Goal: Task Accomplishment & Management: Manage account settings

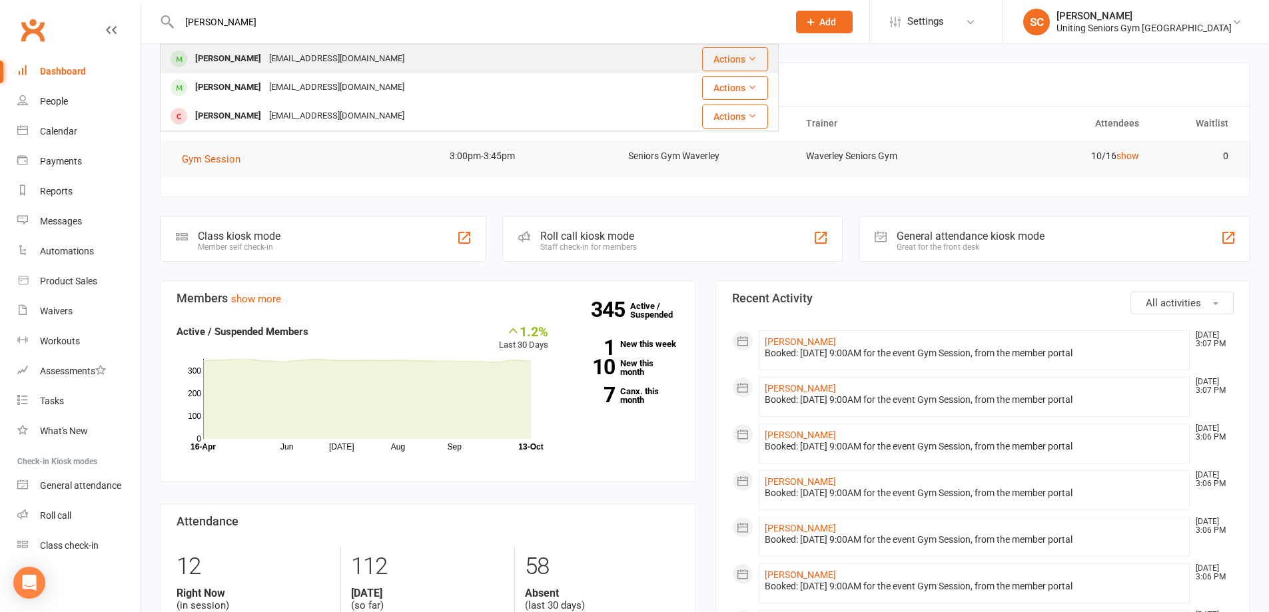
type input "burch"
click at [282, 59] on div "lizburcher8@gmail.com" at bounding box center [336, 58] width 143 height 19
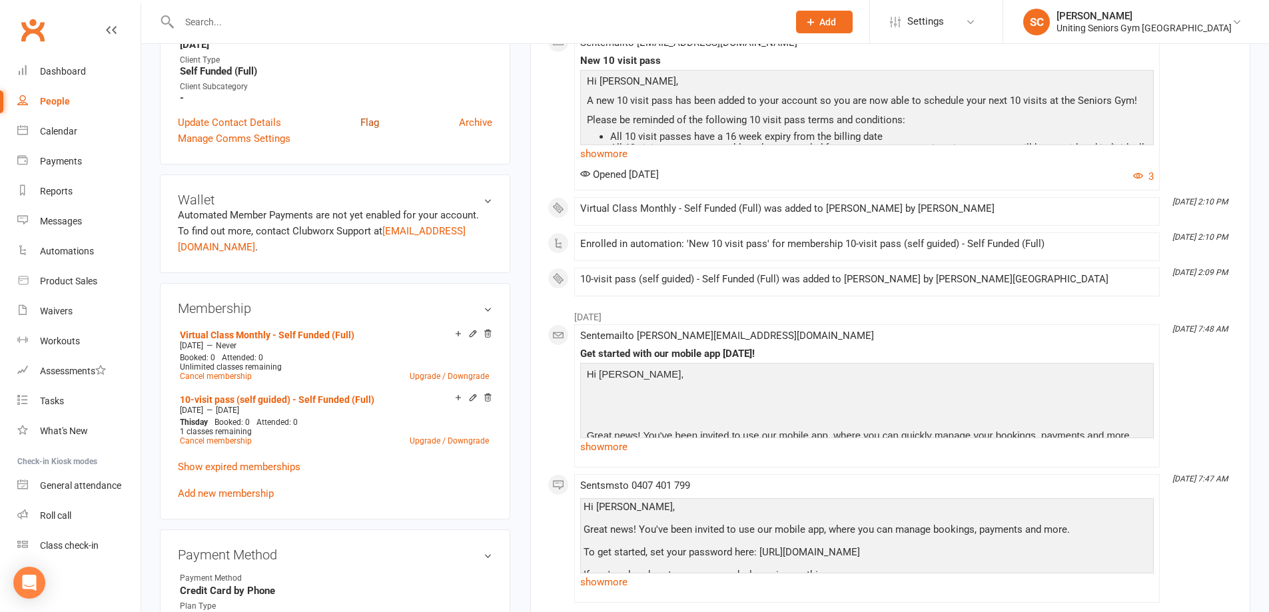
scroll to position [466, 0]
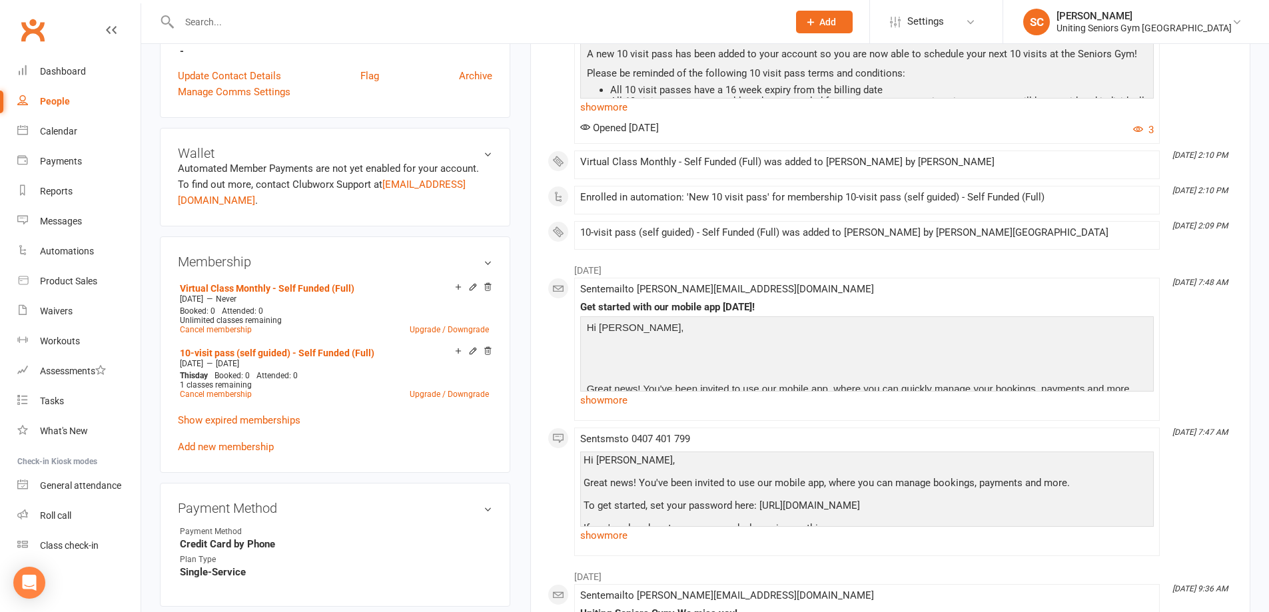
click at [308, 22] on input "text" at bounding box center [477, 22] width 604 height 19
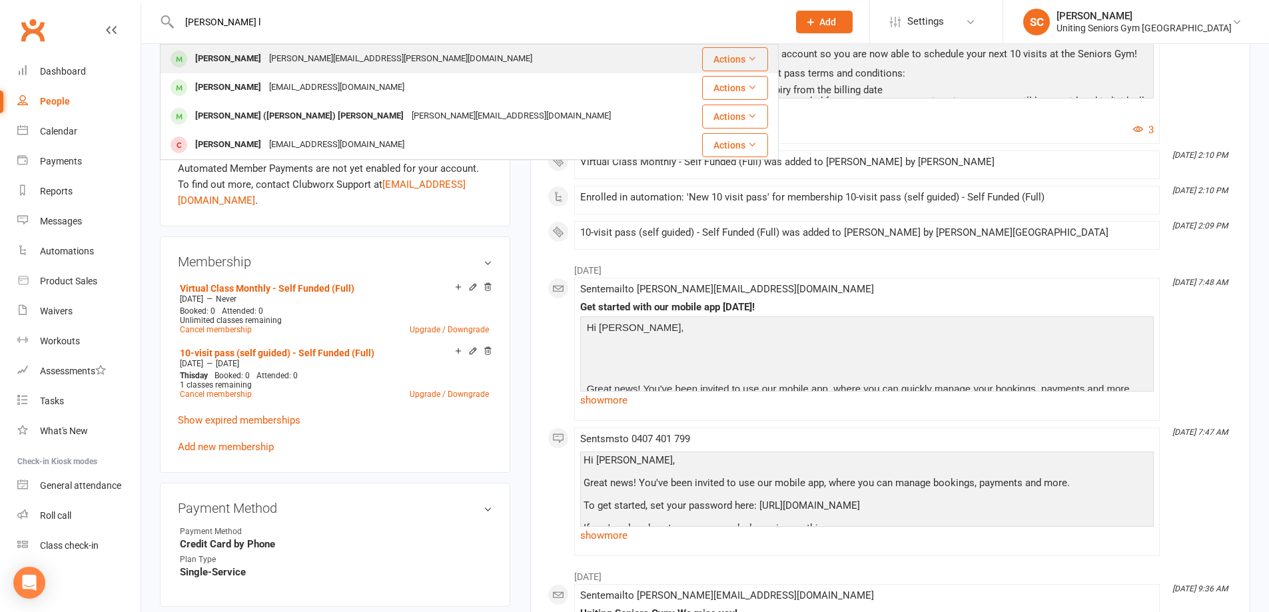
type input "trish l"
drag, startPoint x: 304, startPoint y: 50, endPoint x: 306, endPoint y: 83, distance: 32.7
click at [304, 50] on div "trish@lieberman.com.au" at bounding box center [400, 58] width 271 height 19
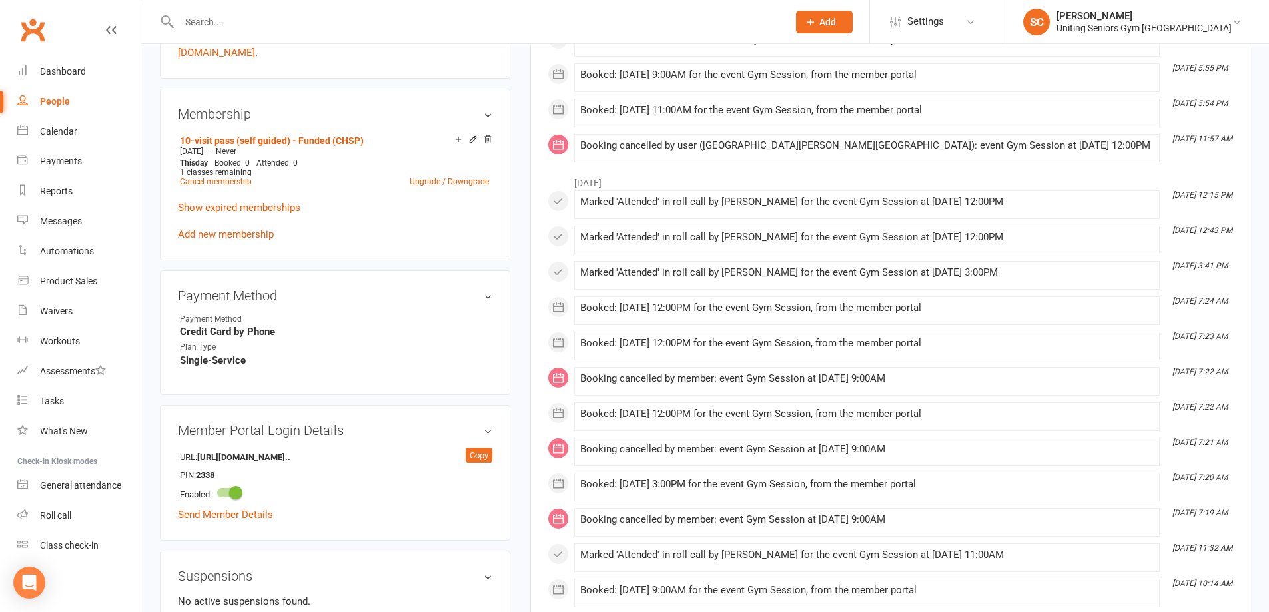
scroll to position [533, 0]
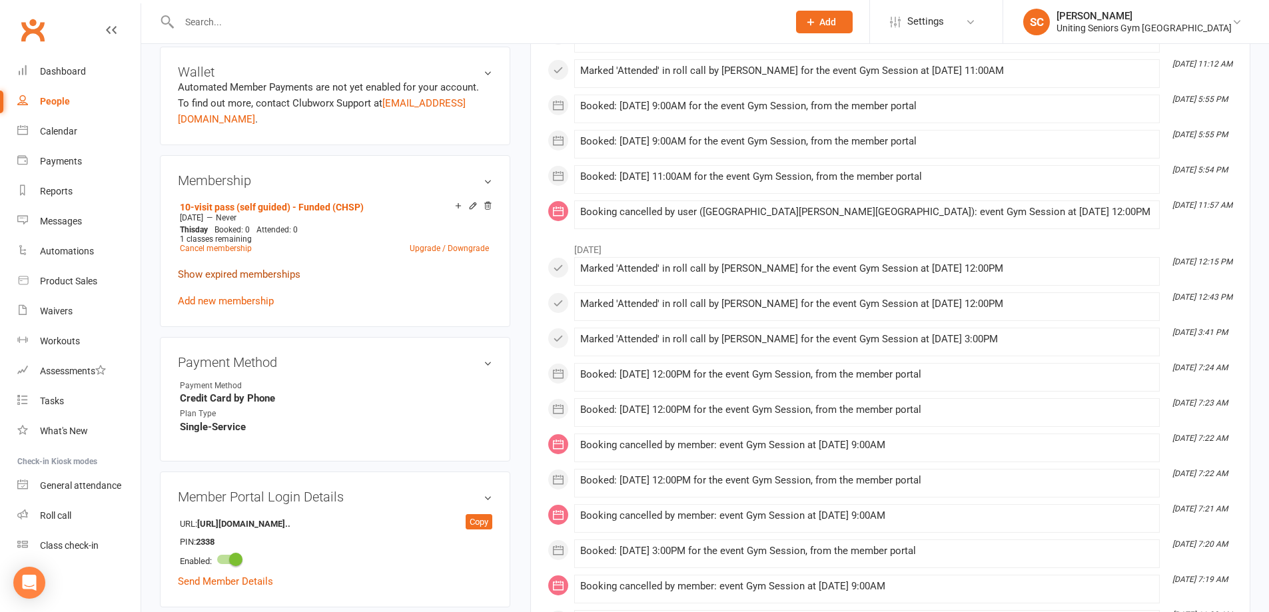
click at [274, 268] on link "Show expired memberships" at bounding box center [239, 274] width 123 height 12
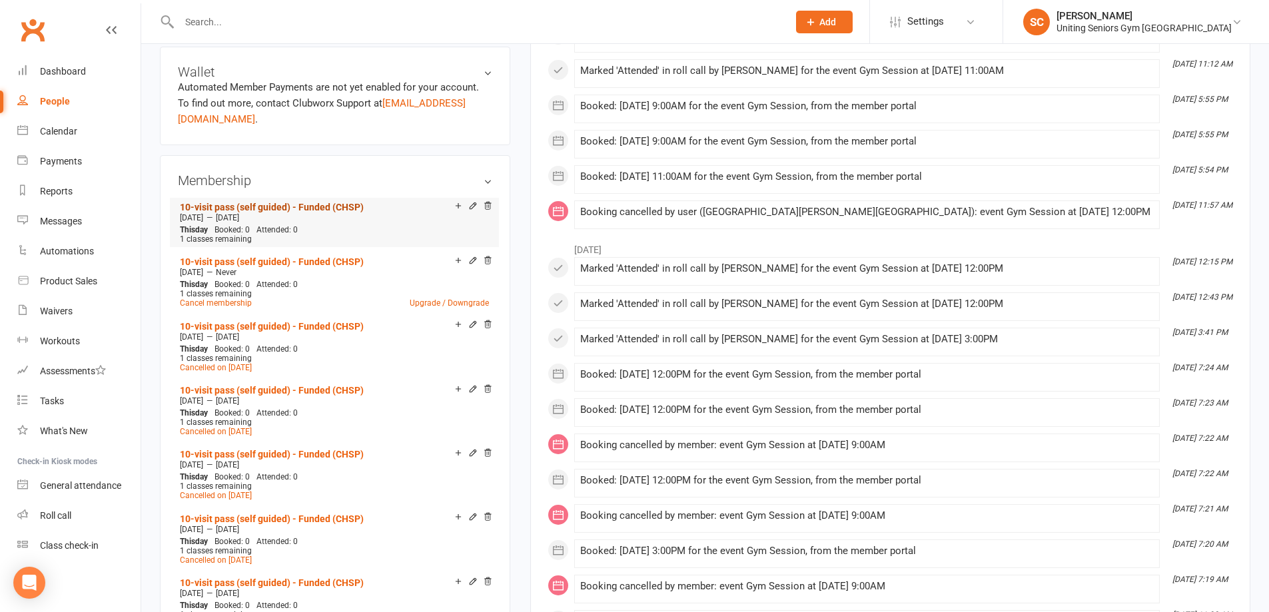
click at [356, 202] on link "10-visit pass (self guided) - Funded (CHSP)" at bounding box center [272, 207] width 184 height 11
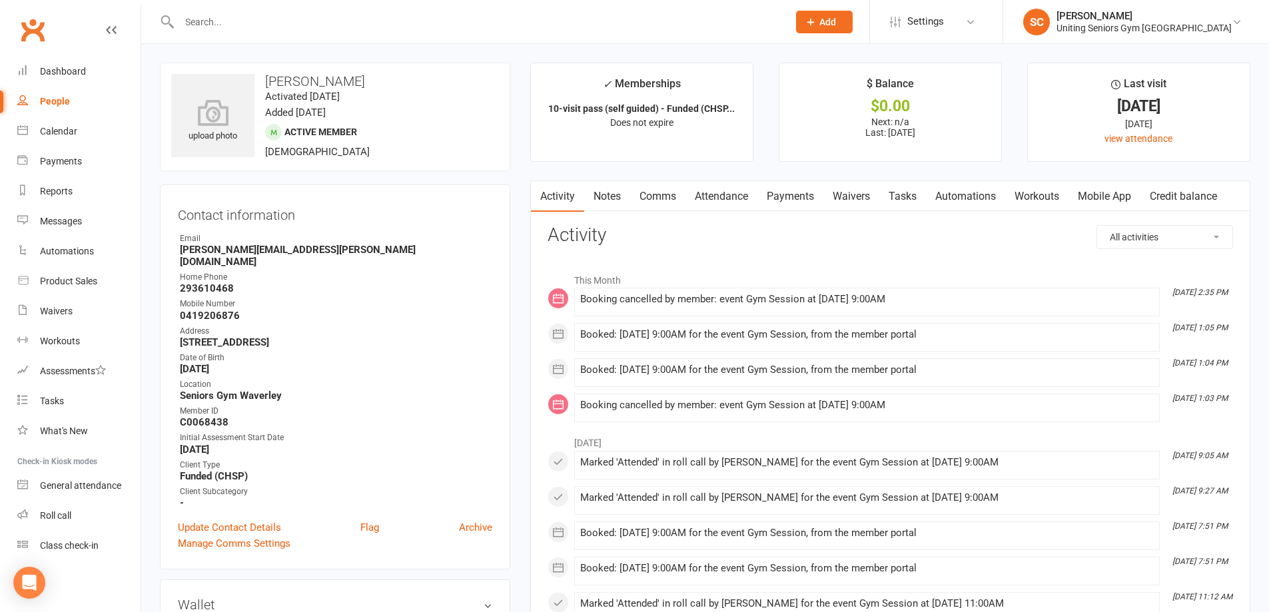
click at [255, 21] on input "text" at bounding box center [477, 22] width 604 height 19
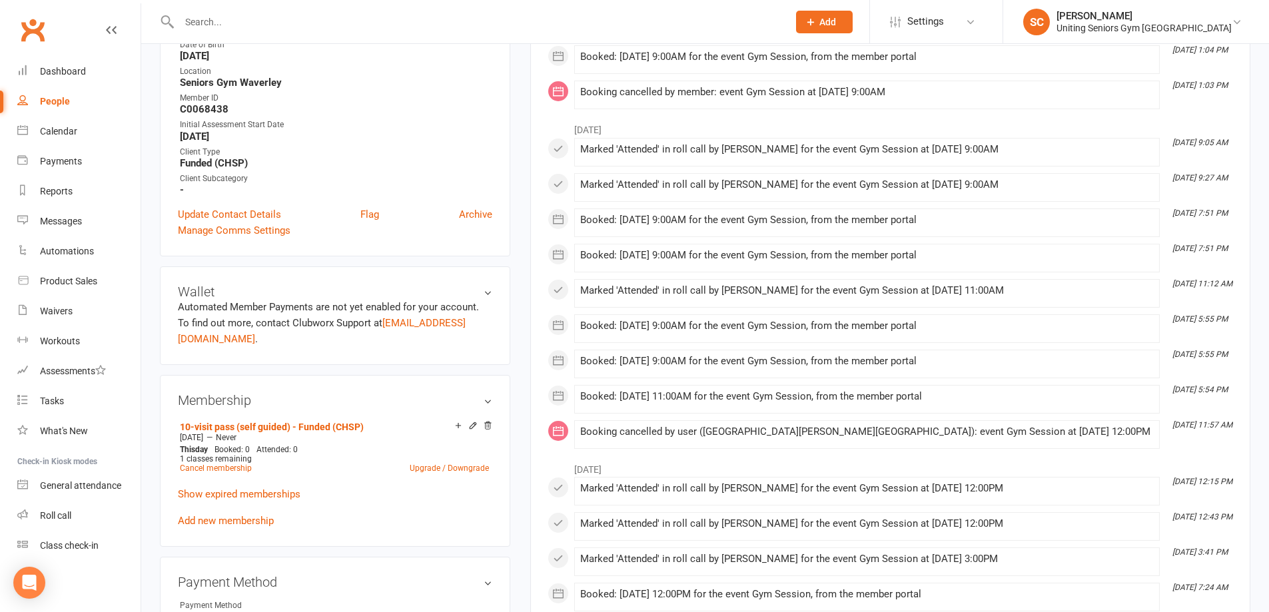
scroll to position [333, 0]
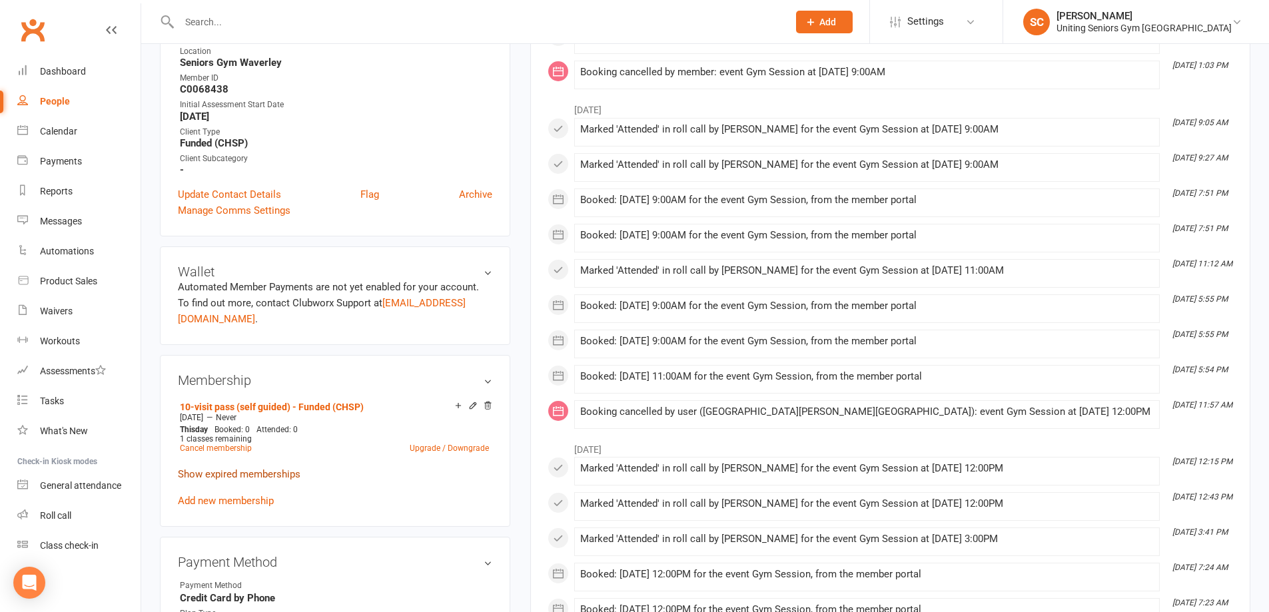
click at [253, 468] on link "Show expired memberships" at bounding box center [239, 474] width 123 height 12
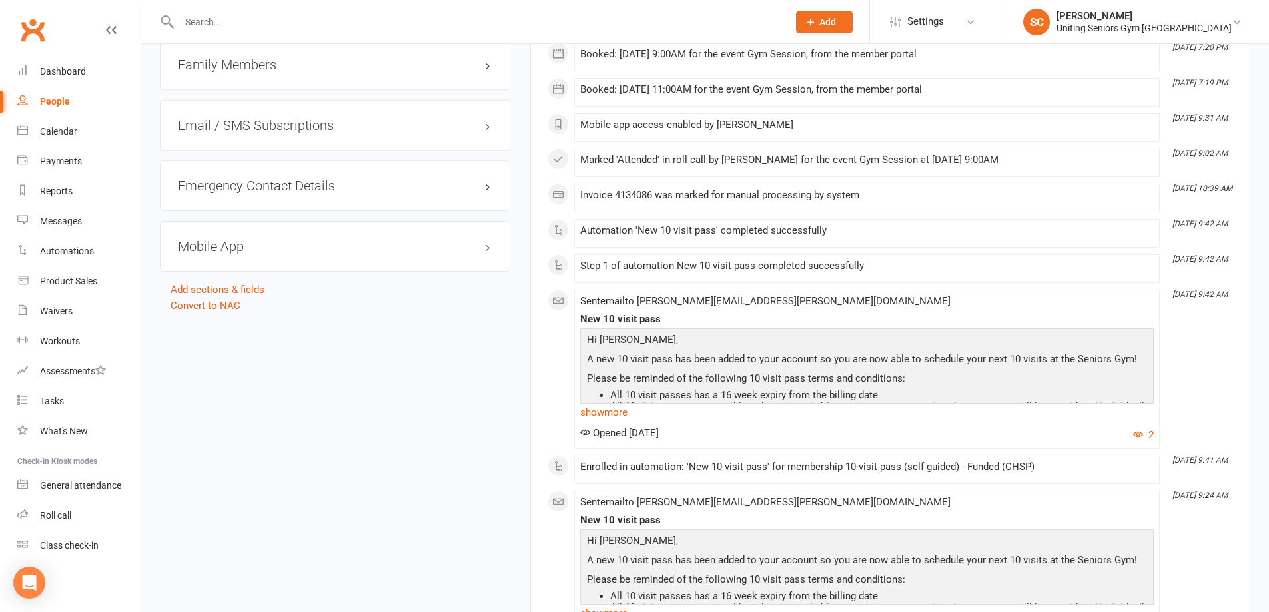
scroll to position [1799, 0]
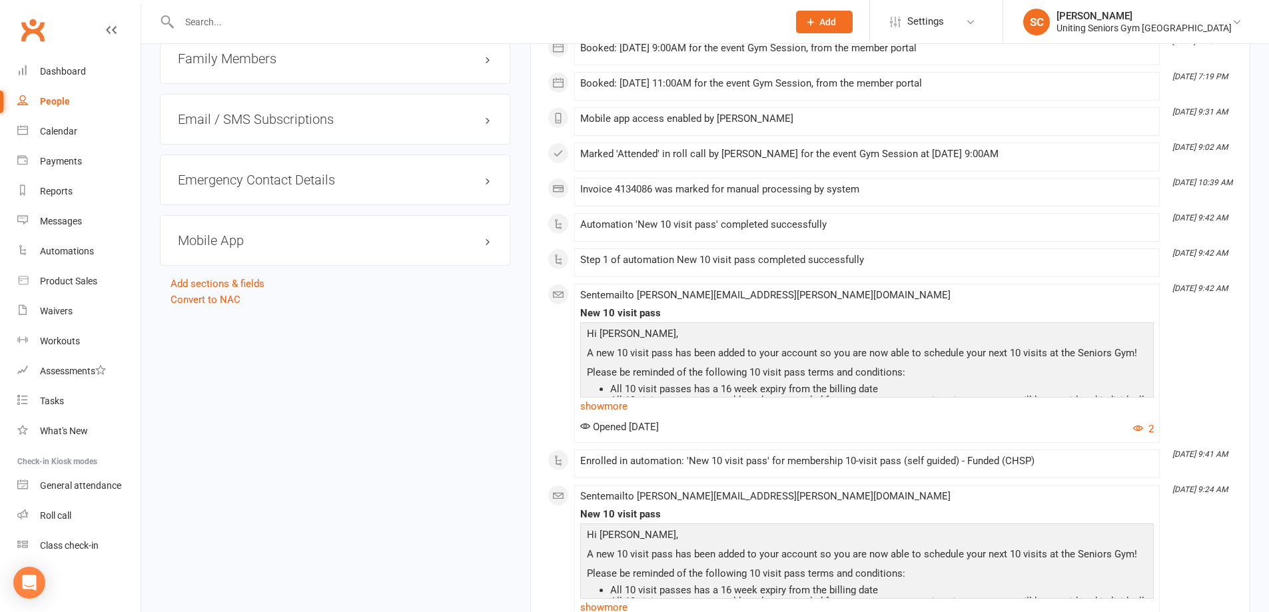
click at [492, 24] on input "text" at bounding box center [477, 22] width 604 height 19
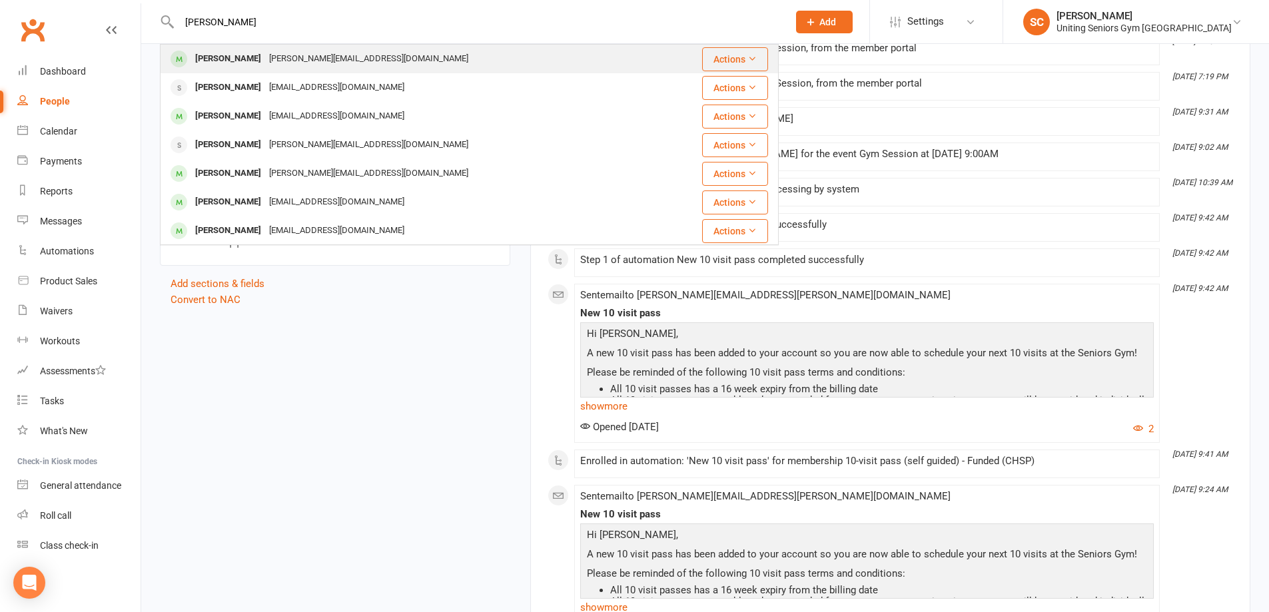
type input "[PERSON_NAME]"
click at [370, 60] on div "Leon Simons l.simons@unsw.edu.au" at bounding box center [409, 58] width 496 height 27
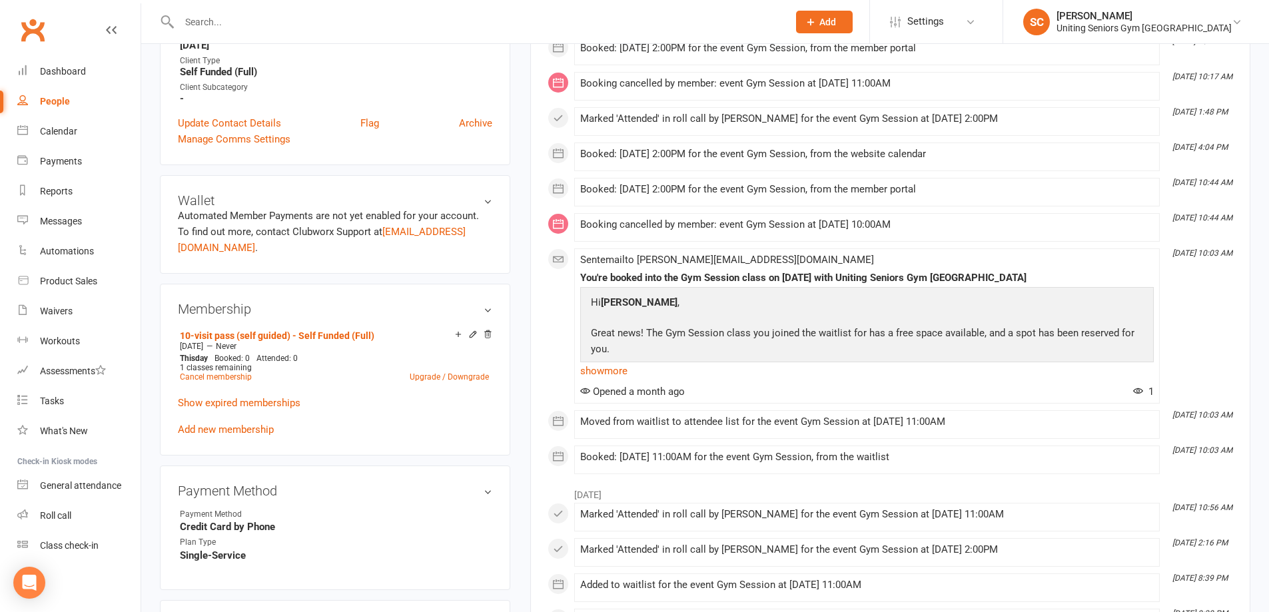
scroll to position [400, 0]
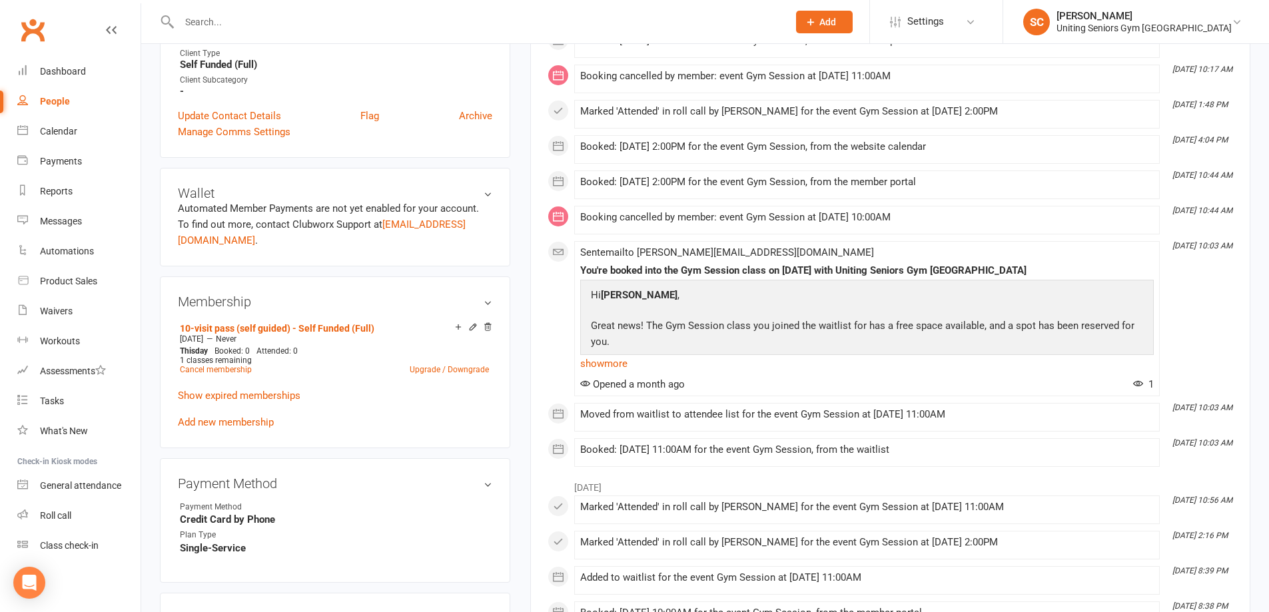
click at [328, 26] on input "text" at bounding box center [477, 22] width 604 height 19
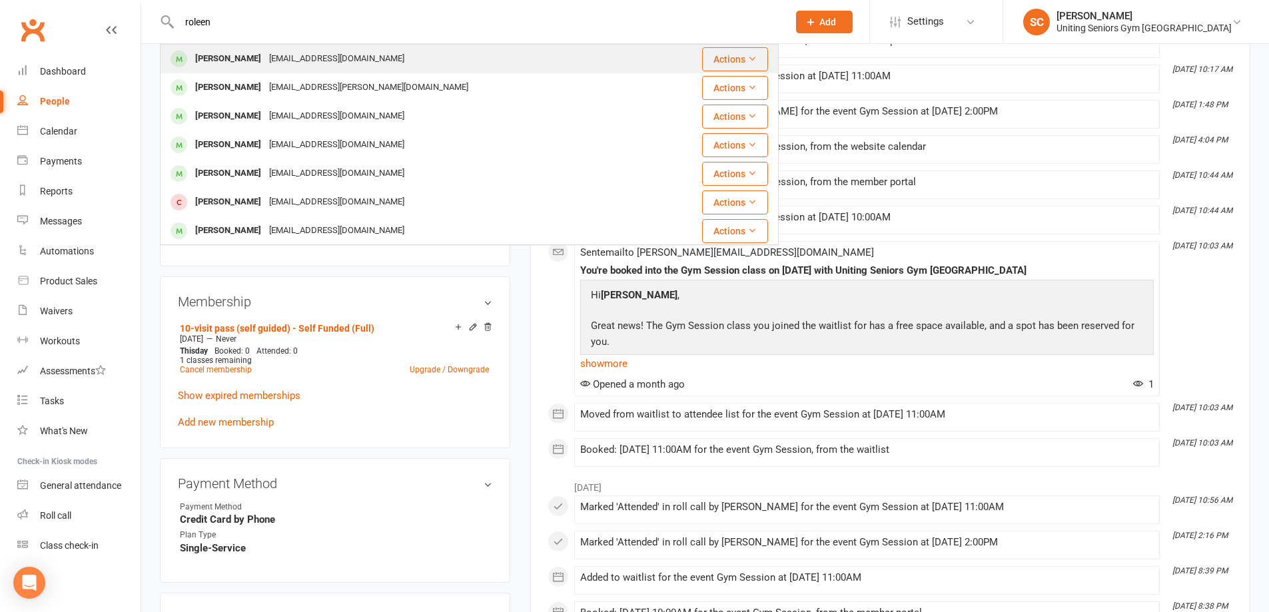
type input "roleen"
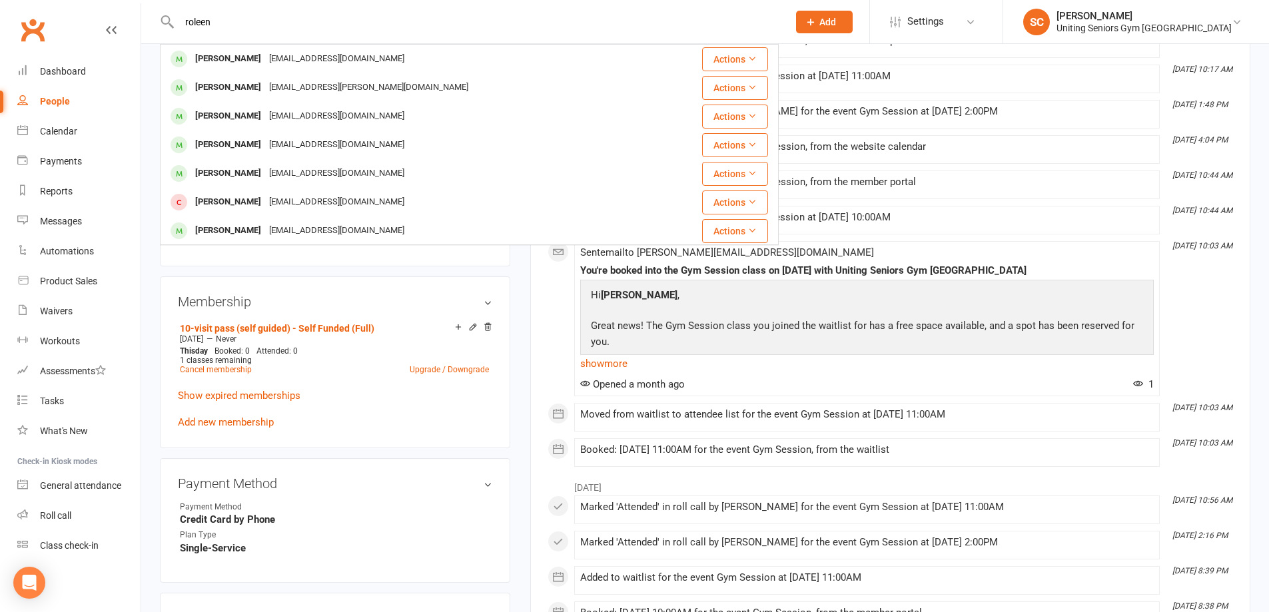
drag, startPoint x: 352, startPoint y: 54, endPoint x: 365, endPoint y: 65, distance: 17.0
click at [353, 55] on div "[EMAIL_ADDRESS][DOMAIN_NAME]" at bounding box center [336, 58] width 143 height 19
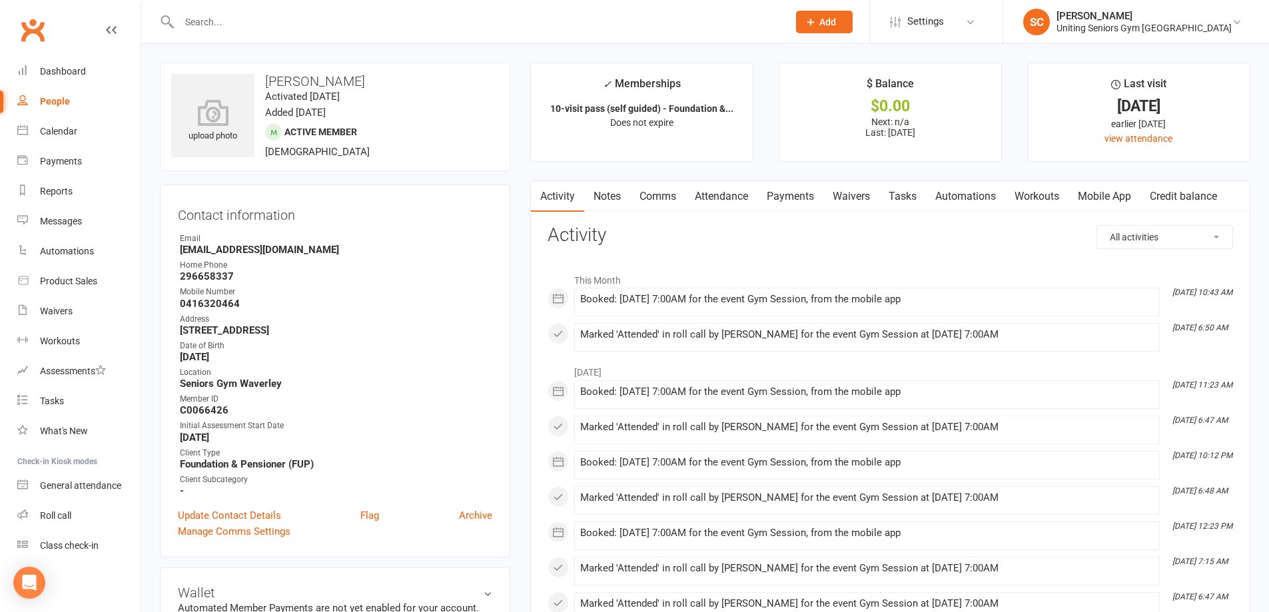
click at [714, 189] on link "Attendance" at bounding box center [722, 196] width 72 height 31
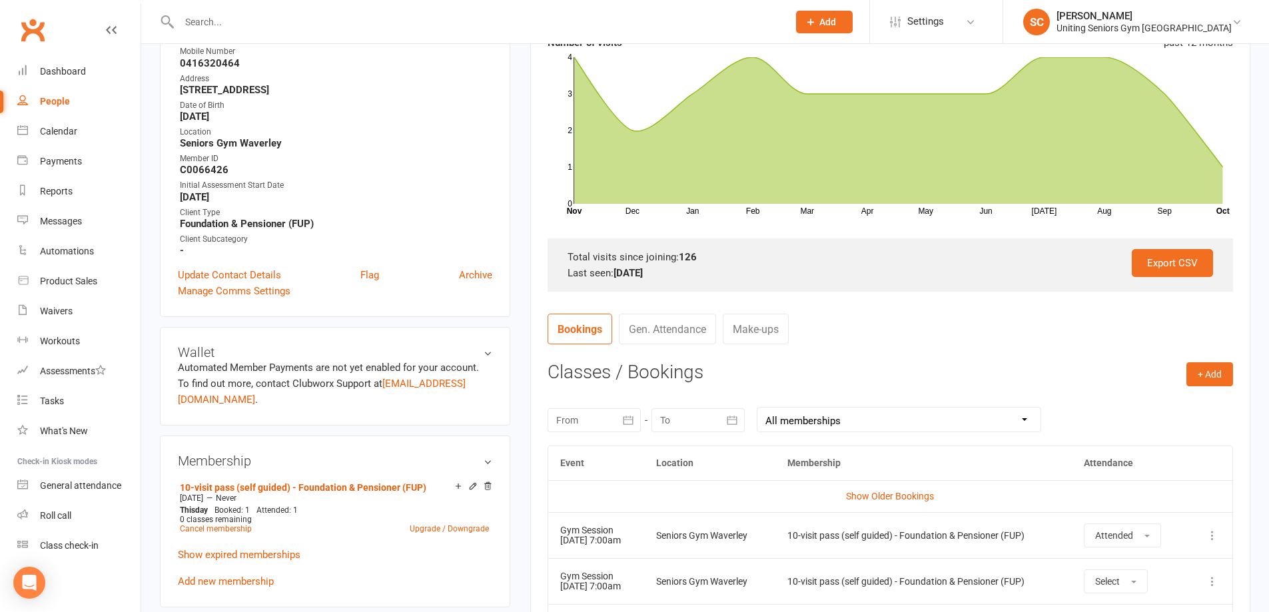
scroll to position [133, 0]
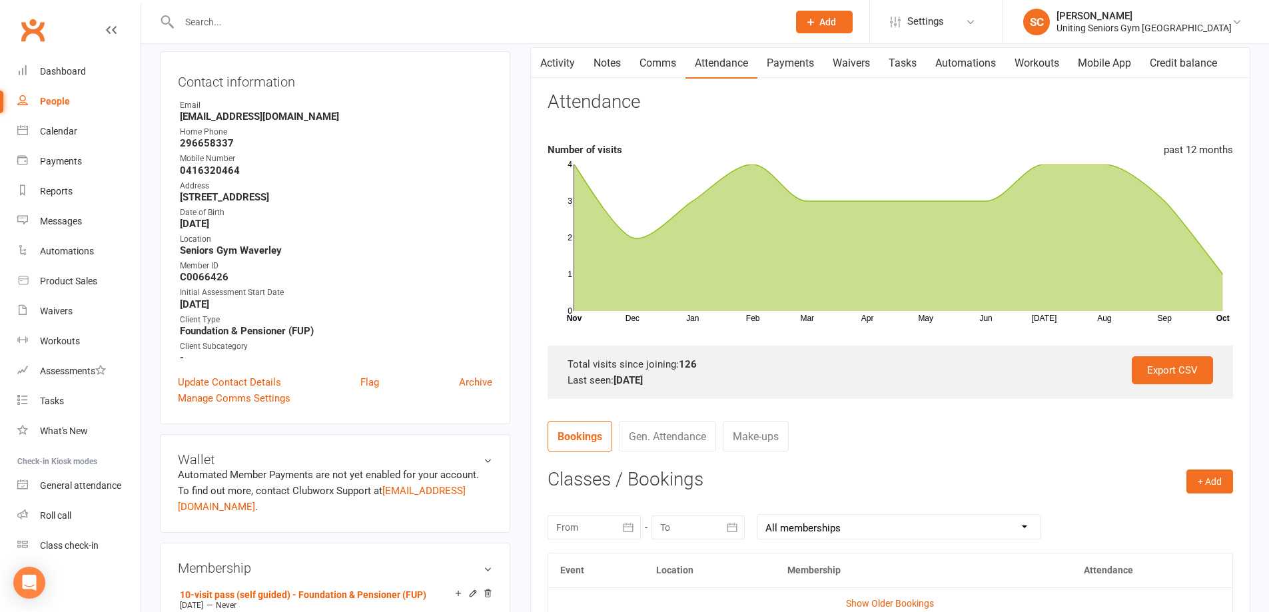
click at [566, 60] on link "Activity" at bounding box center [557, 63] width 53 height 31
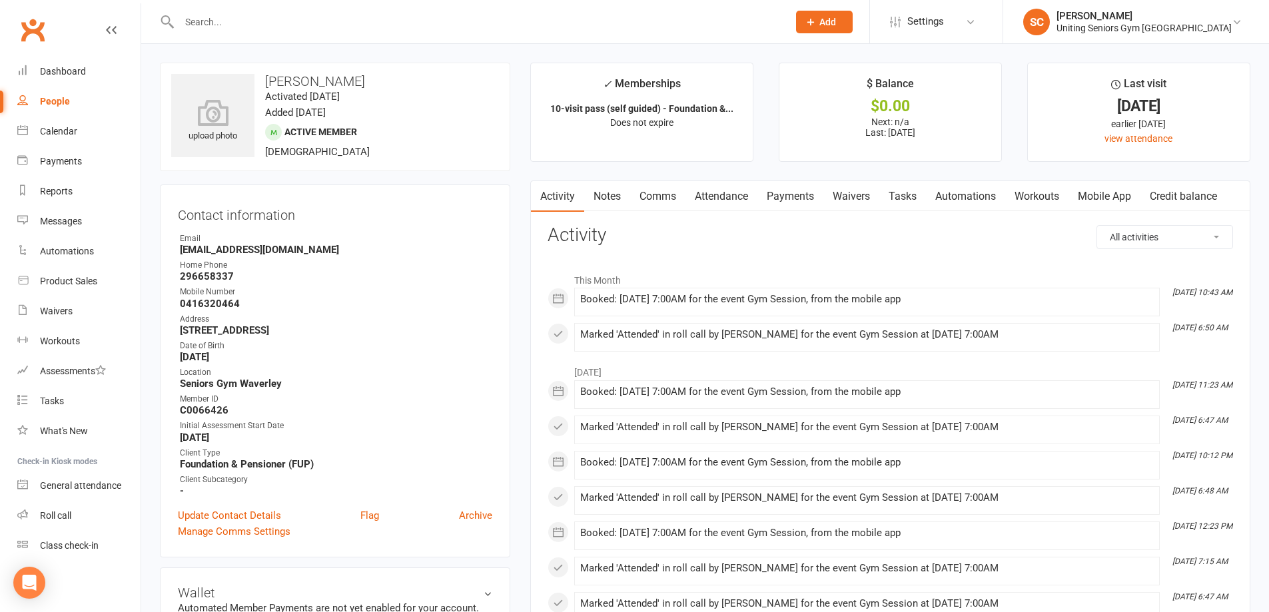
click at [730, 200] on link "Attendance" at bounding box center [722, 196] width 72 height 31
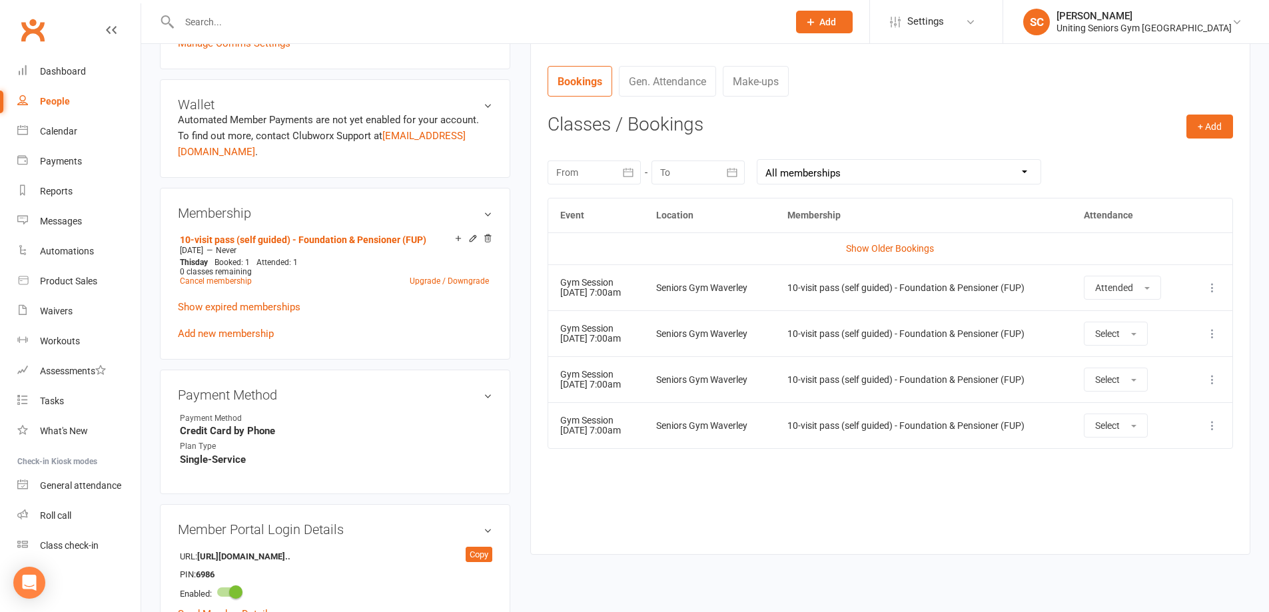
scroll to position [600, 0]
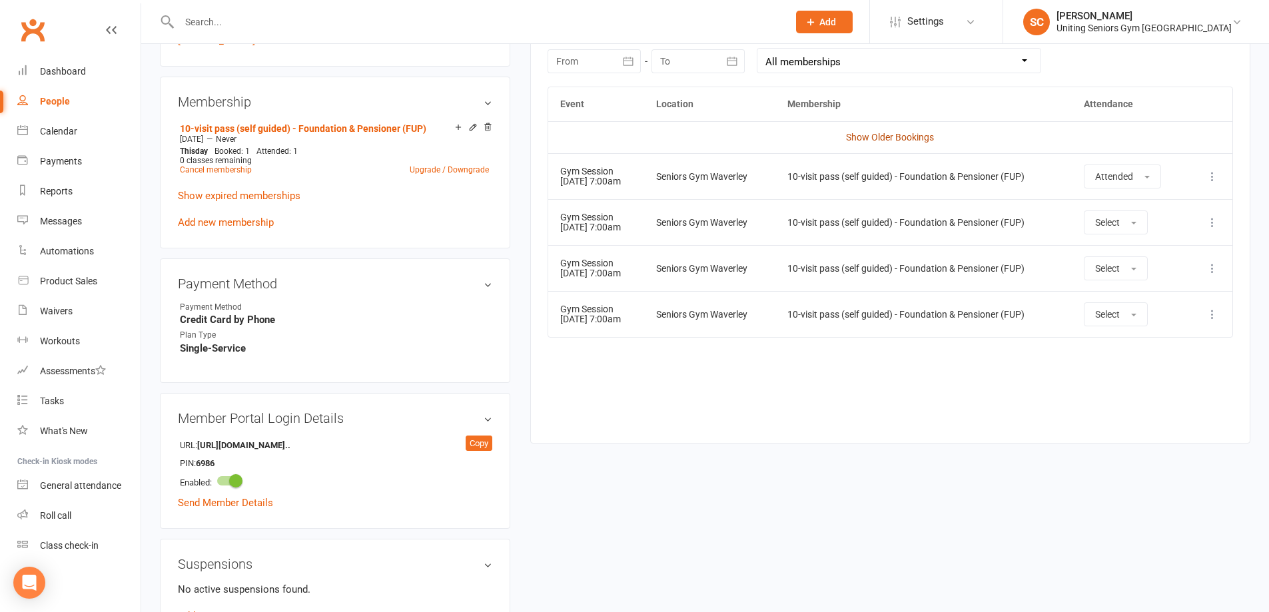
click at [913, 139] on link "Show Older Bookings" at bounding box center [890, 137] width 88 height 11
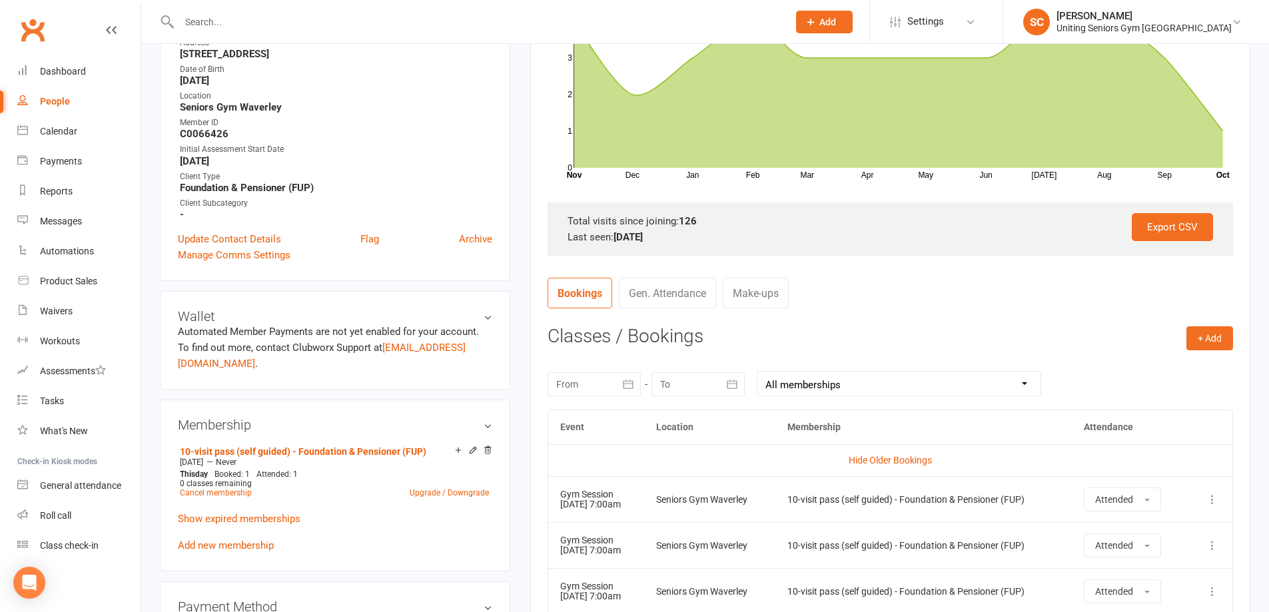
scroll to position [270, 0]
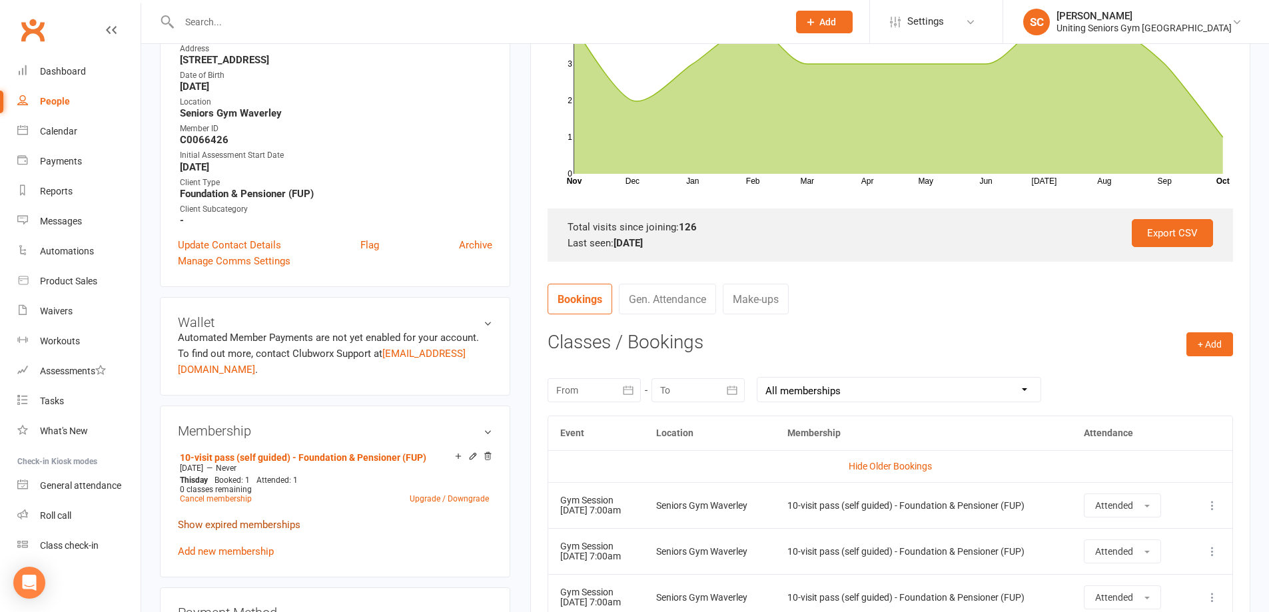
click at [270, 519] on link "Show expired memberships" at bounding box center [239, 525] width 123 height 12
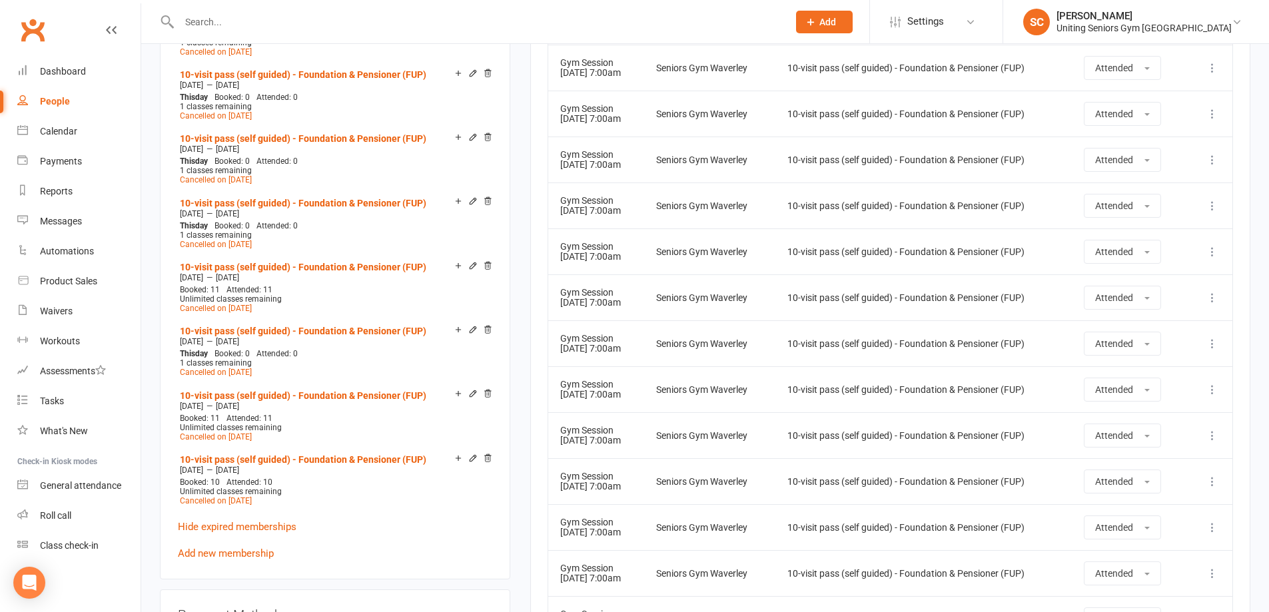
scroll to position [1003, 0]
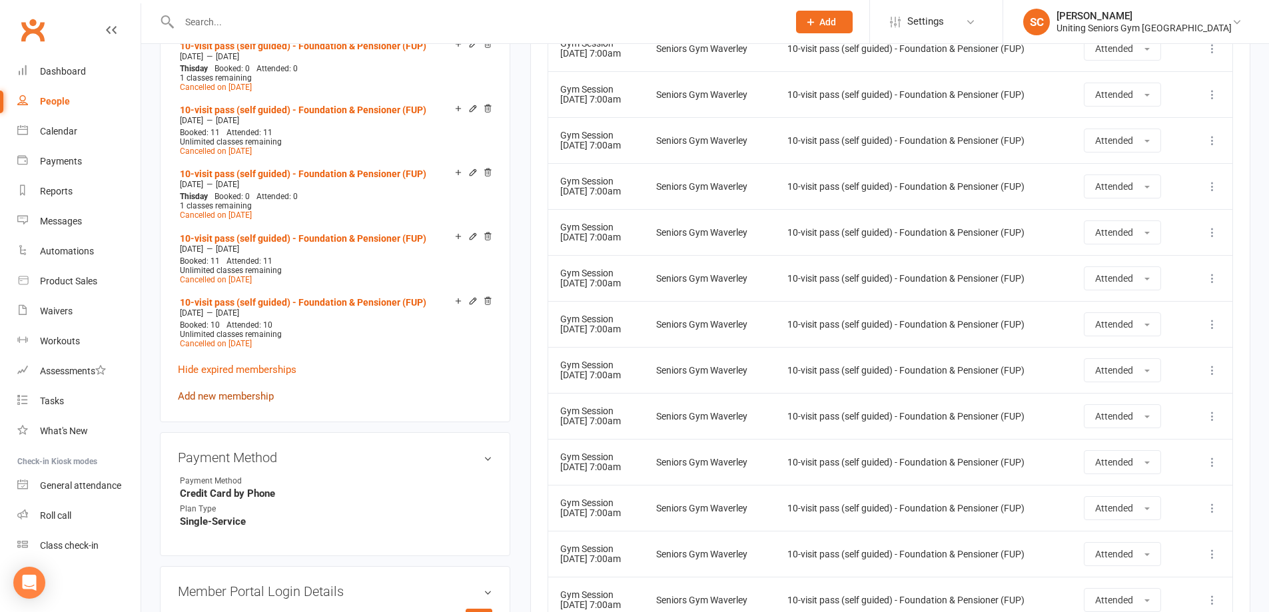
click at [262, 390] on link "Add new membership" at bounding box center [226, 396] width 96 height 12
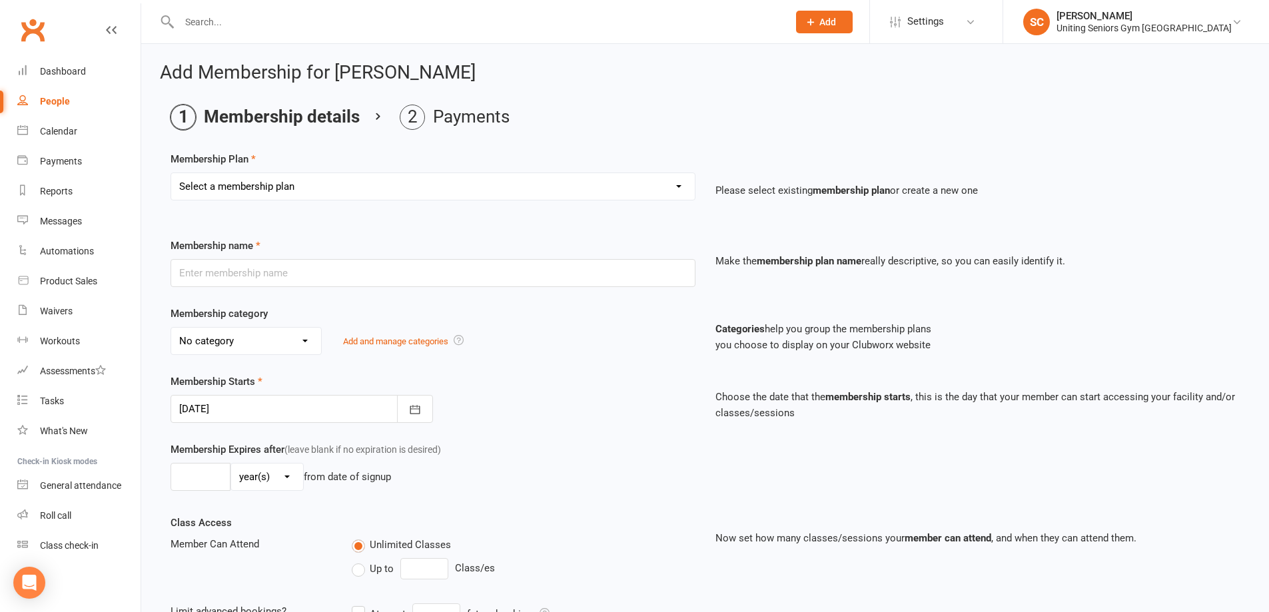
click at [253, 191] on select "Select a membership plan Create new Membership Plan Initial Assessment + Set Up…" at bounding box center [433, 186] width 524 height 27
select select "12"
click at [171, 173] on select "Select a membership plan Create new Membership Plan Initial Assessment + Set Up…" at bounding box center [433, 186] width 524 height 27
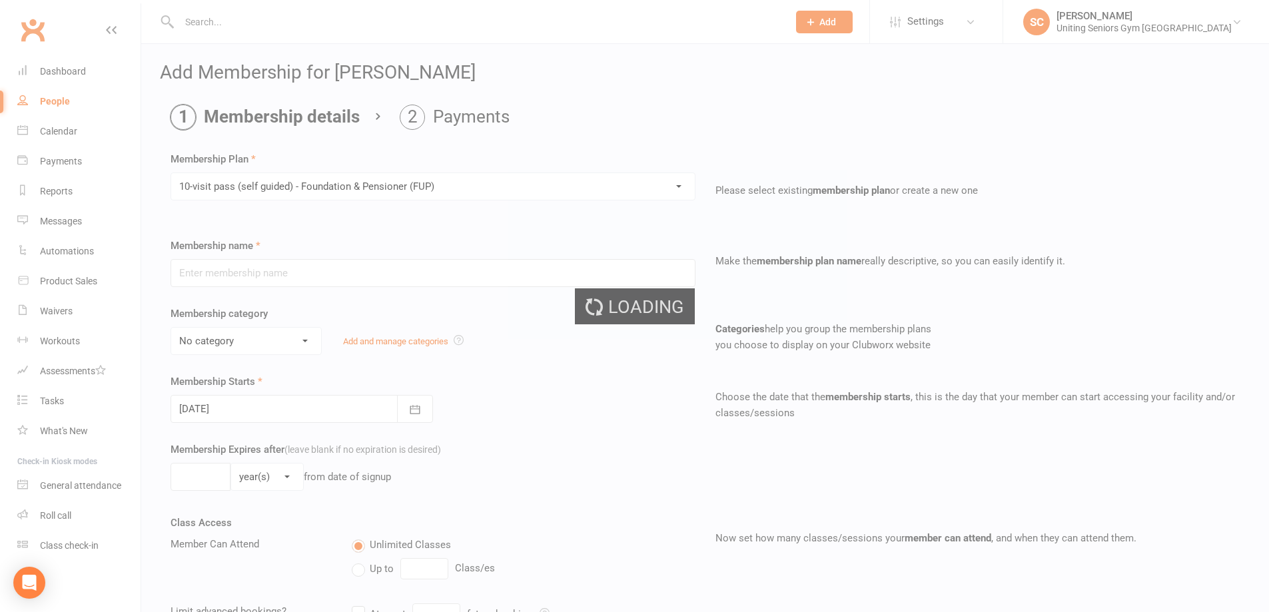
type input "10-visit pass (self guided) - Foundation & Pensioner (FUP)"
select select "0"
type input "16"
select select "1"
type input "1"
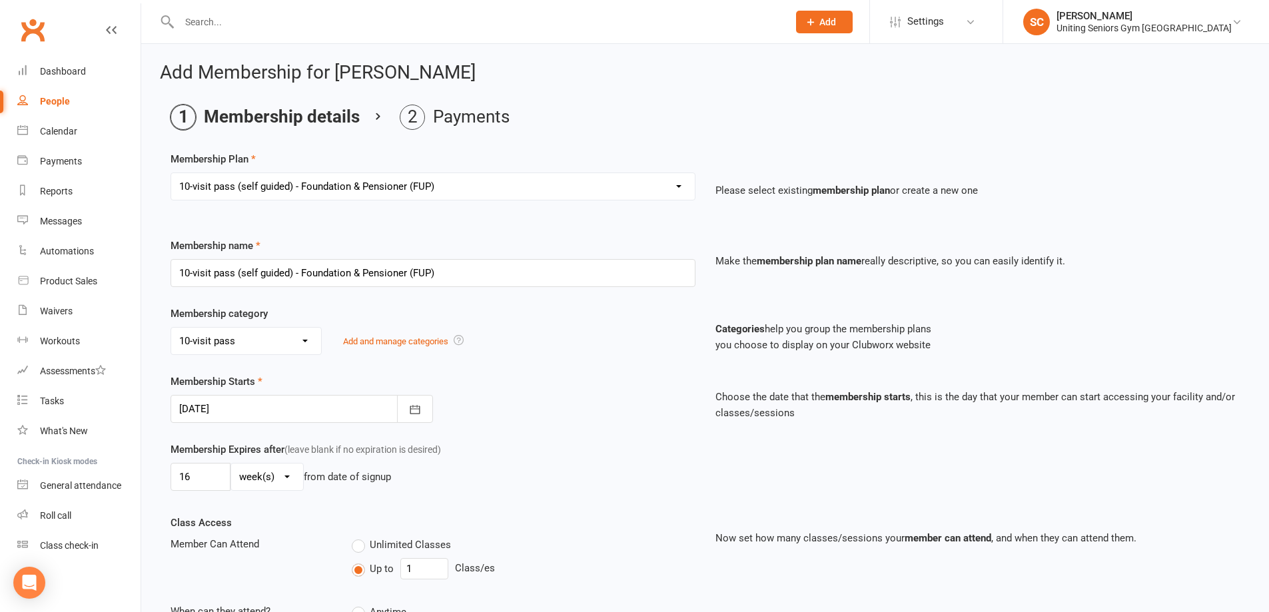
click at [304, 414] on div at bounding box center [302, 409] width 263 height 28
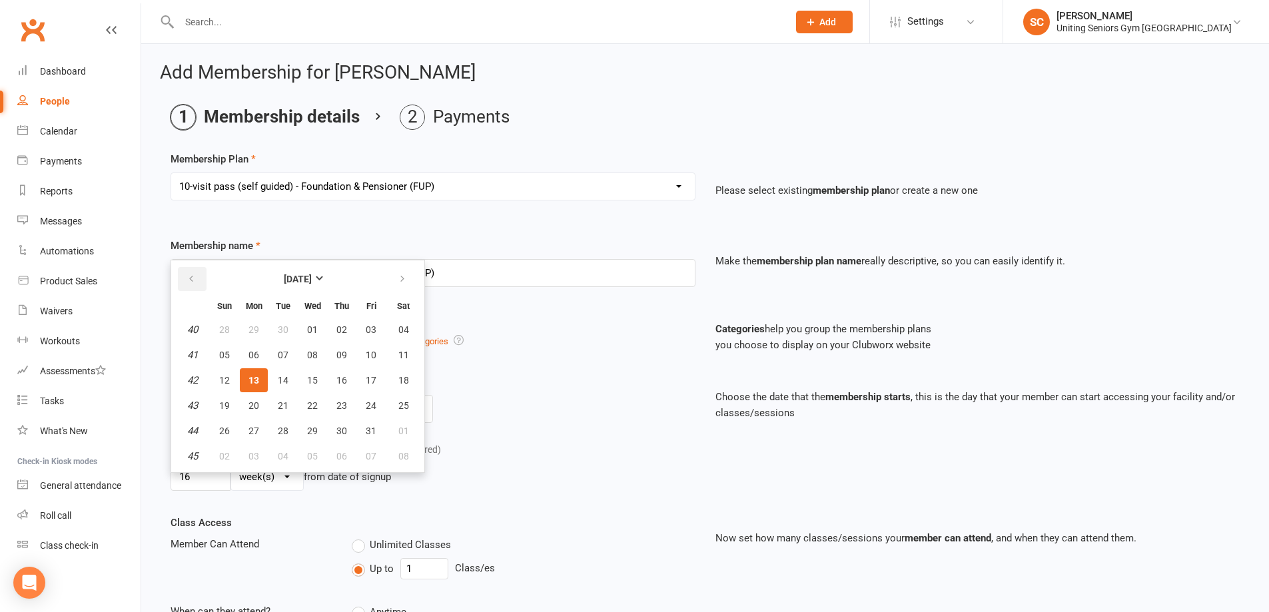
click at [197, 276] on button "button" at bounding box center [192, 279] width 29 height 24
click at [258, 429] on span "28" at bounding box center [254, 431] width 11 height 11
type input "28 Jul 2025"
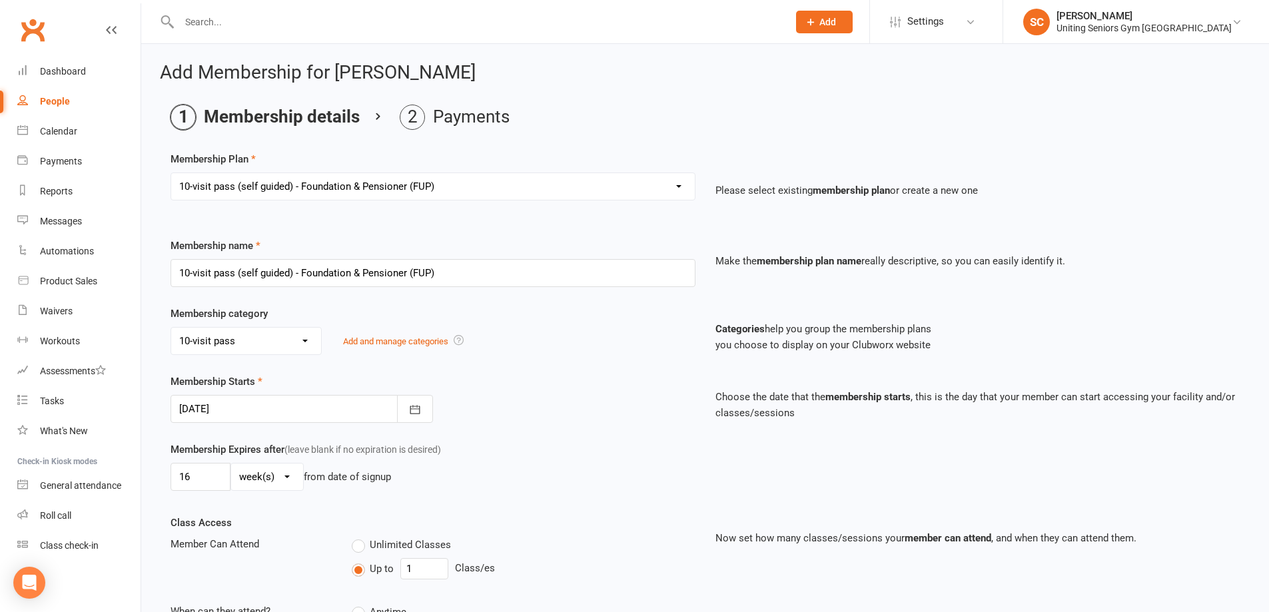
scroll to position [133, 0]
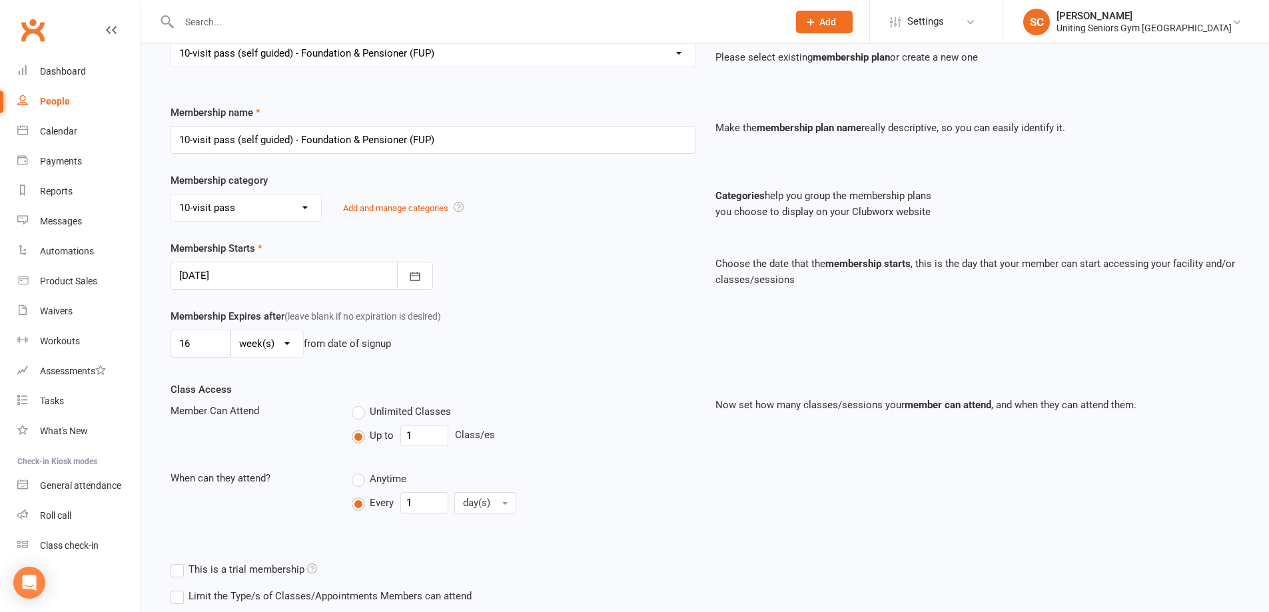
click at [282, 348] on select "day(s) week(s) month(s) year(s)" at bounding box center [267, 343] width 72 height 27
click at [402, 347] on div "16 day(s) week(s) month(s) year(s) from date of signup" at bounding box center [433, 344] width 525 height 28
drag, startPoint x: 662, startPoint y: 358, endPoint x: 568, endPoint y: 360, distance: 94.6
click at [660, 360] on div "Membership Expires after (leave blank if no expiration is desired) 16 day(s) we…" at bounding box center [433, 335] width 545 height 55
click at [269, 344] on select "day(s) week(s) month(s) year(s)" at bounding box center [267, 343] width 72 height 27
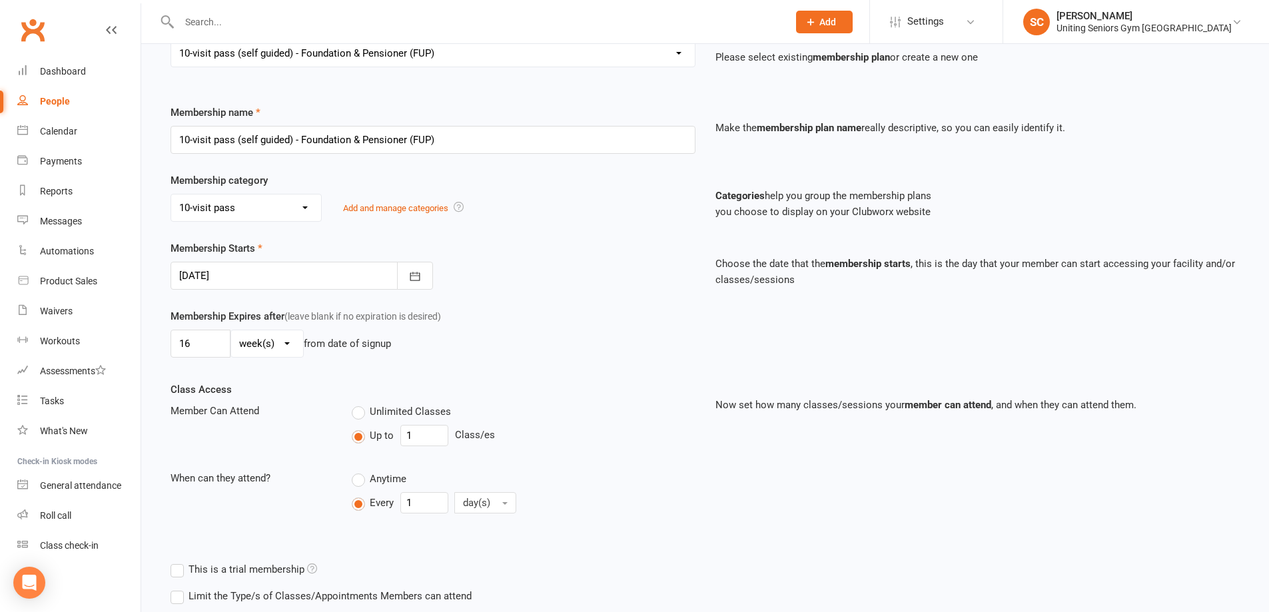
drag, startPoint x: 358, startPoint y: 325, endPoint x: 282, endPoint y: 334, distance: 76.5
click at [352, 327] on div "Membership Expires after (leave blank if no expiration is desired) 16 day(s) we…" at bounding box center [433, 335] width 545 height 55
click at [212, 340] on input "16" at bounding box center [201, 344] width 60 height 28
click at [262, 341] on select "day(s) week(s) month(s) year(s)" at bounding box center [267, 343] width 72 height 27
click at [465, 331] on div "16 day(s) week(s) month(s) year(s) from date of signup" at bounding box center [433, 344] width 525 height 28
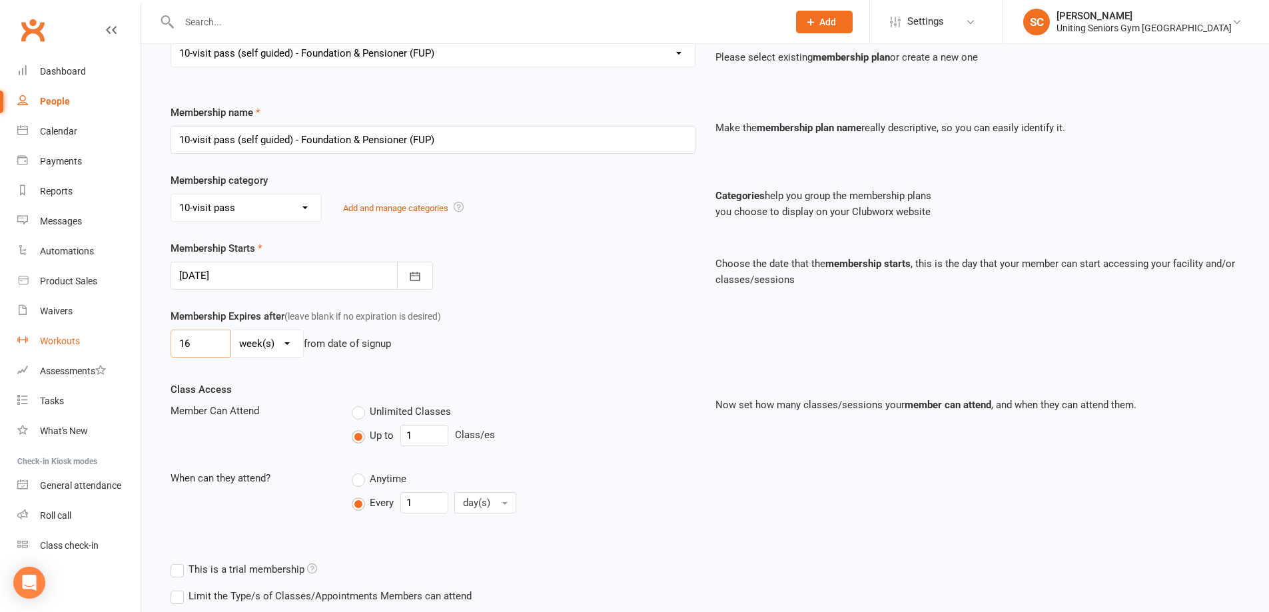
drag, startPoint x: 208, startPoint y: 339, endPoint x: 137, endPoint y: 334, distance: 70.8
click at [137, 334] on ui-view "Prospect Member Non-attending contact Class / event Appointment Task Membership…" at bounding box center [634, 291] width 1269 height 842
click at [294, 350] on select "day(s) week(s) month(s) year(s)" at bounding box center [267, 343] width 72 height 27
click at [426, 352] on div "day(s) week(s) month(s) year(s) from date of signup" at bounding box center [433, 344] width 525 height 28
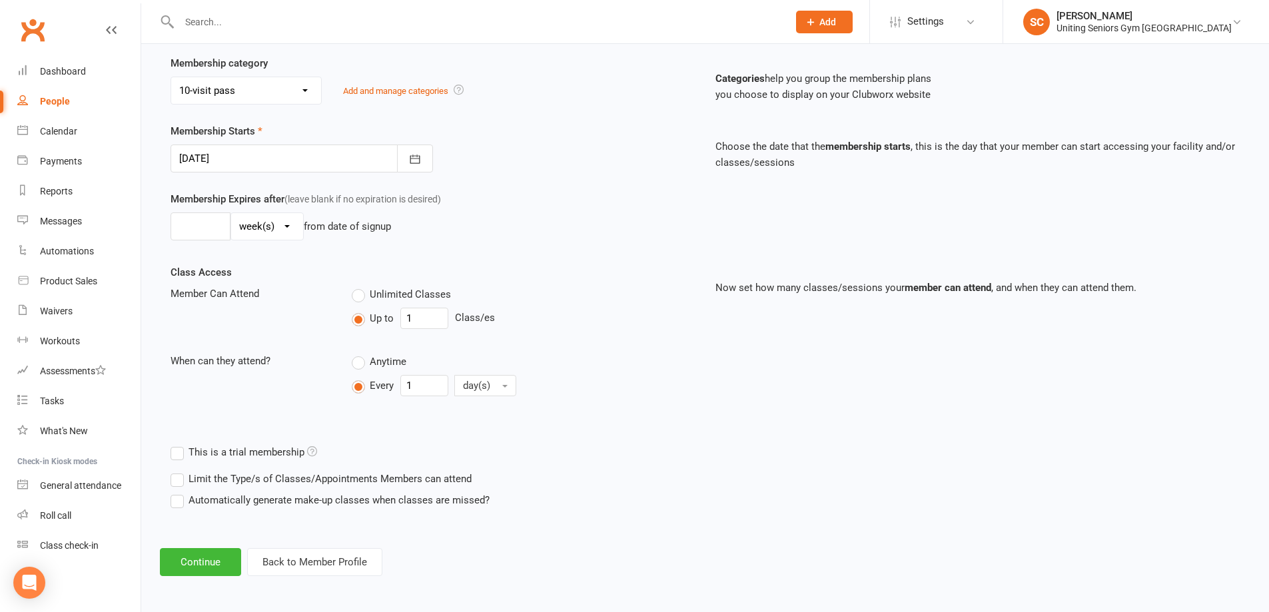
scroll to position [253, 0]
click at [197, 556] on button "Continue" at bounding box center [200, 560] width 81 height 28
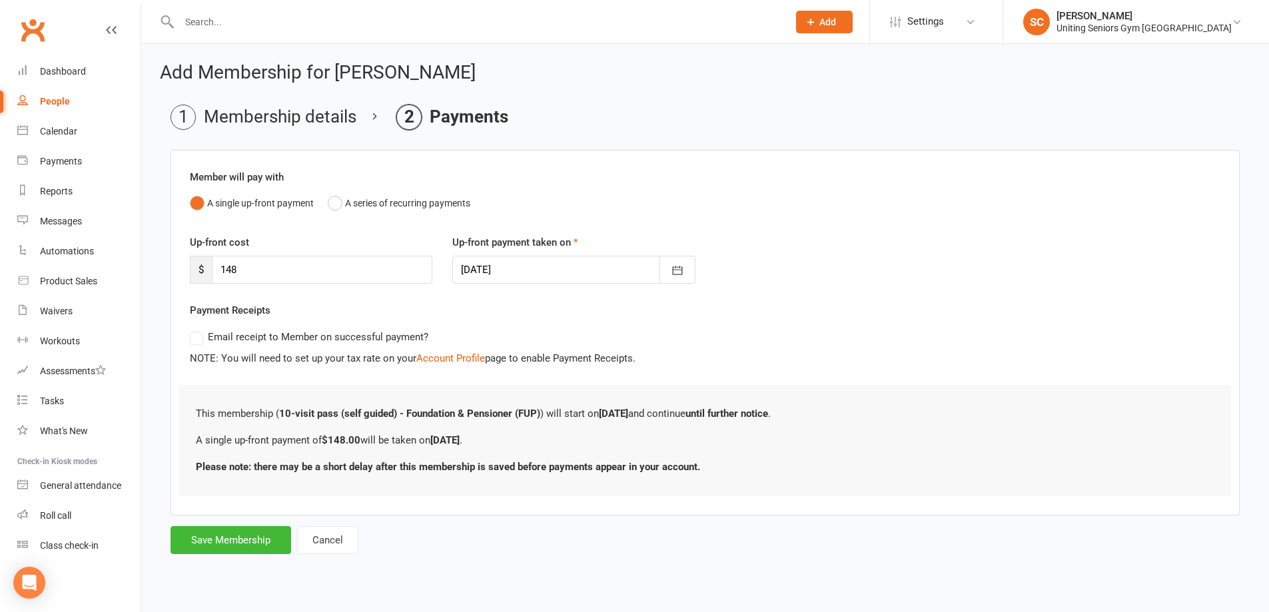
scroll to position [0, 0]
click at [223, 536] on button "Save Membership" at bounding box center [231, 540] width 121 height 28
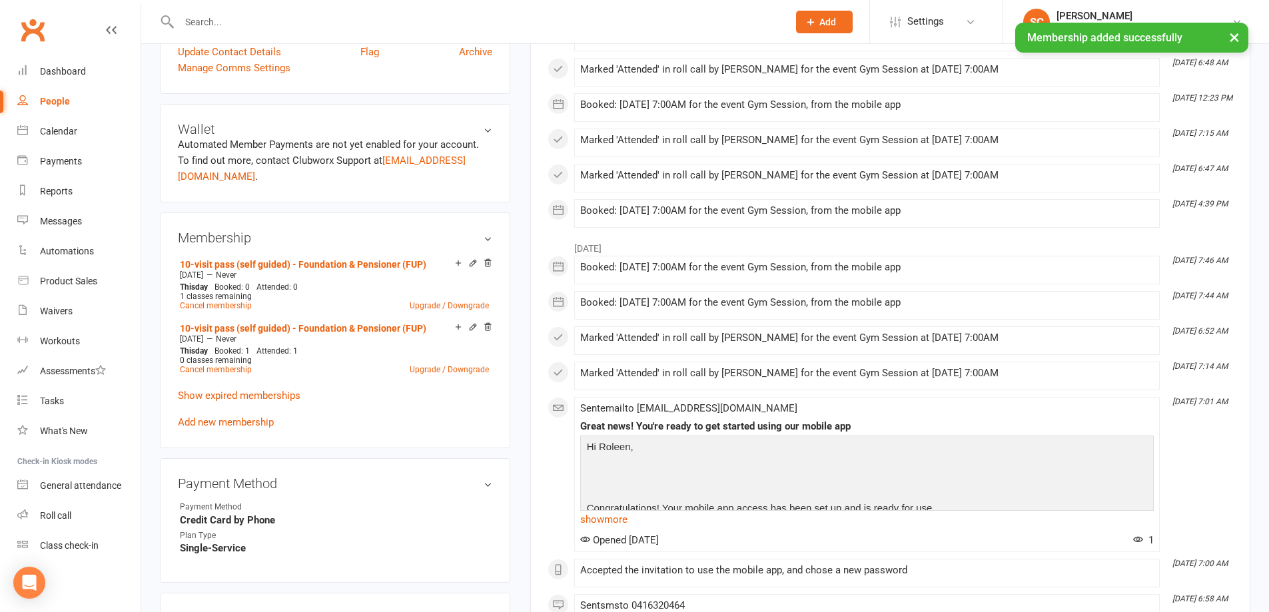
scroll to position [466, 0]
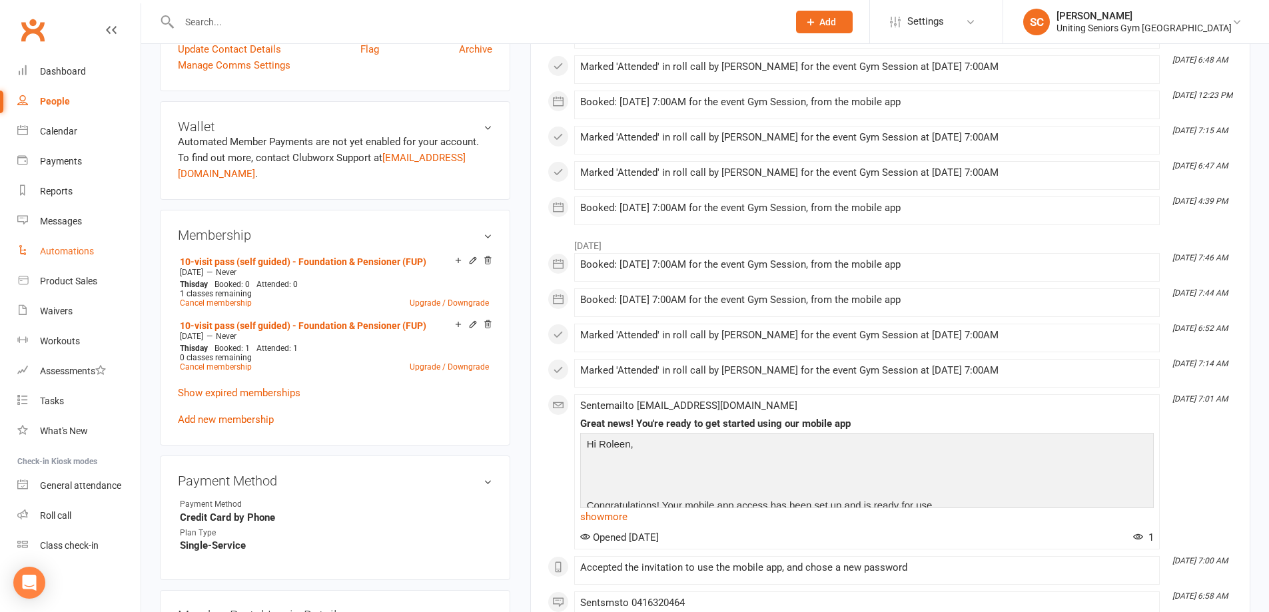
click at [67, 251] on div "Automations" at bounding box center [67, 251] width 54 height 11
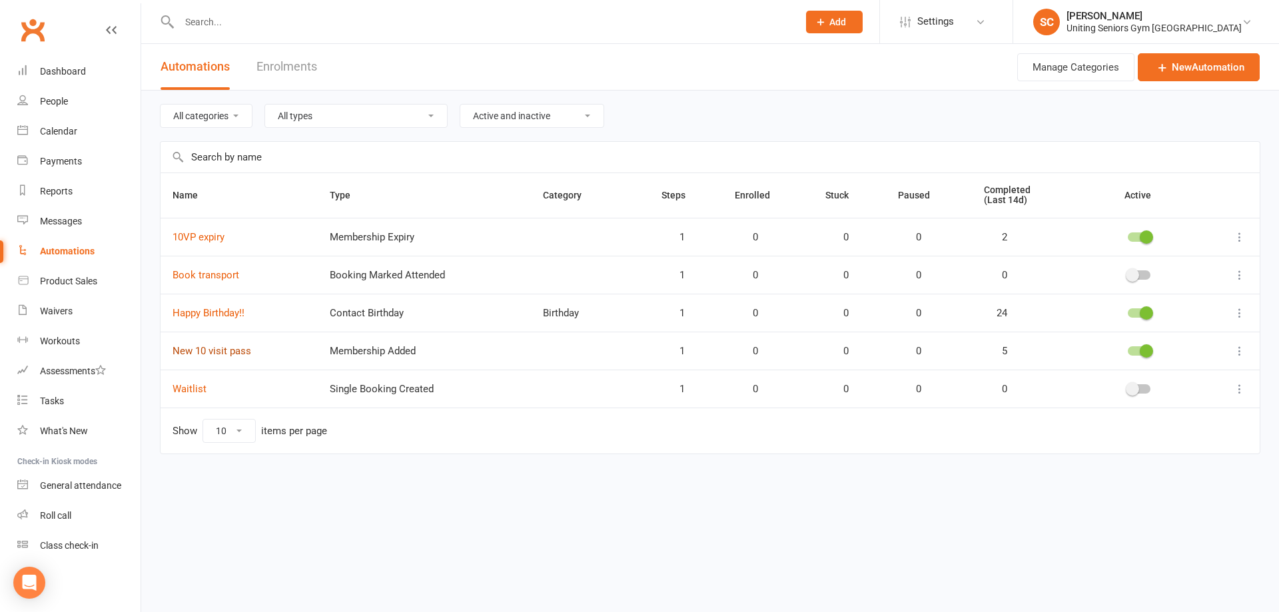
click at [240, 350] on link "New 10 visit pass" at bounding box center [212, 351] width 79 height 12
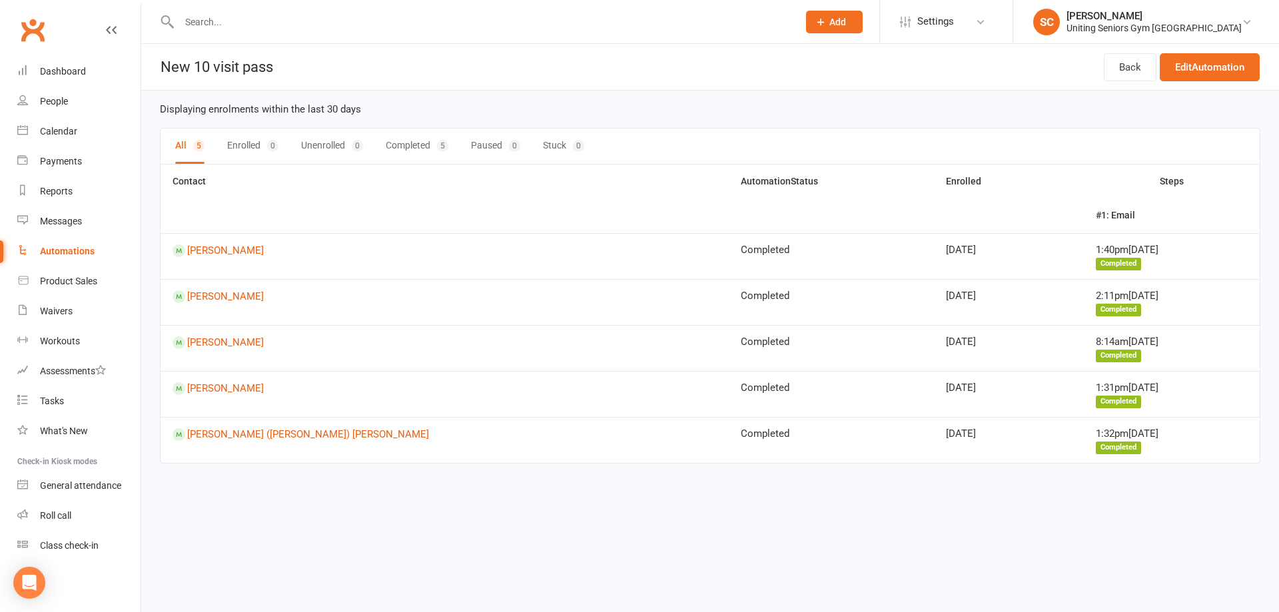
click at [257, 143] on button "Enrolled 0" at bounding box center [252, 146] width 51 height 35
click at [261, 148] on button "Enrolled 1" at bounding box center [252, 146] width 51 height 35
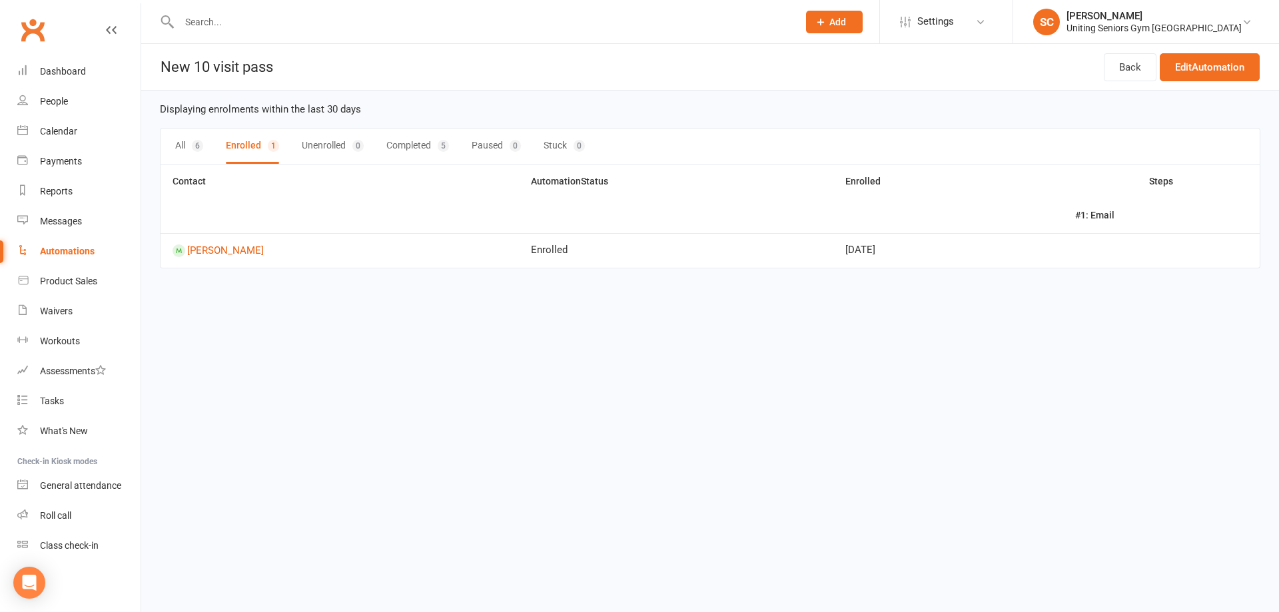
click at [900, 245] on td "[DATE]" at bounding box center [948, 250] width 230 height 35
click at [240, 245] on link "[PERSON_NAME]" at bounding box center [340, 251] width 334 height 13
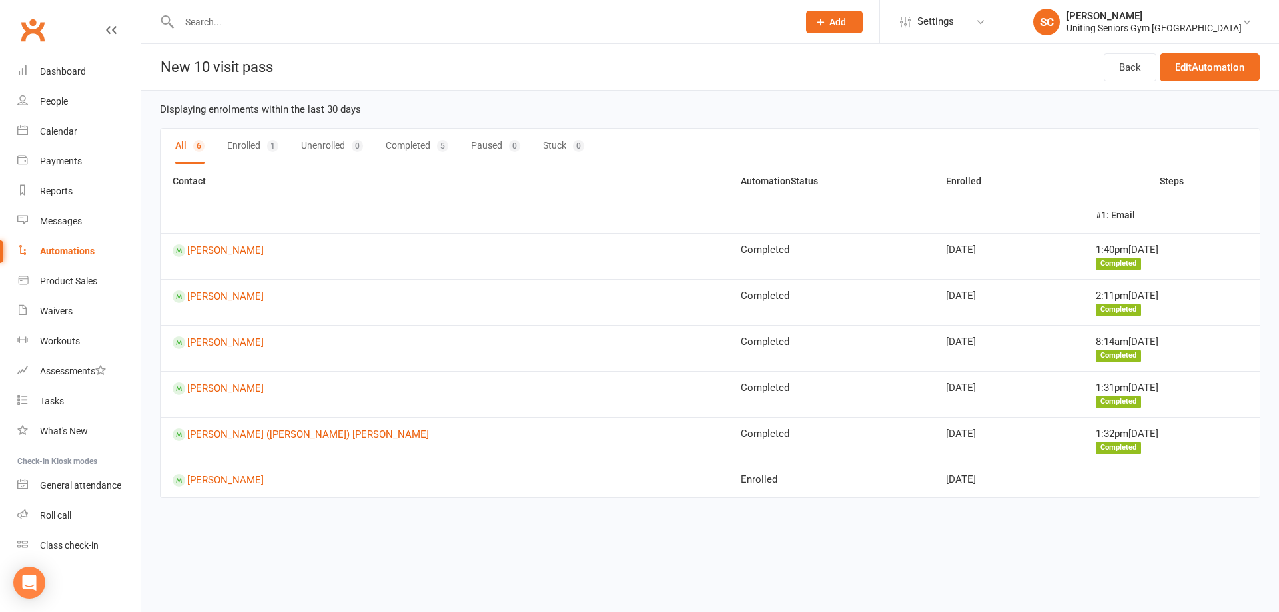
click at [259, 145] on button "Enrolled 1" at bounding box center [252, 146] width 51 height 35
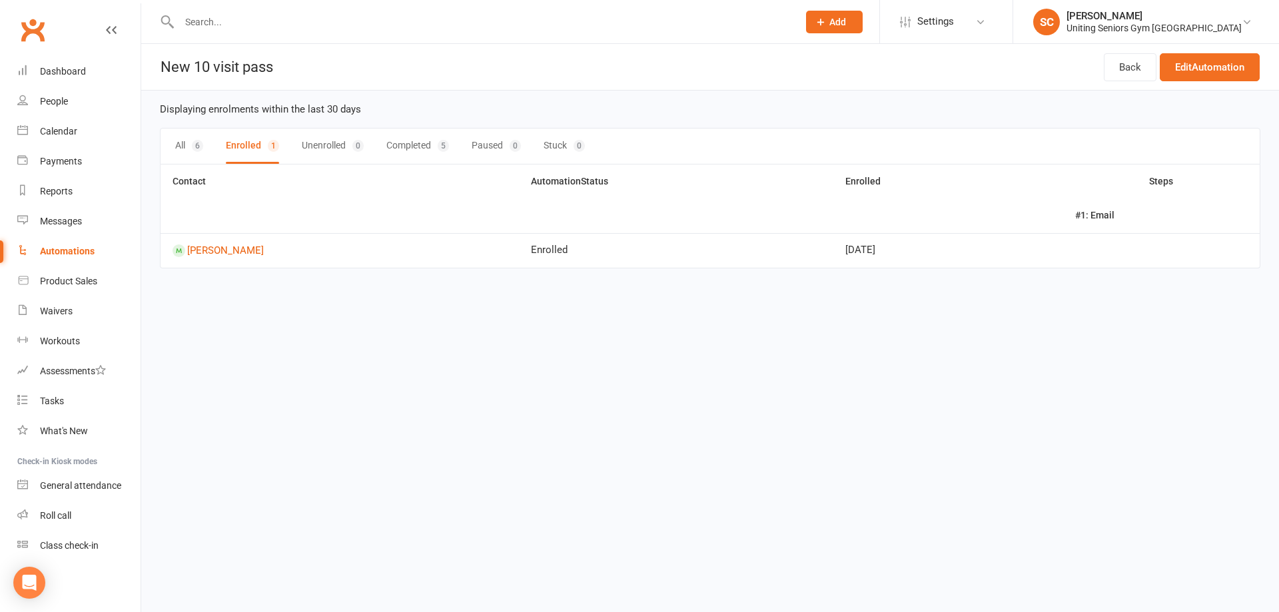
drag, startPoint x: 952, startPoint y: 252, endPoint x: 1009, endPoint y: 253, distance: 57.3
click at [963, 253] on td "[DATE]" at bounding box center [948, 250] width 230 height 35
click at [1173, 245] on td at bounding box center [1161, 250] width 197 height 35
click at [1202, 64] on link "Edit Automation" at bounding box center [1210, 67] width 100 height 28
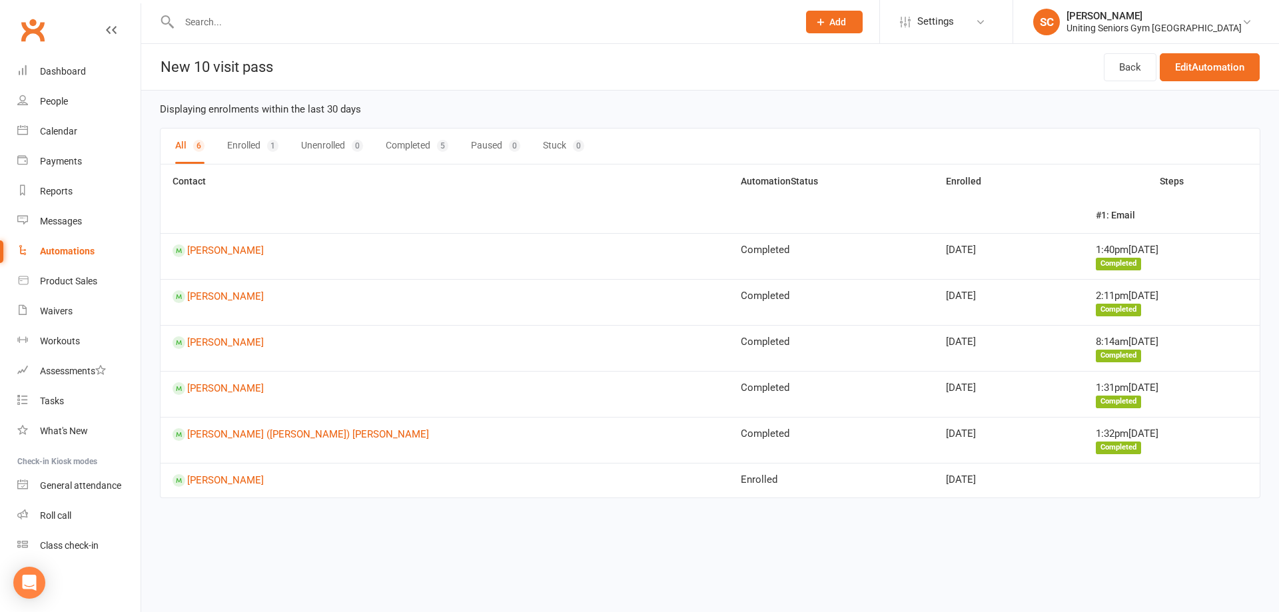
click at [251, 154] on button "Enrolled 1" at bounding box center [252, 146] width 51 height 35
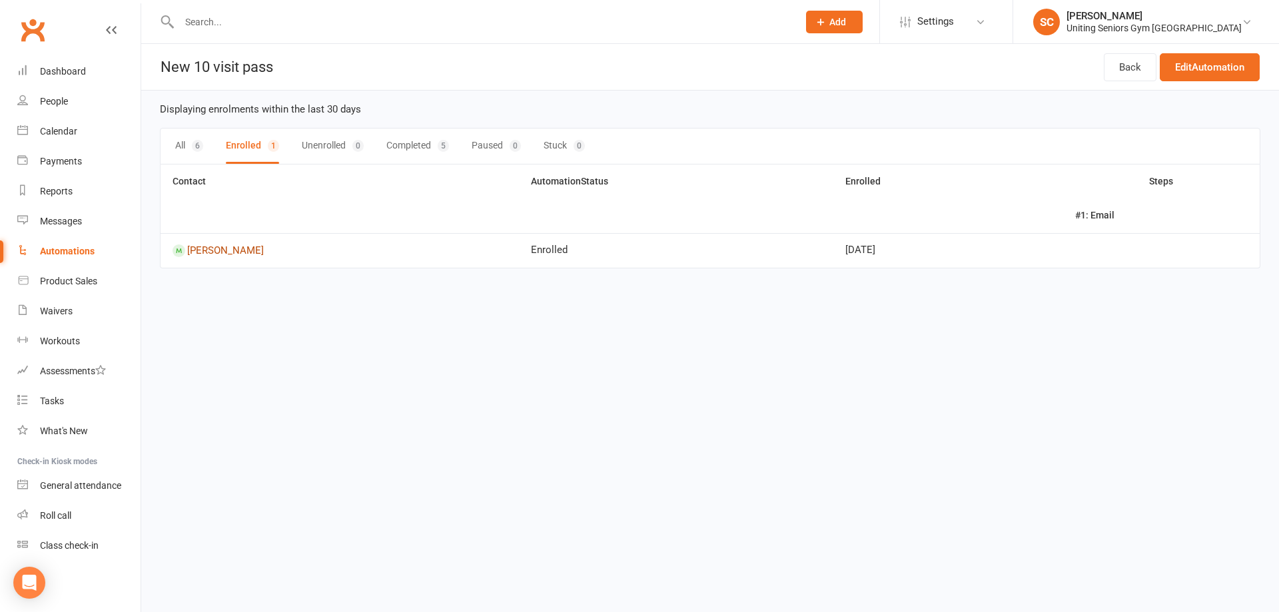
click at [247, 247] on link "[PERSON_NAME]" at bounding box center [340, 251] width 334 height 13
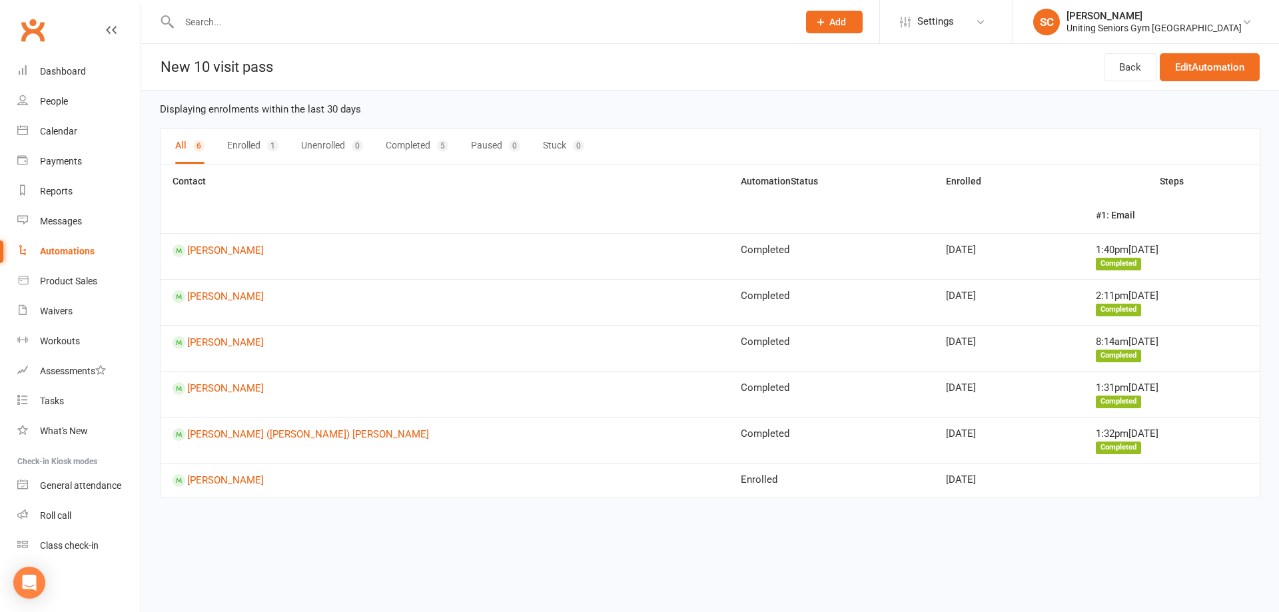
drag, startPoint x: 646, startPoint y: 476, endPoint x: 671, endPoint y: 477, distance: 24.7
click at [729, 476] on td "Enrolled" at bounding box center [831, 480] width 205 height 35
drag, startPoint x: 899, startPoint y: 482, endPoint x: 1056, endPoint y: 482, distance: 157.2
click at [934, 482] on td "[DATE]" at bounding box center [1009, 480] width 150 height 35
click at [1084, 482] on td at bounding box center [1172, 480] width 176 height 35
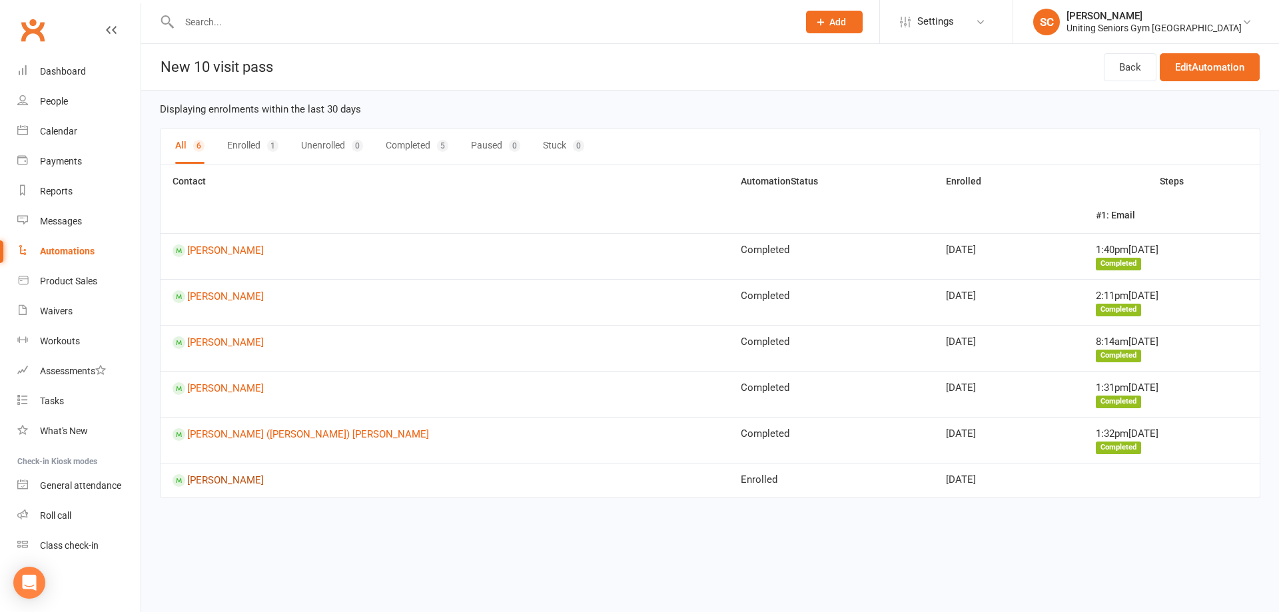
click at [237, 483] on link "[PERSON_NAME]" at bounding box center [445, 480] width 544 height 13
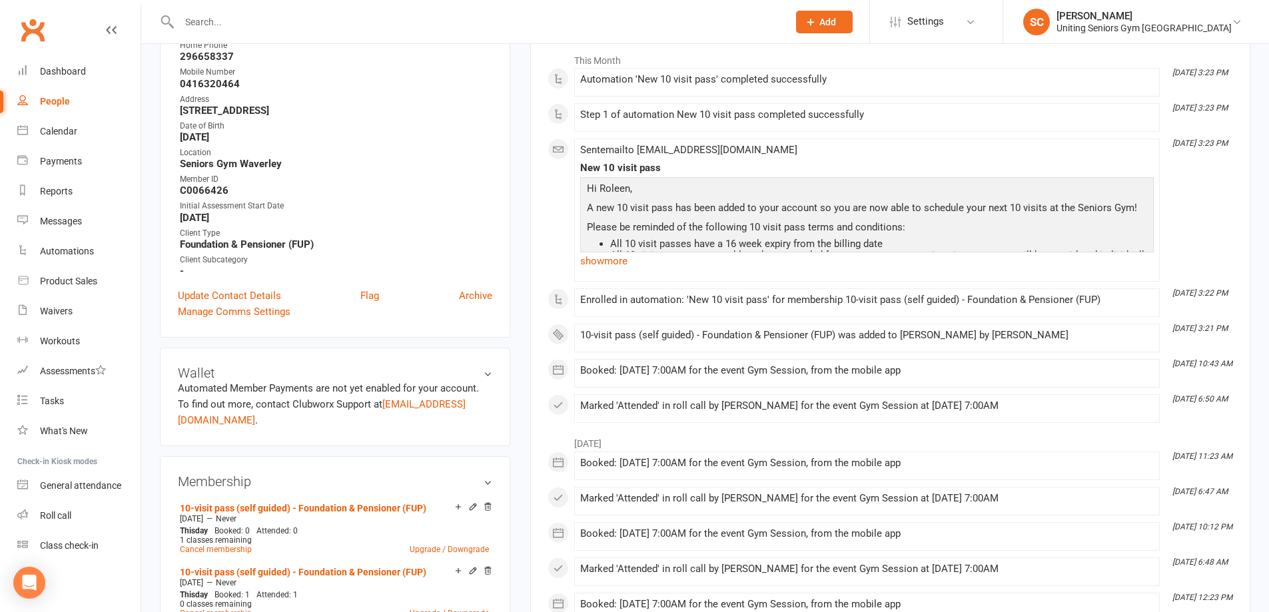
scroll to position [400, 0]
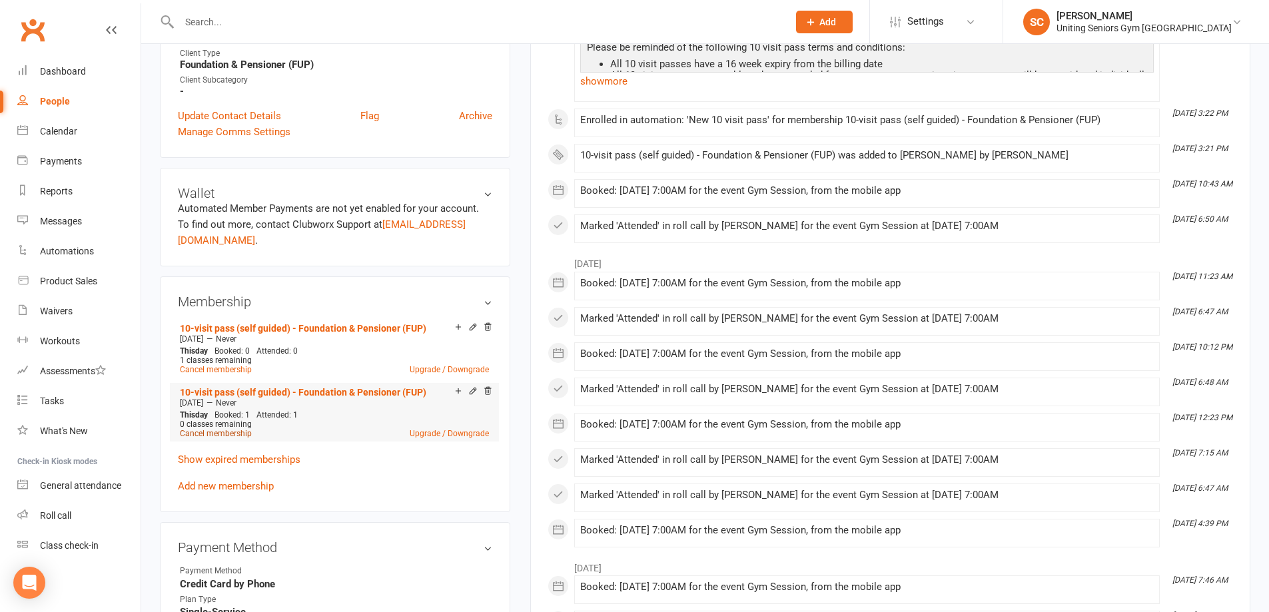
click at [225, 429] on link "Cancel membership" at bounding box center [216, 433] width 72 height 9
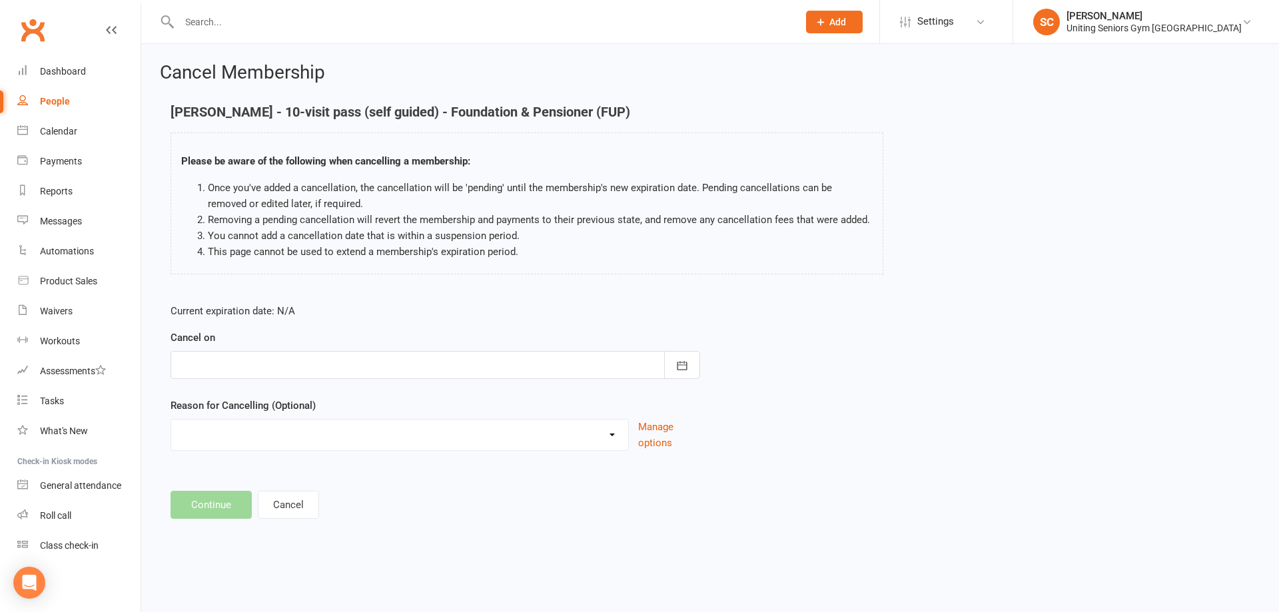
click at [263, 370] on div at bounding box center [436, 365] width 530 height 28
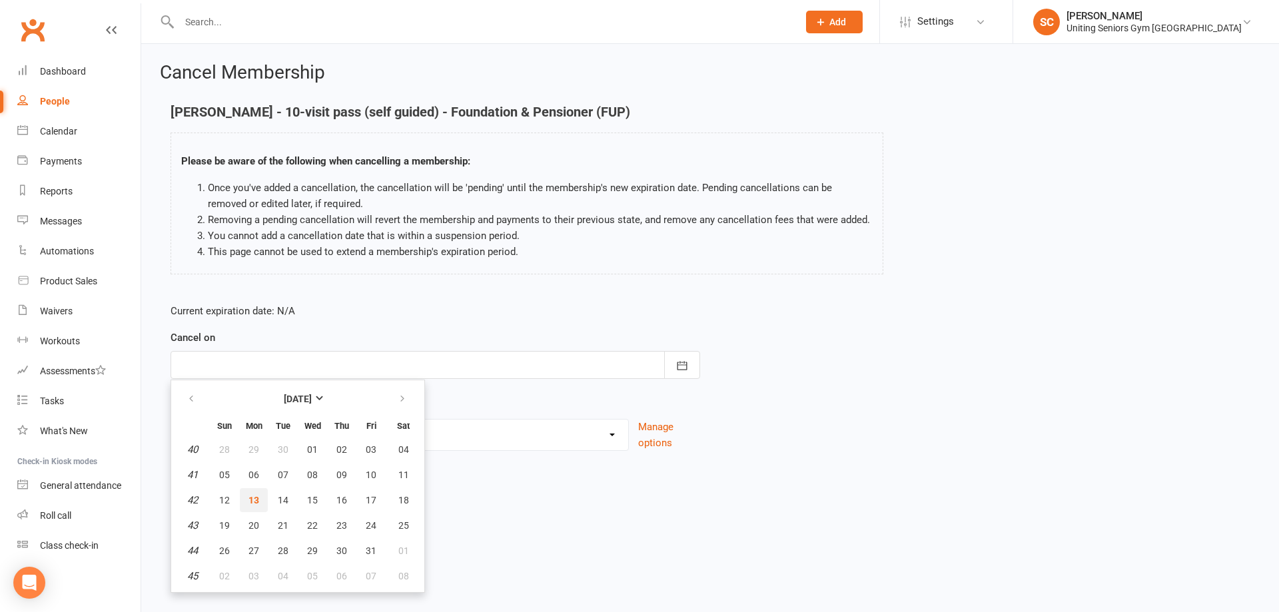
click at [251, 498] on span "13" at bounding box center [254, 500] width 11 height 11
type input "[DATE]"
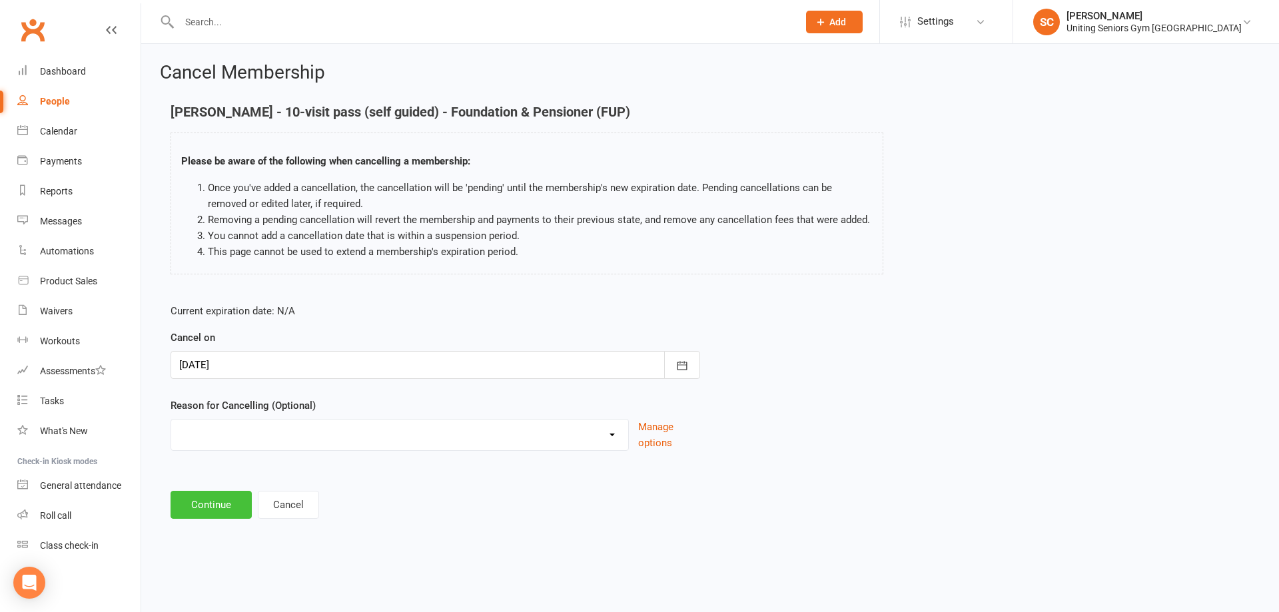
click at [230, 502] on button "Continue" at bounding box center [211, 505] width 81 height 28
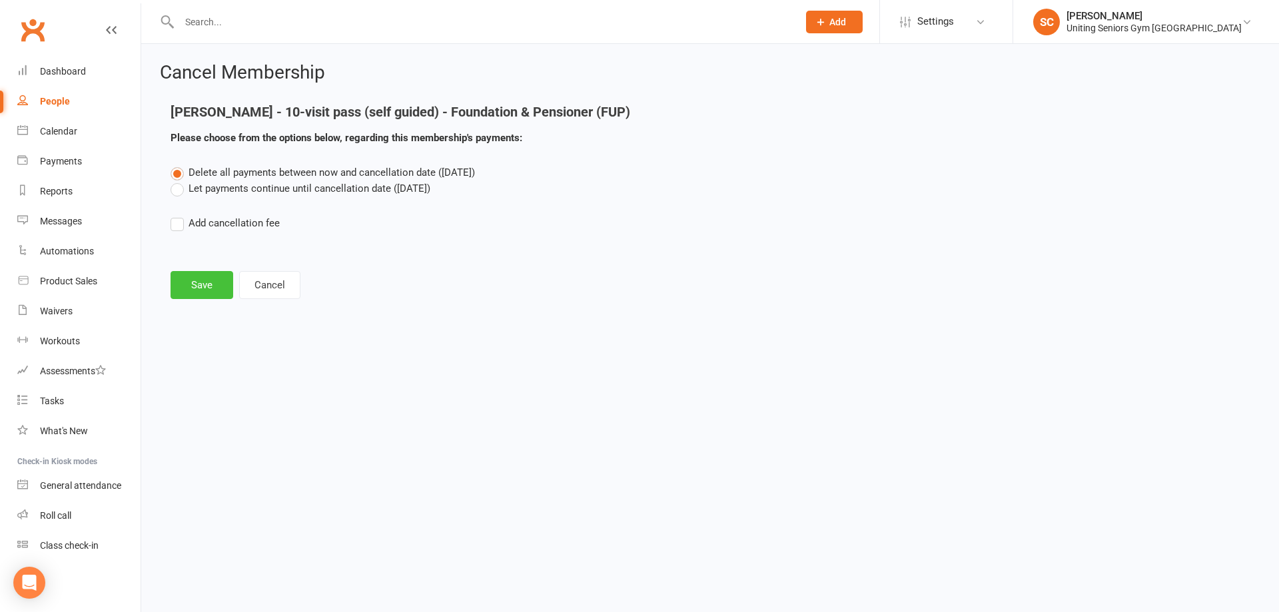
click at [209, 290] on button "Save" at bounding box center [202, 285] width 63 height 28
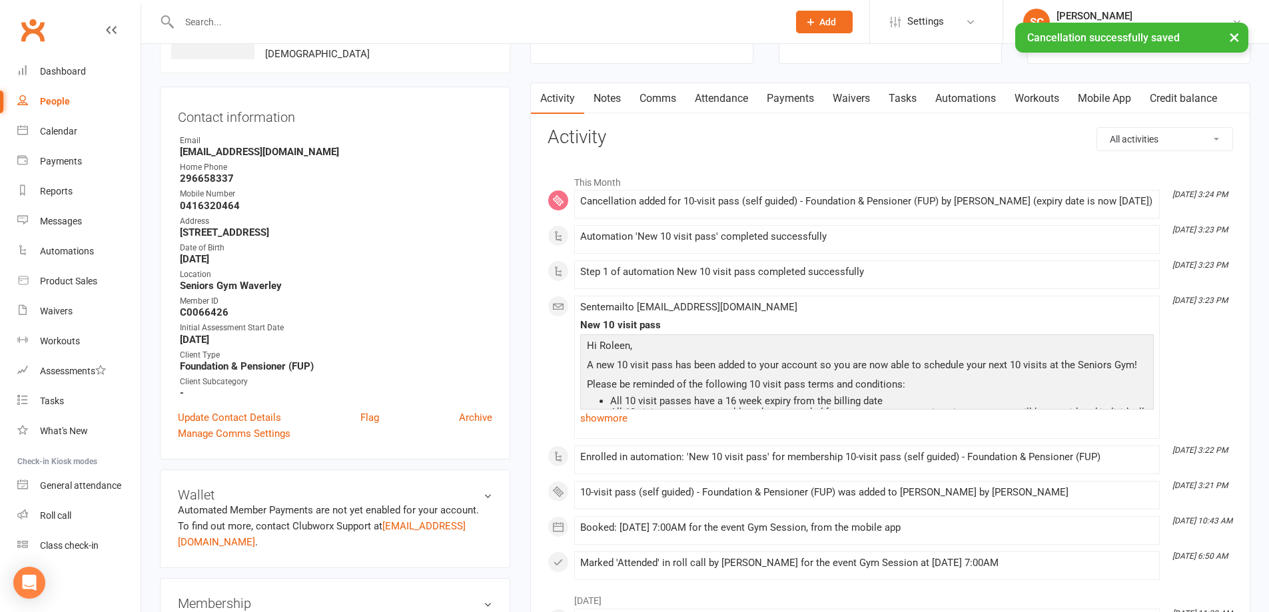
scroll to position [333, 0]
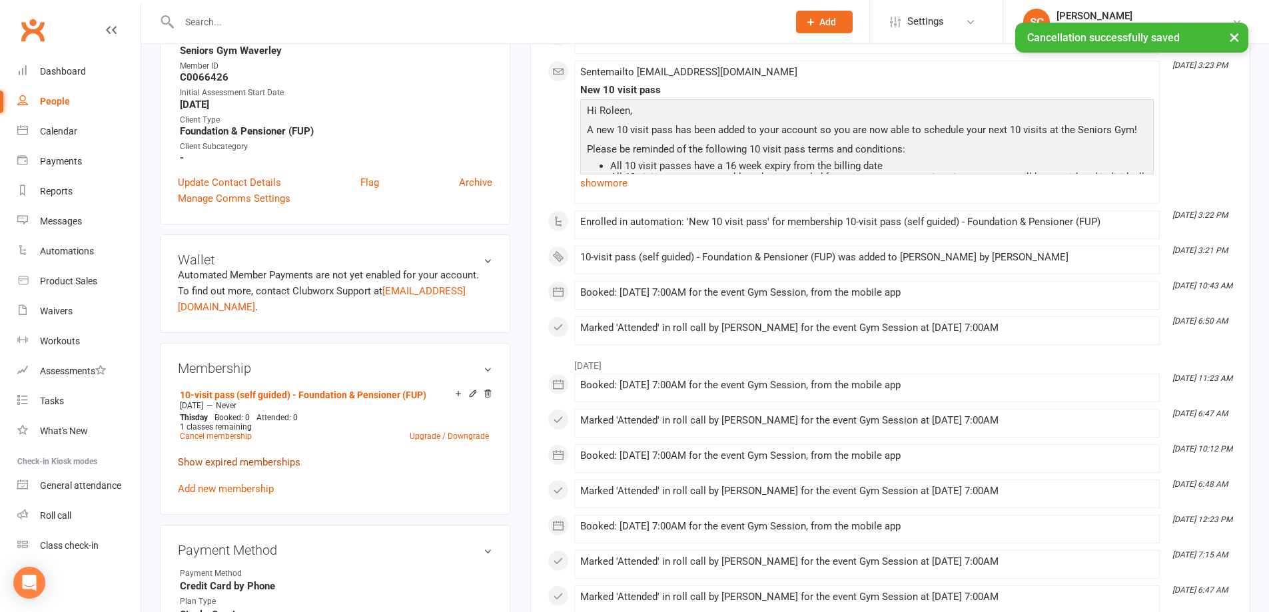
click at [221, 456] on link "Show expired memberships" at bounding box center [239, 462] width 123 height 12
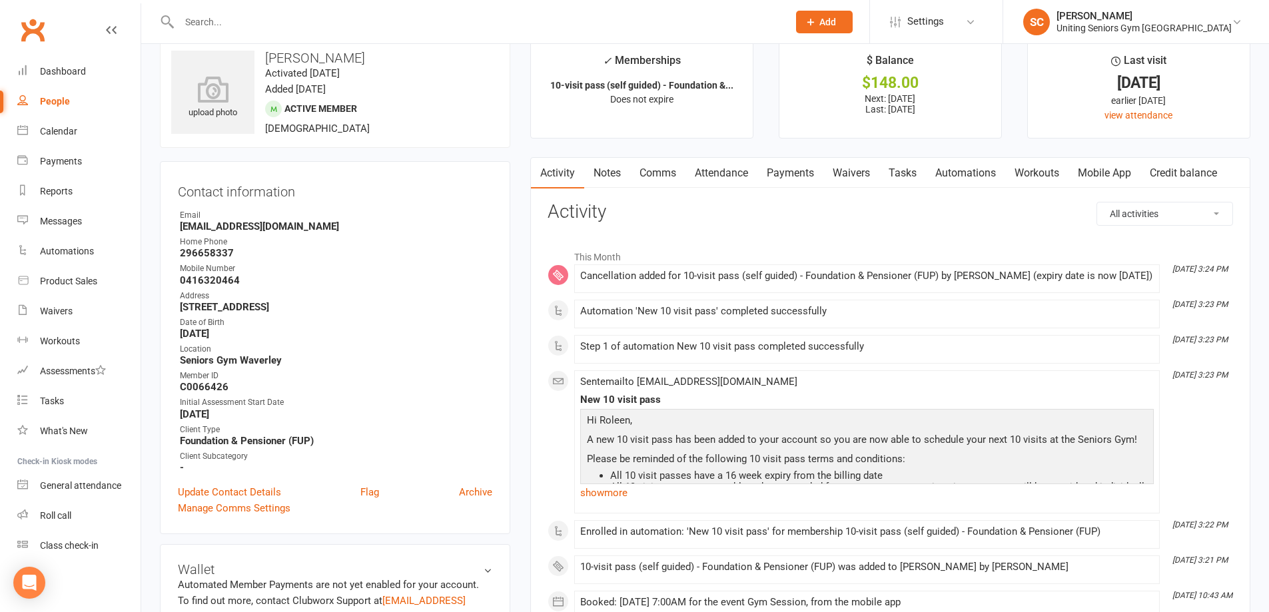
scroll to position [0, 0]
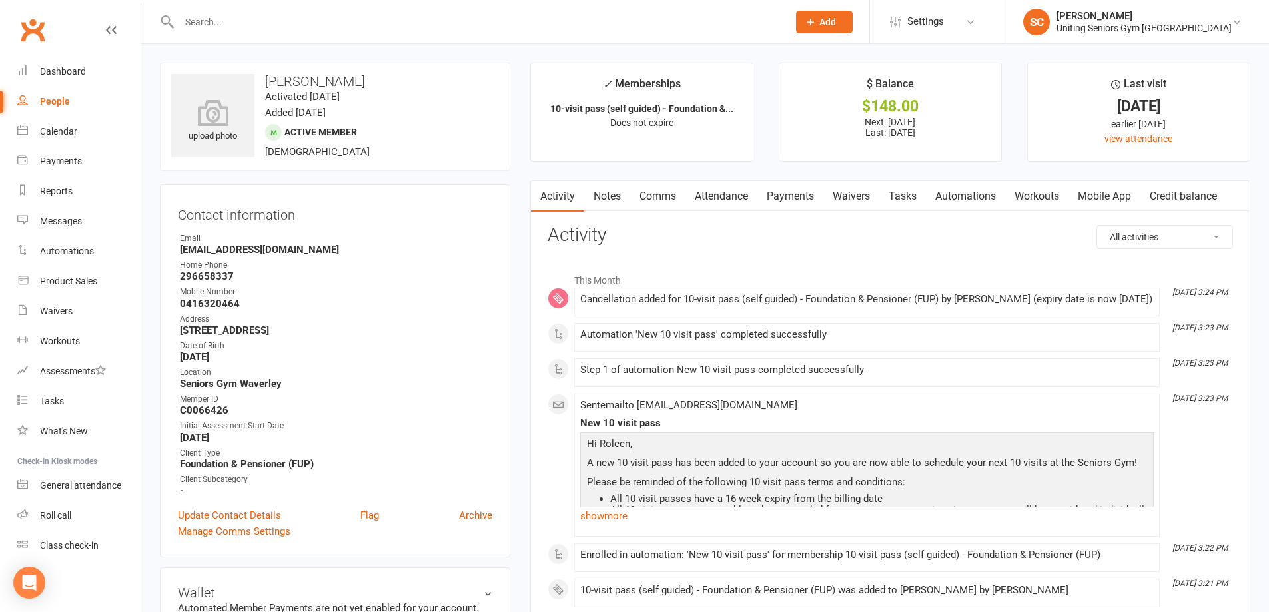
click at [305, 22] on input "text" at bounding box center [477, 22] width 604 height 19
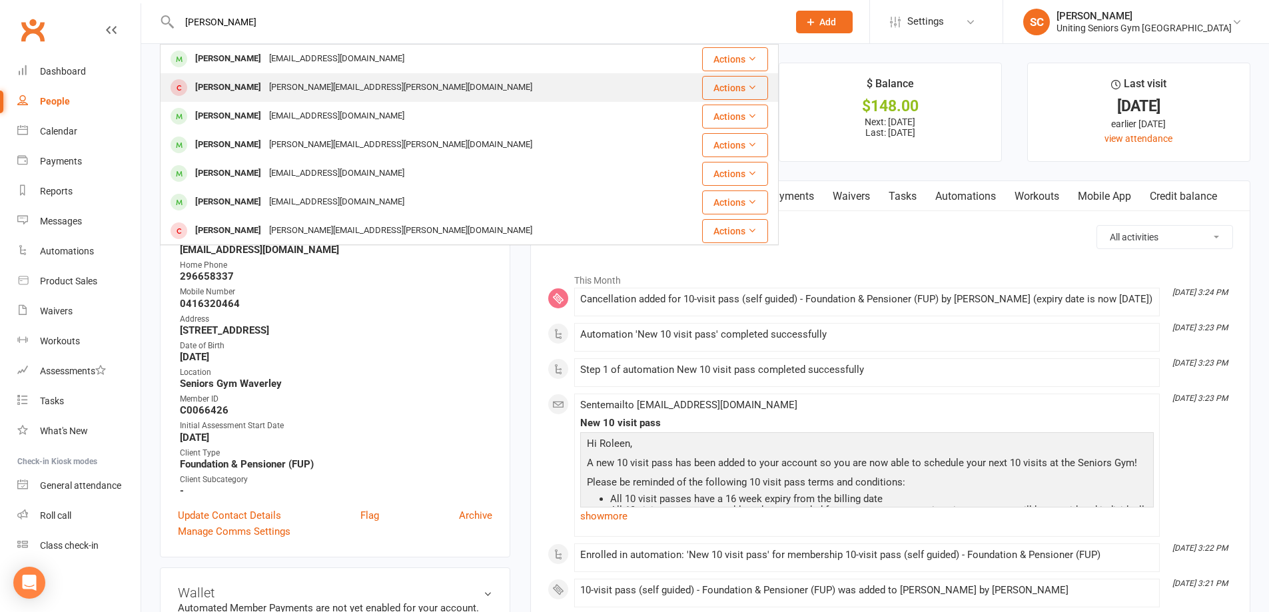
type input "[PERSON_NAME]"
click at [293, 85] on div "[PERSON_NAME][EMAIL_ADDRESS][PERSON_NAME][DOMAIN_NAME]" at bounding box center [400, 87] width 271 height 19
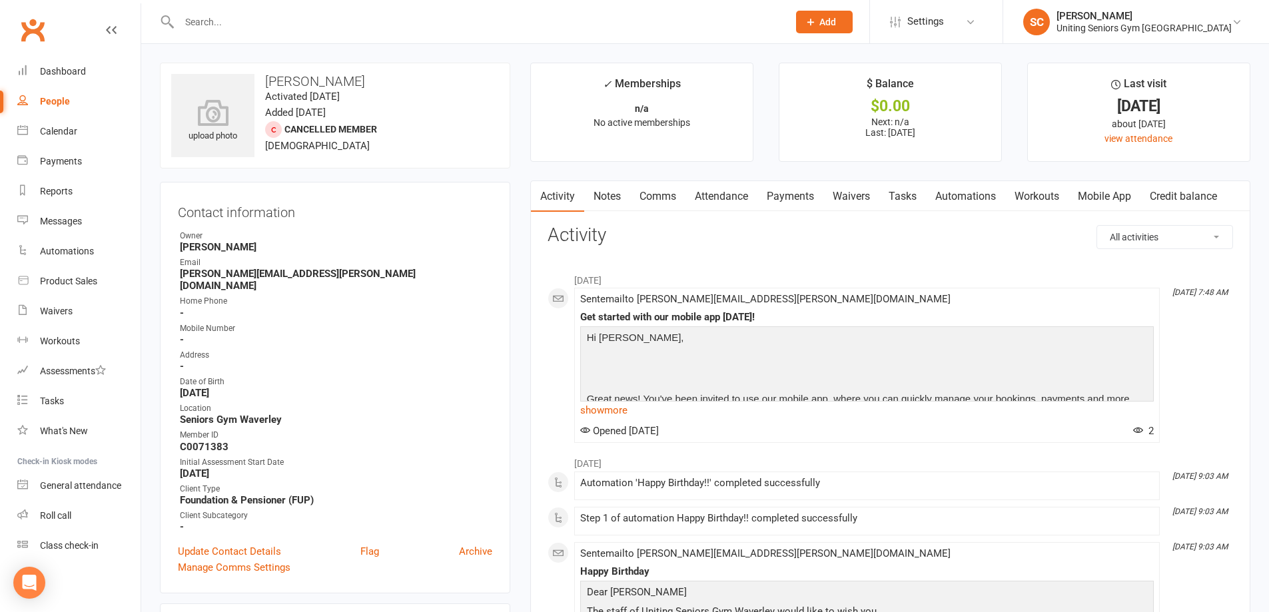
click at [414, 26] on input "text" at bounding box center [477, 22] width 604 height 19
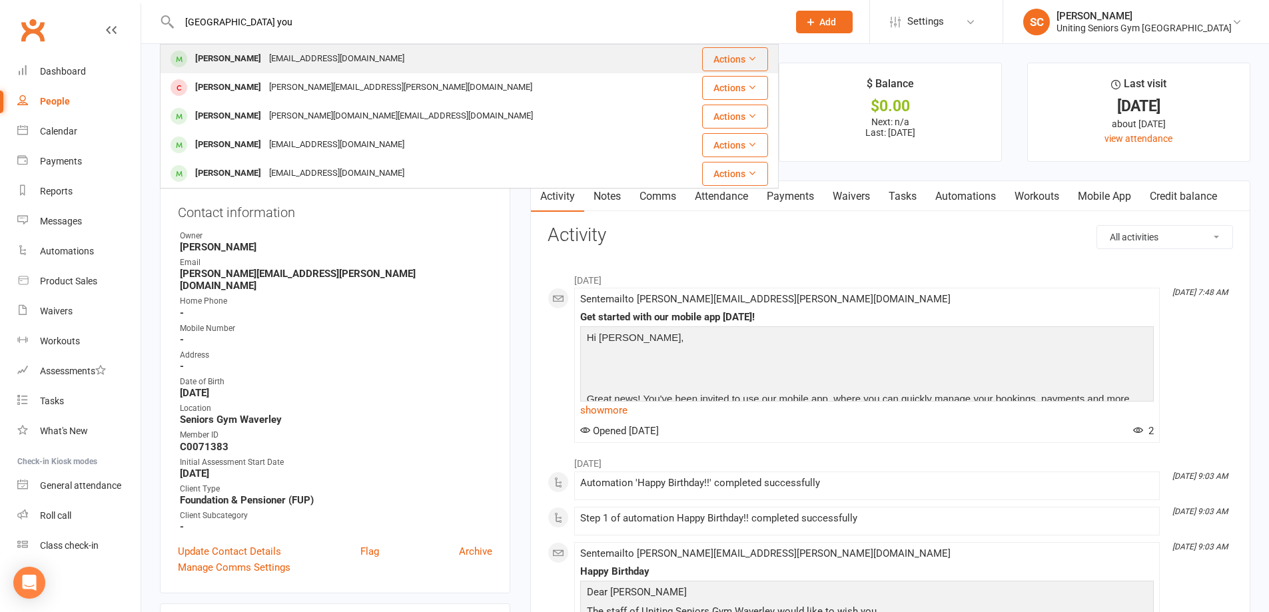
type input "[GEOGRAPHIC_DATA] you"
click at [388, 51] on div "[PERSON_NAME] [EMAIL_ADDRESS][DOMAIN_NAME]" at bounding box center [417, 58] width 513 height 27
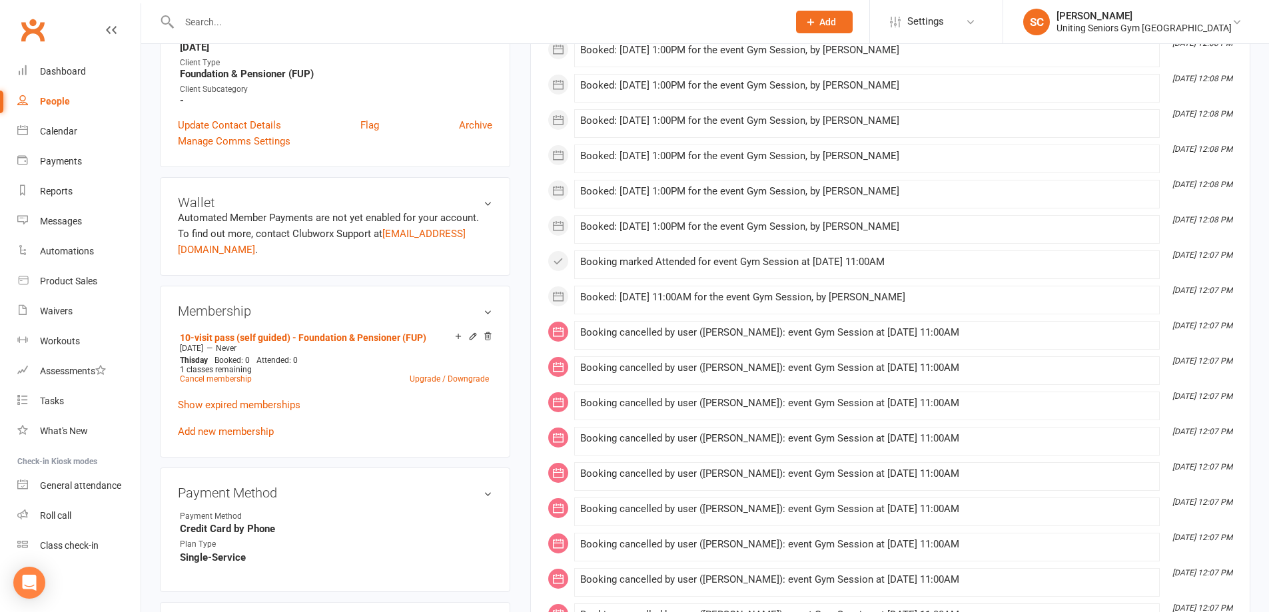
scroll to position [400, 0]
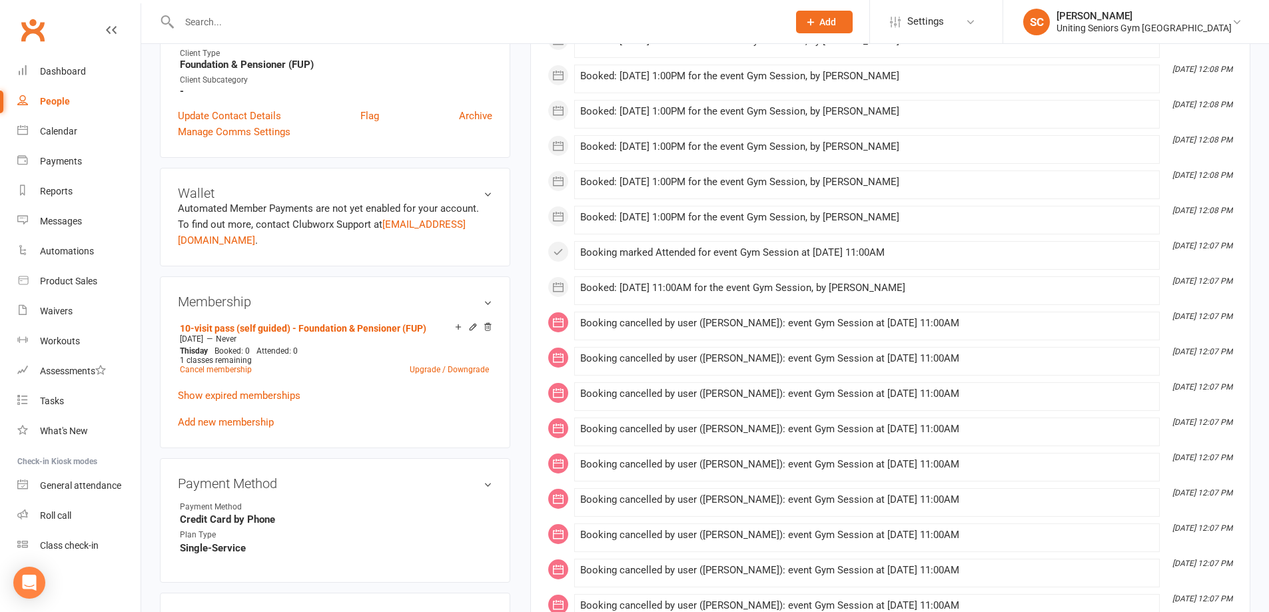
click at [337, 36] on div at bounding box center [469, 21] width 619 height 43
click at [338, 19] on input "text" at bounding box center [477, 22] width 604 height 19
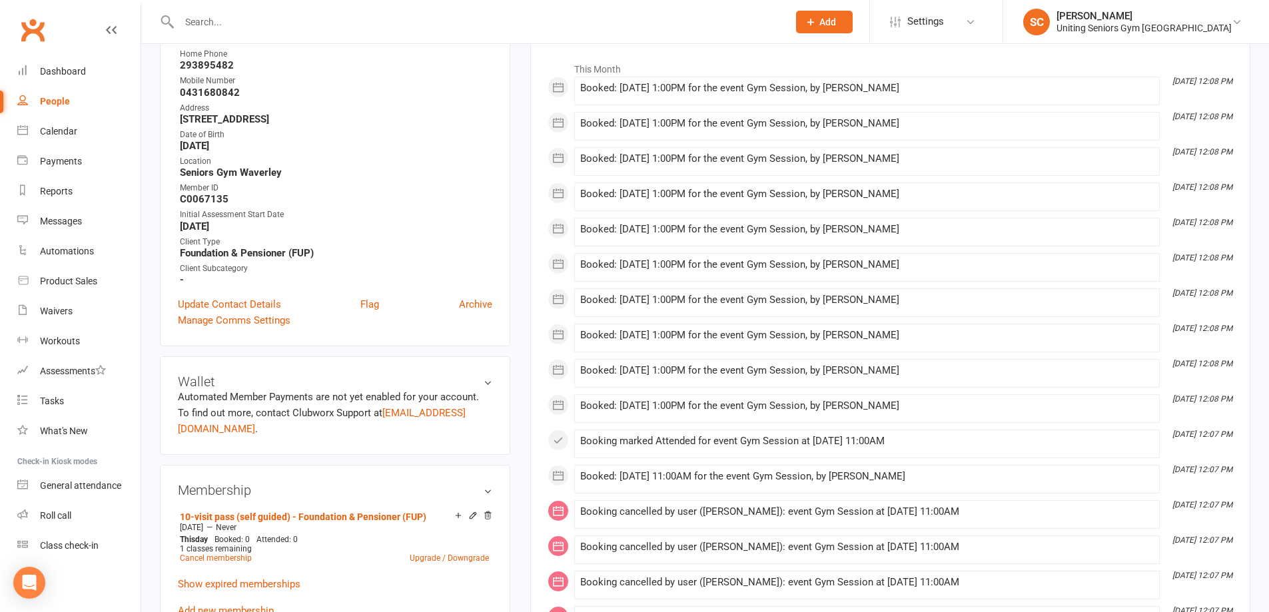
scroll to position [0, 0]
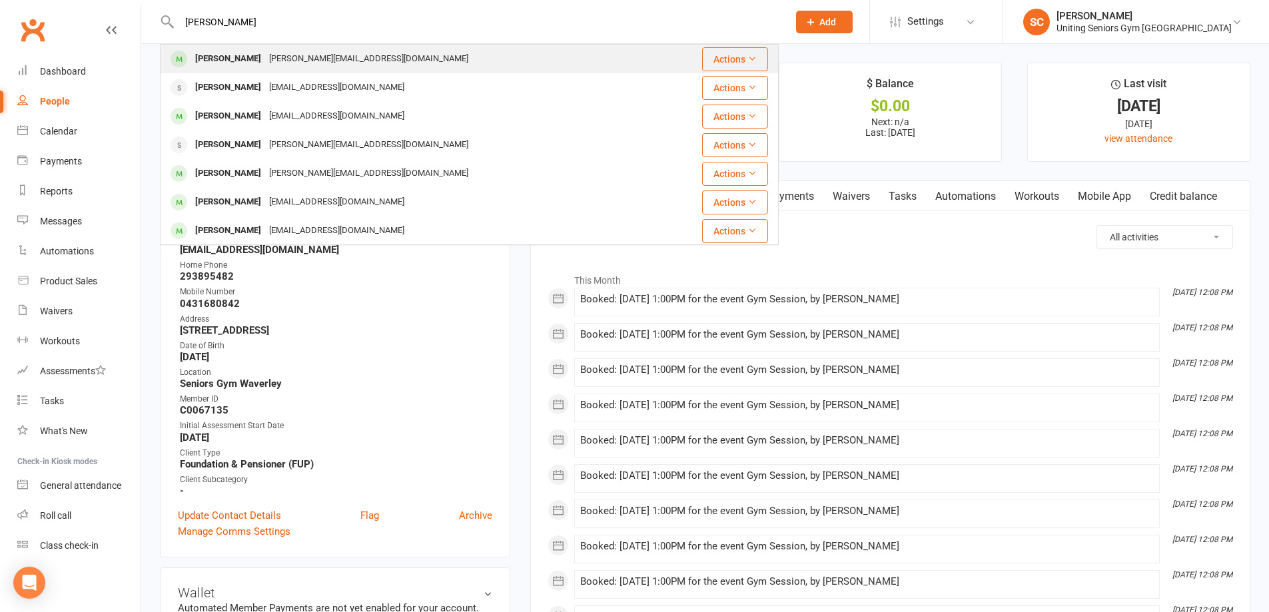
type input "[PERSON_NAME]"
click at [213, 62] on div "[PERSON_NAME]" at bounding box center [228, 58] width 74 height 19
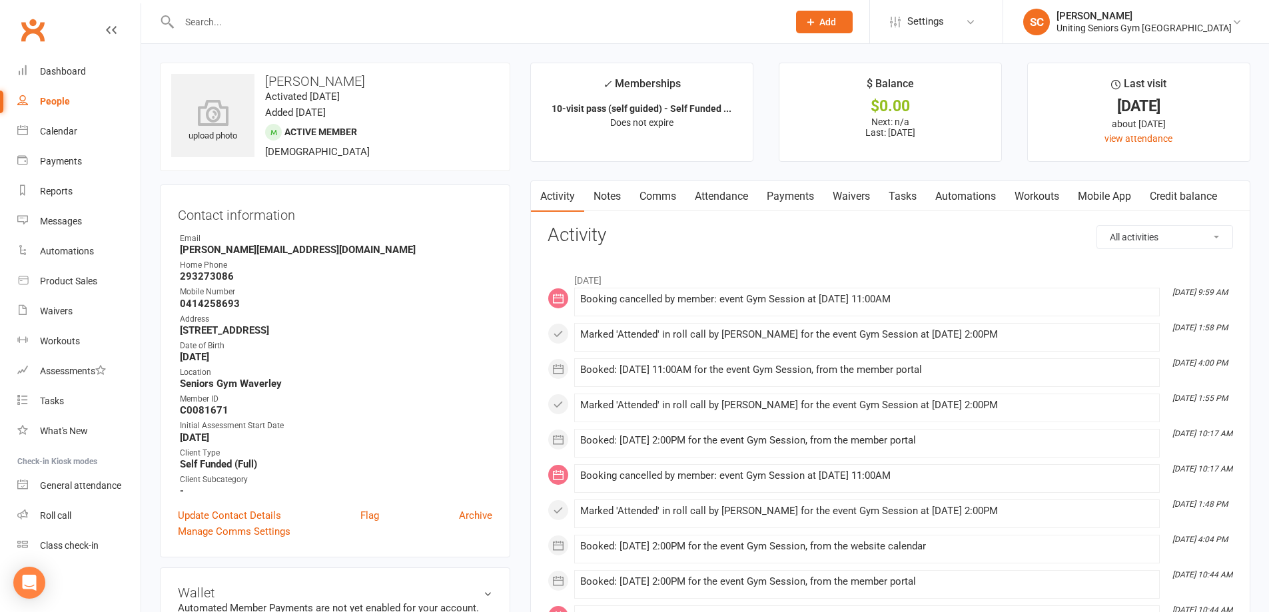
click at [738, 195] on link "Attendance" at bounding box center [722, 196] width 72 height 31
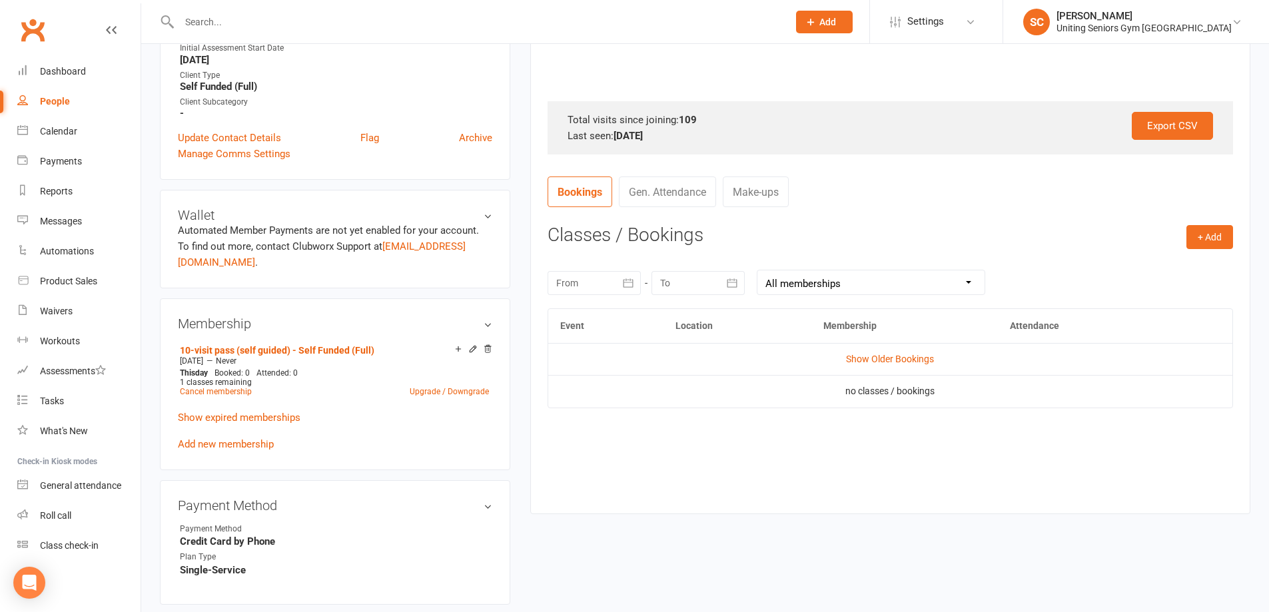
scroll to position [400, 0]
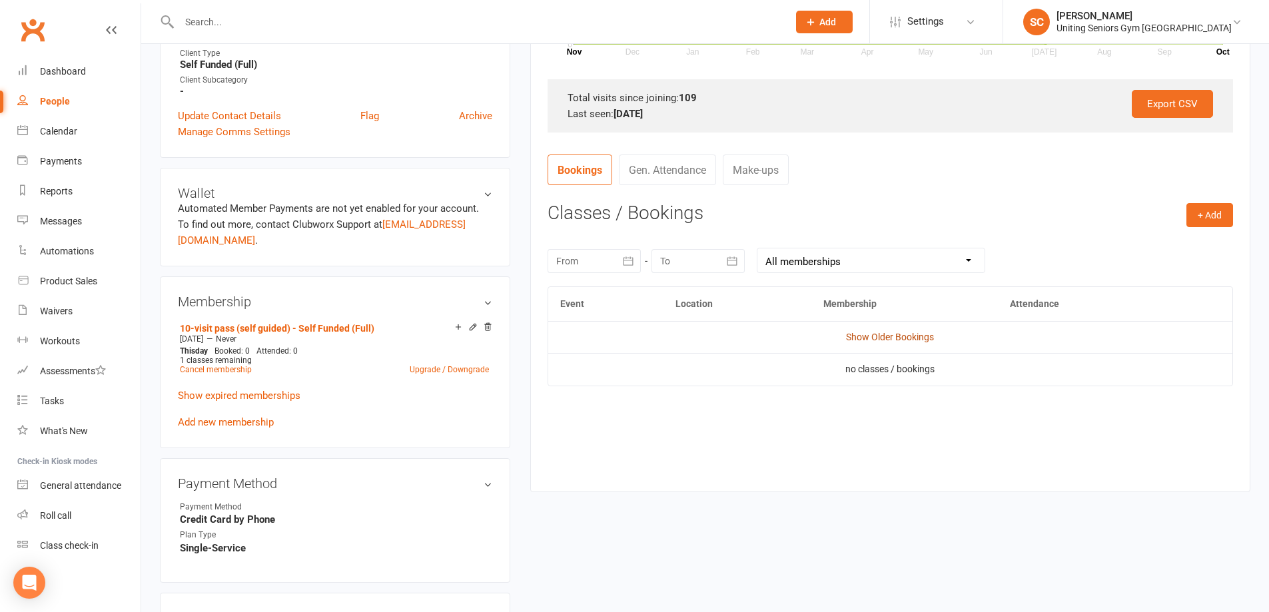
click at [909, 338] on link "Show Older Bookings" at bounding box center [890, 337] width 88 height 11
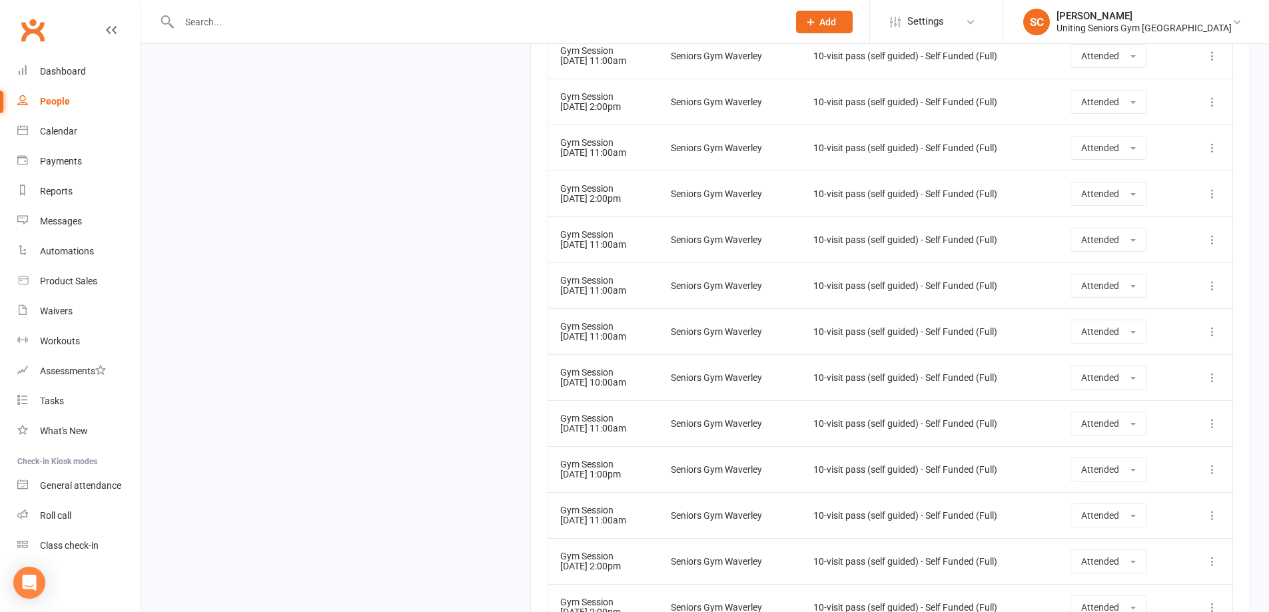
scroll to position [4727, 0]
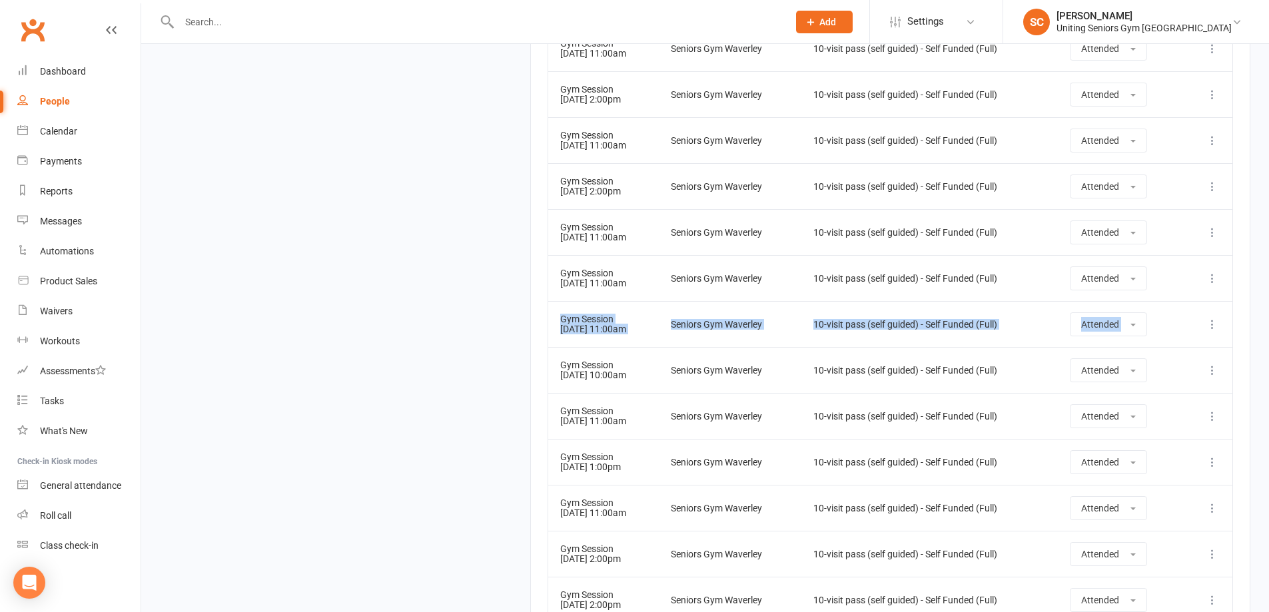
drag, startPoint x: 555, startPoint y: 319, endPoint x: 1209, endPoint y: 328, distance: 654.3
click at [1209, 328] on tr "Gym Session [DATE] 11:00am Seniors Gym [GEOGRAPHIC_DATA] 10-visit pass (self gu…" at bounding box center [890, 324] width 684 height 46
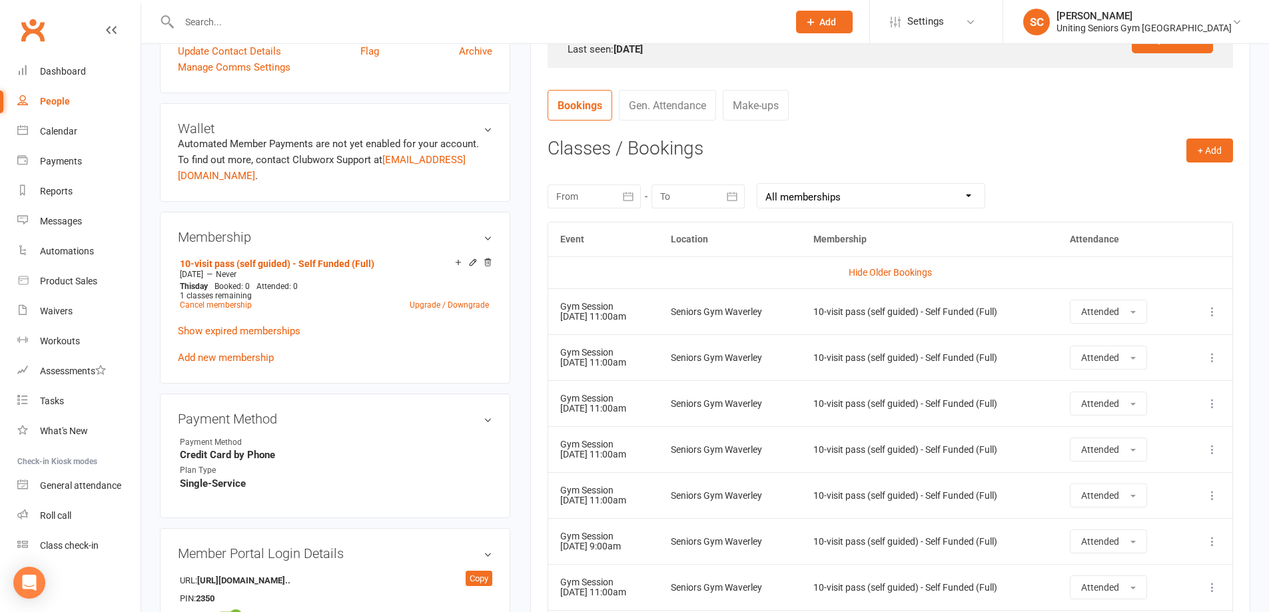
scroll to position [463, 0]
click at [241, 353] on link "Add new membership" at bounding box center [226, 359] width 96 height 12
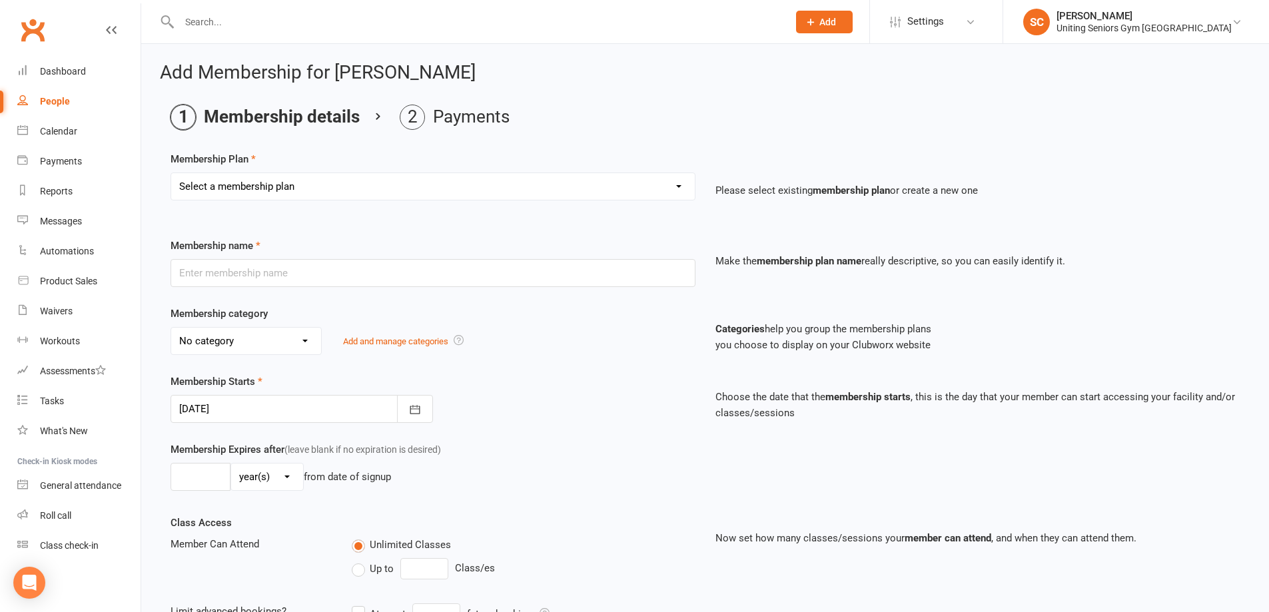
click at [246, 195] on select "Select a membership plan Create new Membership Plan Initial Assessment + Set Up…" at bounding box center [433, 186] width 524 height 27
select select "13"
click at [171, 173] on select "Select a membership plan Create new Membership Plan Initial Assessment + Set Up…" at bounding box center [433, 186] width 524 height 27
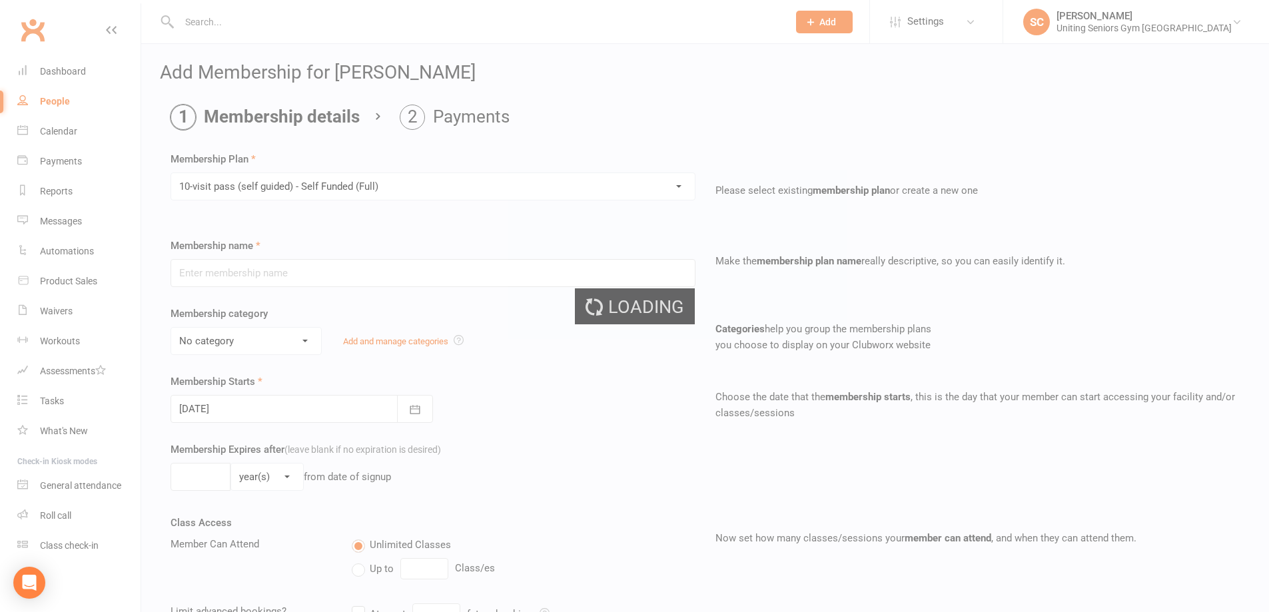
type input "10-visit pass (self guided) - Self Funded (Full)"
select select "0"
type input "16"
select select "1"
type input "1"
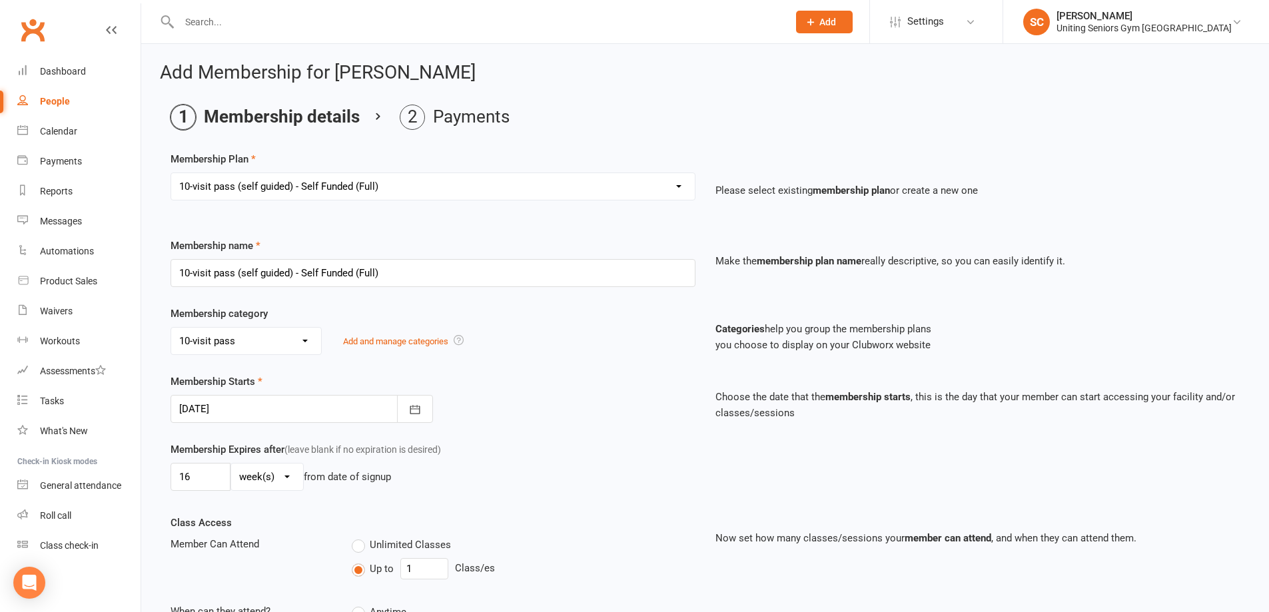
click at [273, 405] on div at bounding box center [302, 409] width 263 height 28
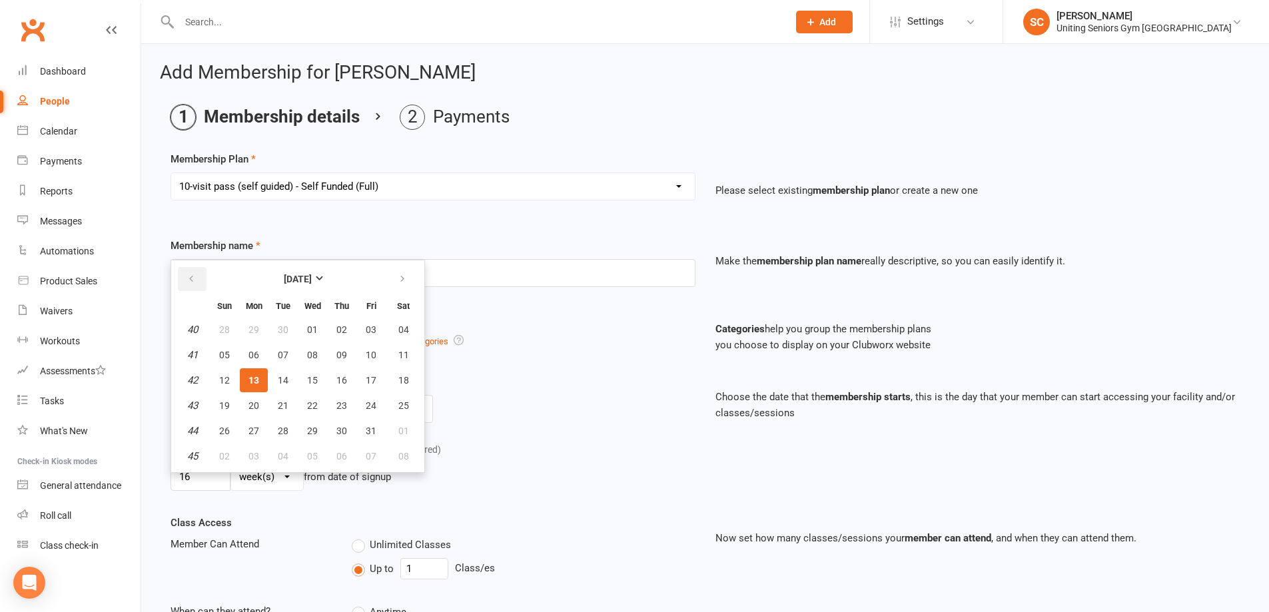
drag, startPoint x: 187, startPoint y: 265, endPoint x: 191, endPoint y: 282, distance: 17.8
click at [187, 266] on th at bounding box center [192, 279] width 34 height 29
click at [191, 283] on icon "button" at bounding box center [191, 279] width 9 height 11
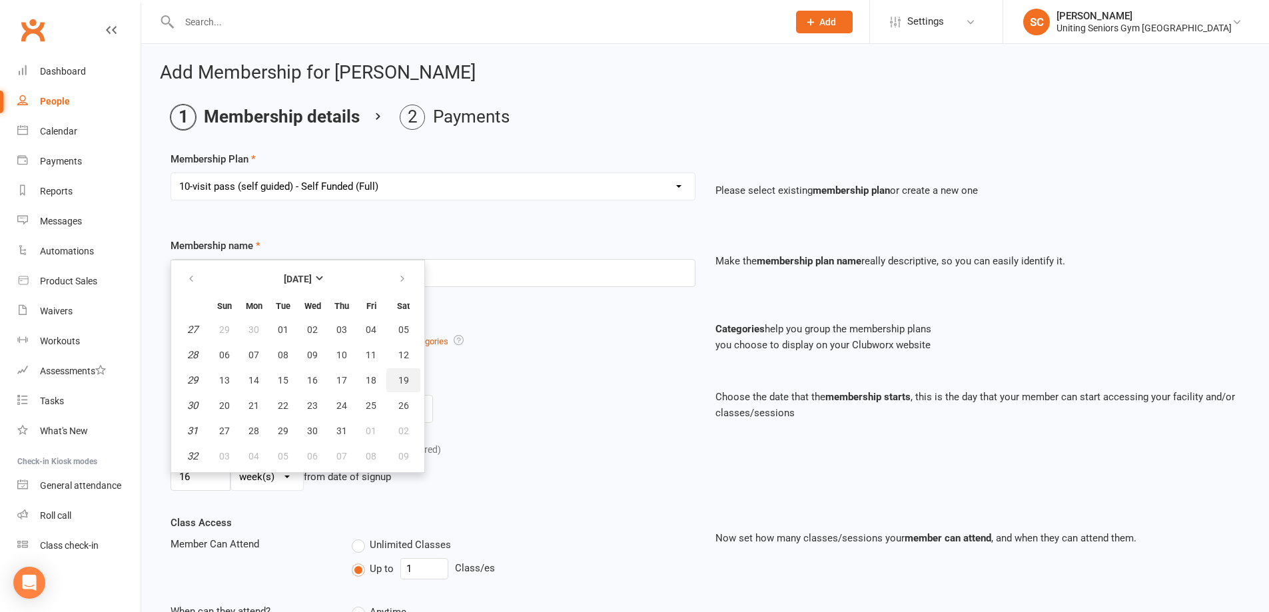
click at [400, 378] on span "19" at bounding box center [403, 380] width 11 height 11
type input "[DATE]"
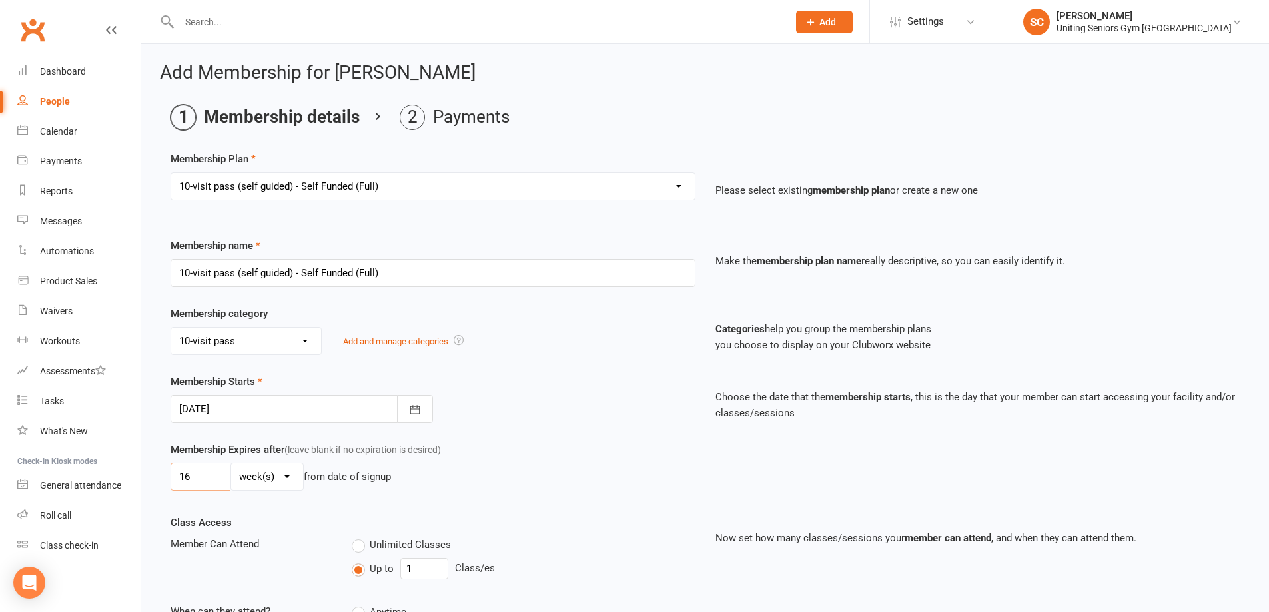
drag, startPoint x: 198, startPoint y: 472, endPoint x: 142, endPoint y: 466, distance: 56.3
click at [143, 467] on div "Add Membership for [PERSON_NAME] Membership details Payments Membership Plan Se…" at bounding box center [705, 444] width 1128 height 801
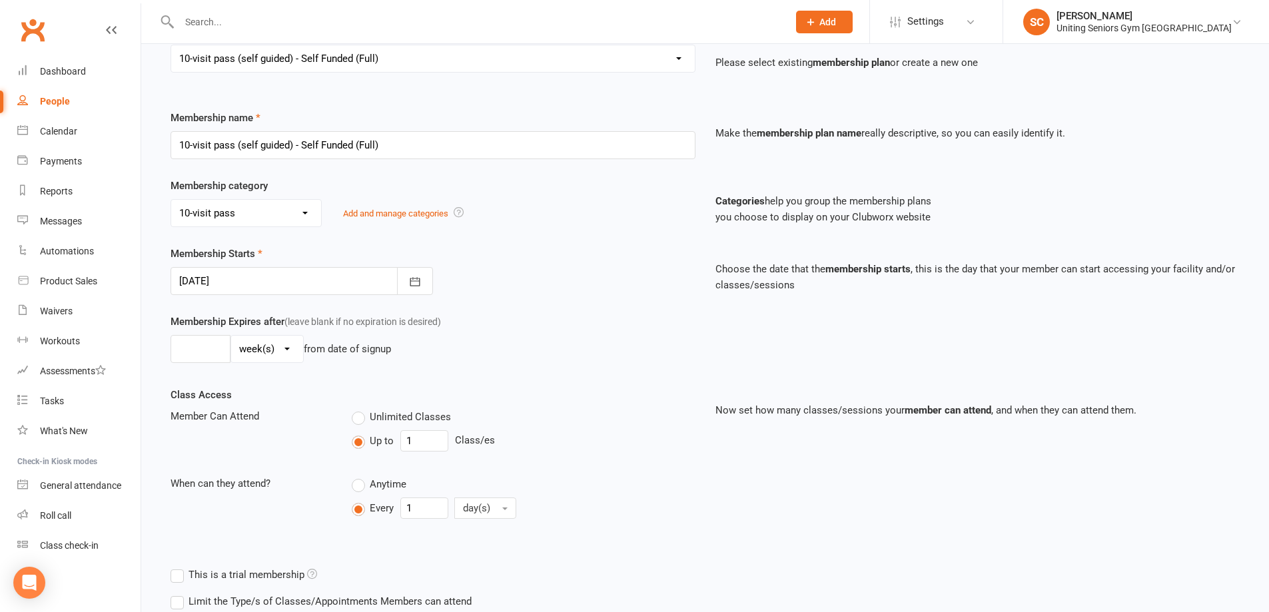
scroll to position [133, 0]
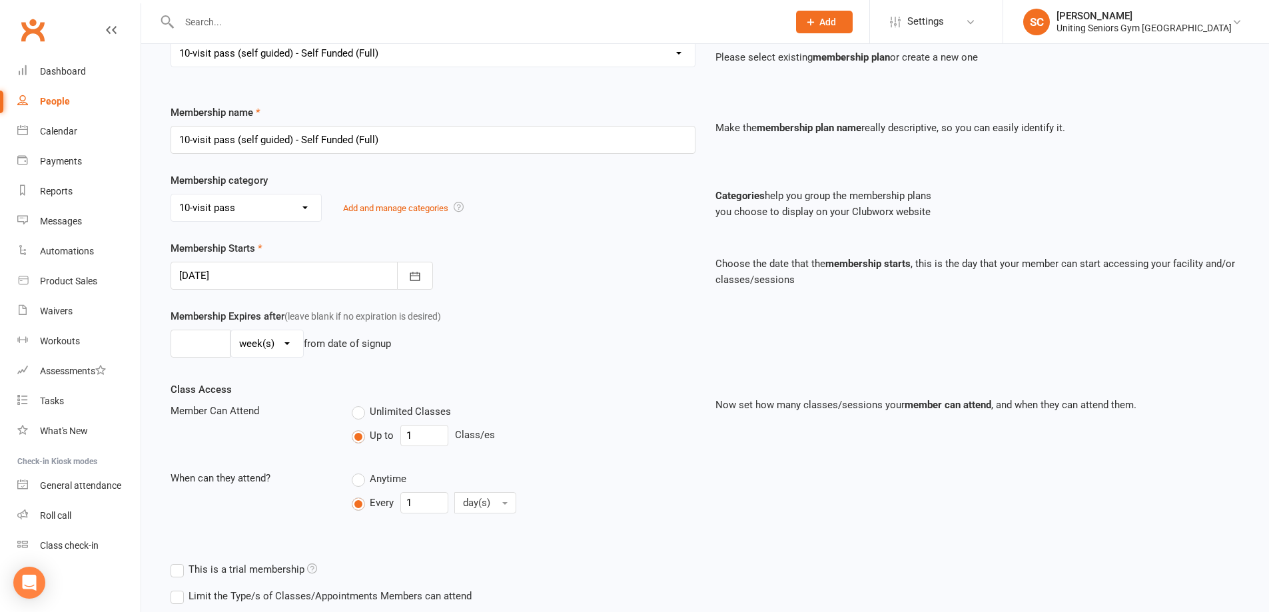
click at [234, 280] on div at bounding box center [302, 276] width 263 height 28
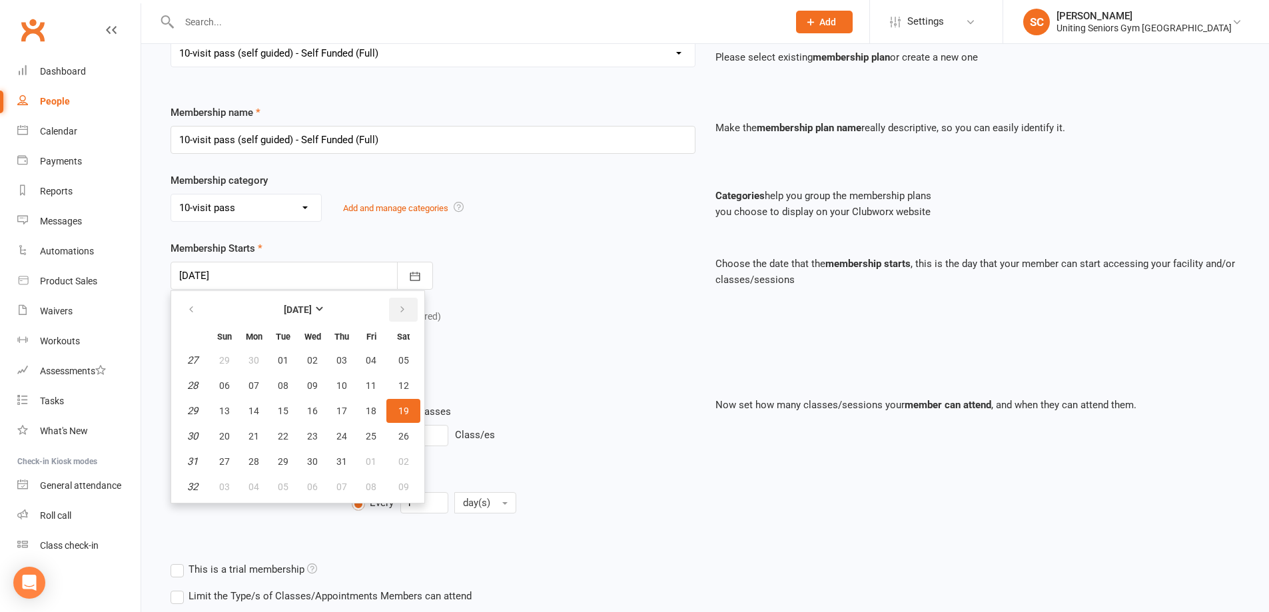
click at [406, 307] on icon "button" at bounding box center [402, 309] width 9 height 11
click at [286, 435] on span "19" at bounding box center [283, 436] width 11 height 11
type input "[DATE]"
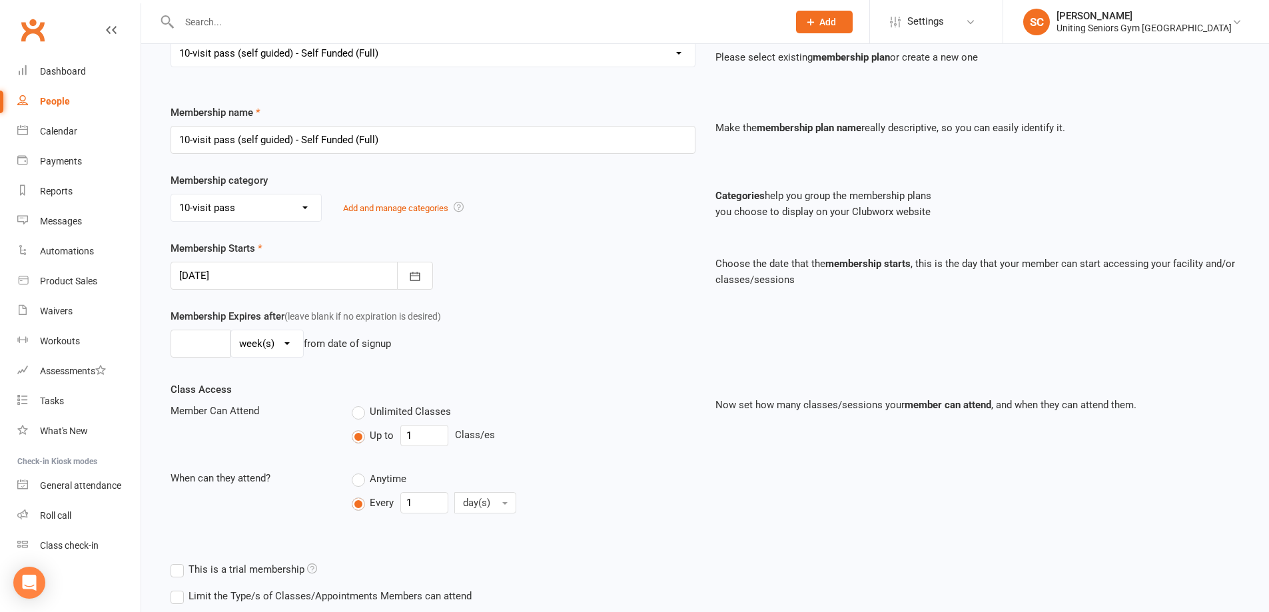
click at [584, 387] on div "Class Access Member Can Attend Unlimited Classes Up to 1 Class/es When can they…" at bounding box center [433, 460] width 545 height 156
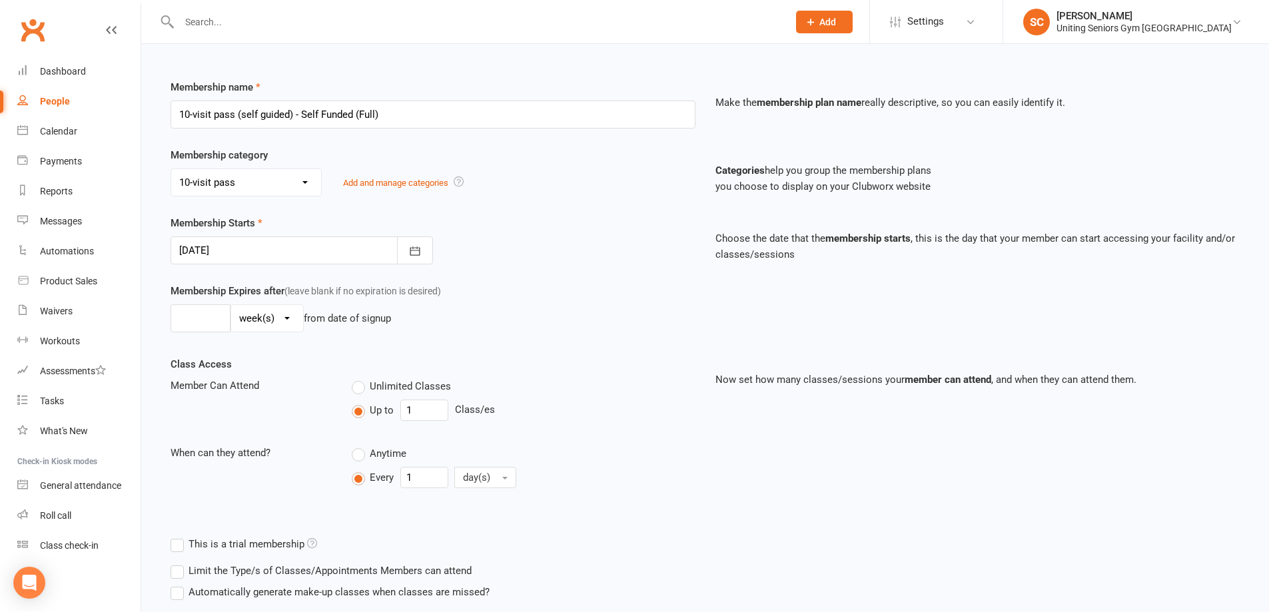
scroll to position [253, 0]
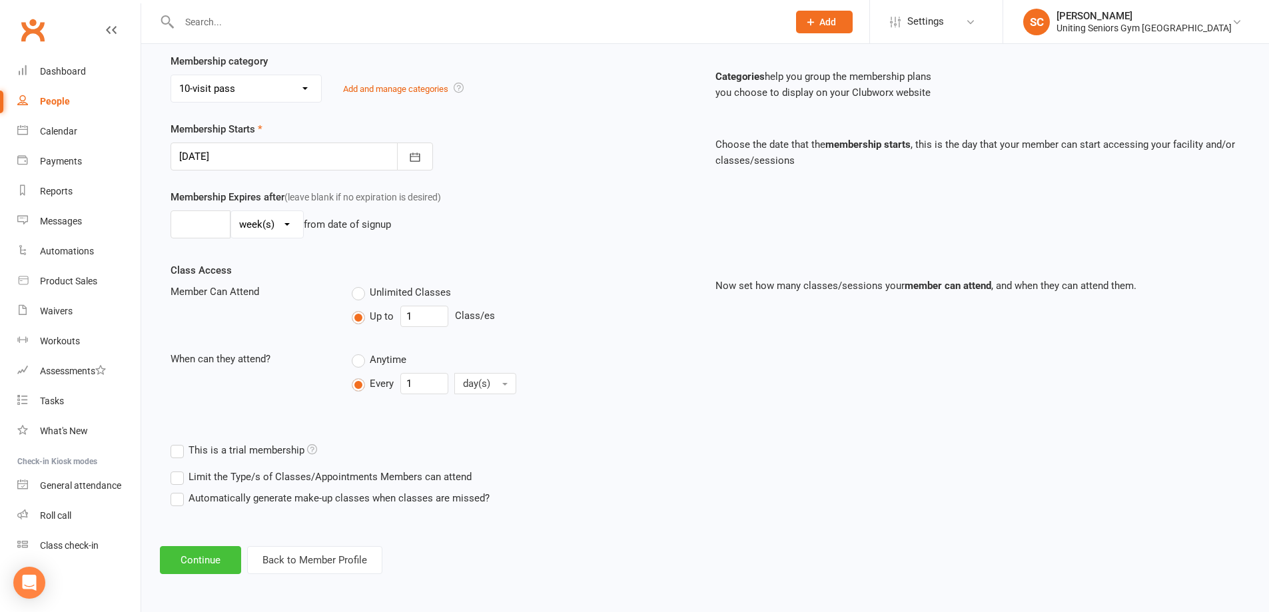
click at [201, 562] on button "Continue" at bounding box center [200, 560] width 81 height 28
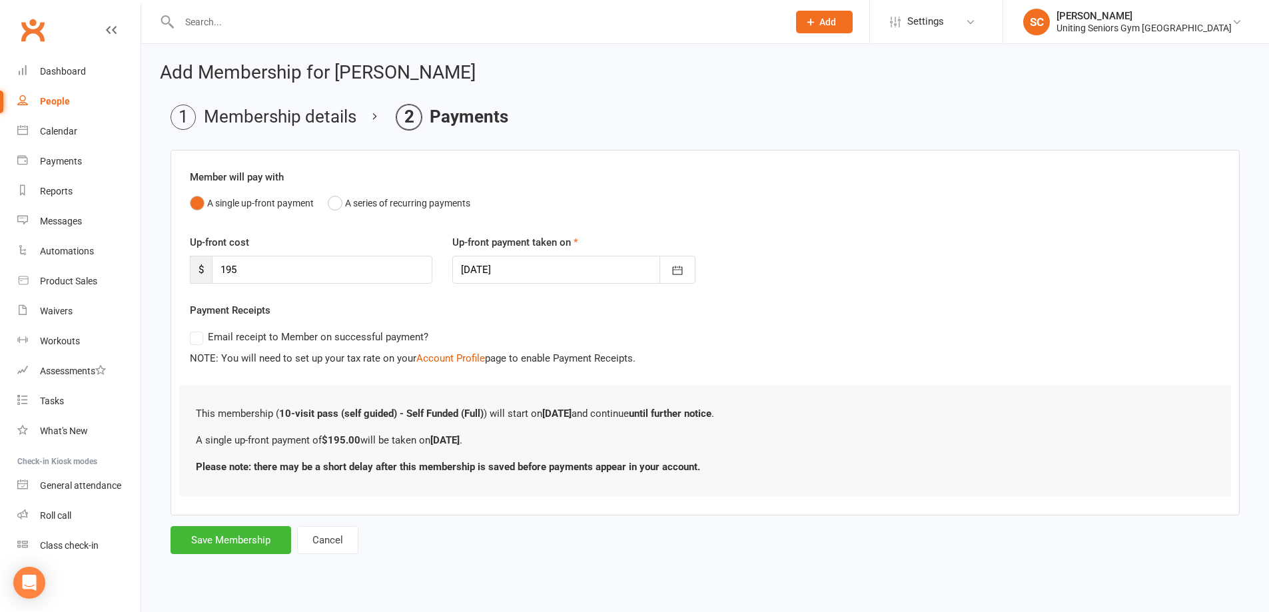
scroll to position [0, 0]
click at [327, 538] on button "Cancel" at bounding box center [327, 540] width 61 height 28
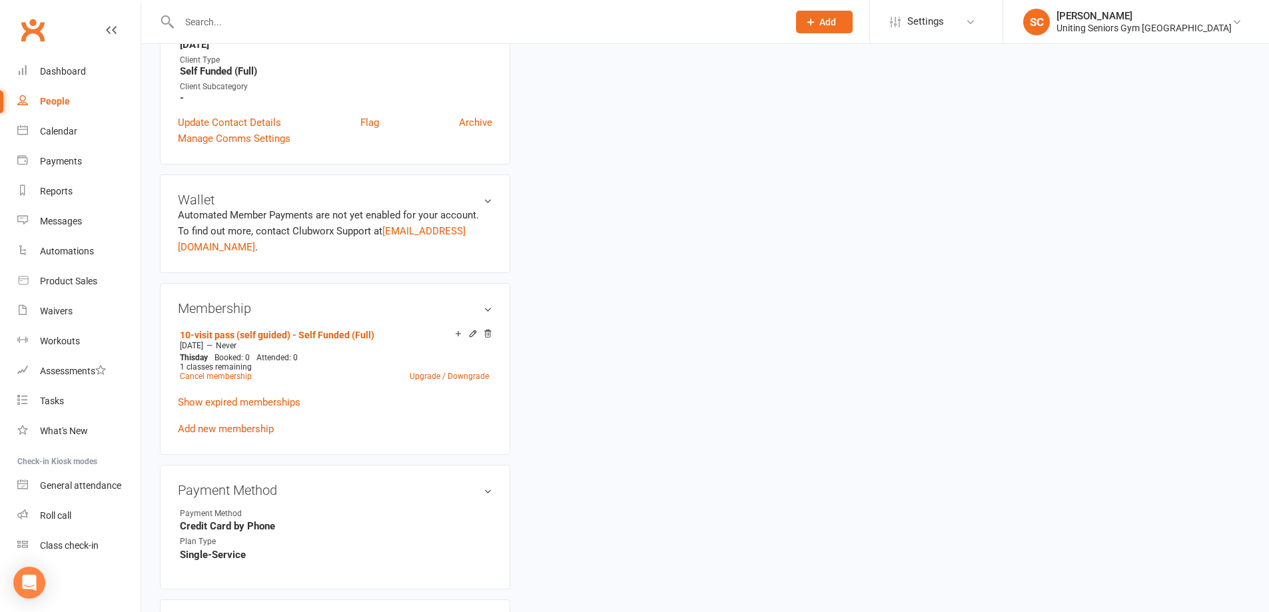
scroll to position [400, 0]
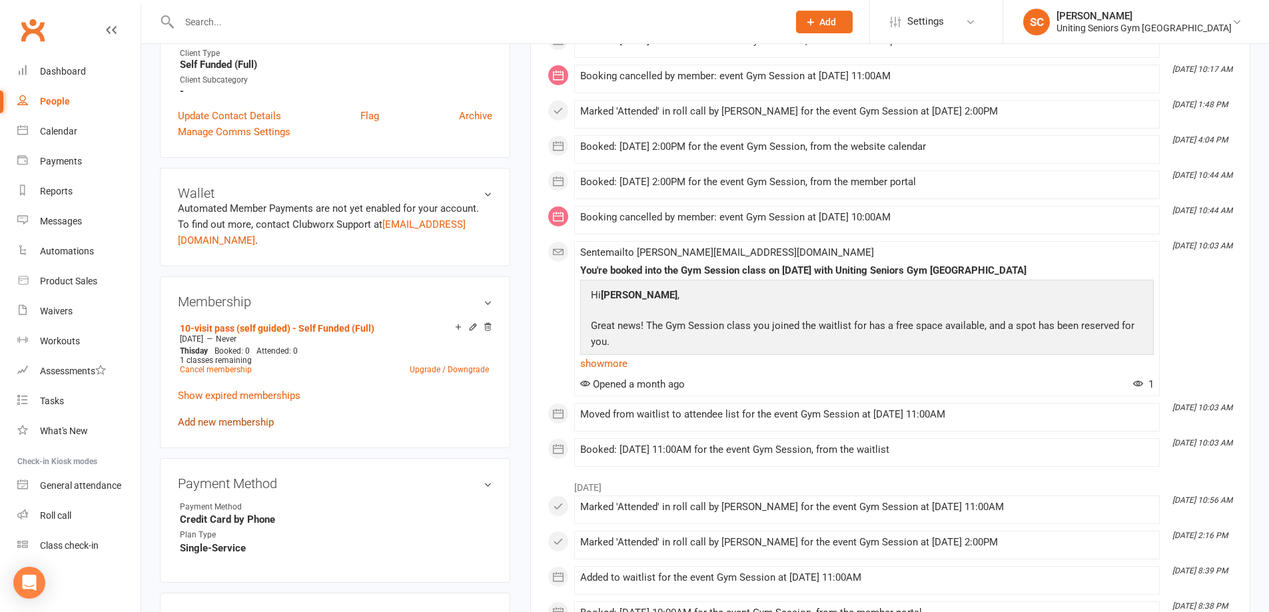
click at [255, 416] on link "Add new membership" at bounding box center [226, 422] width 96 height 12
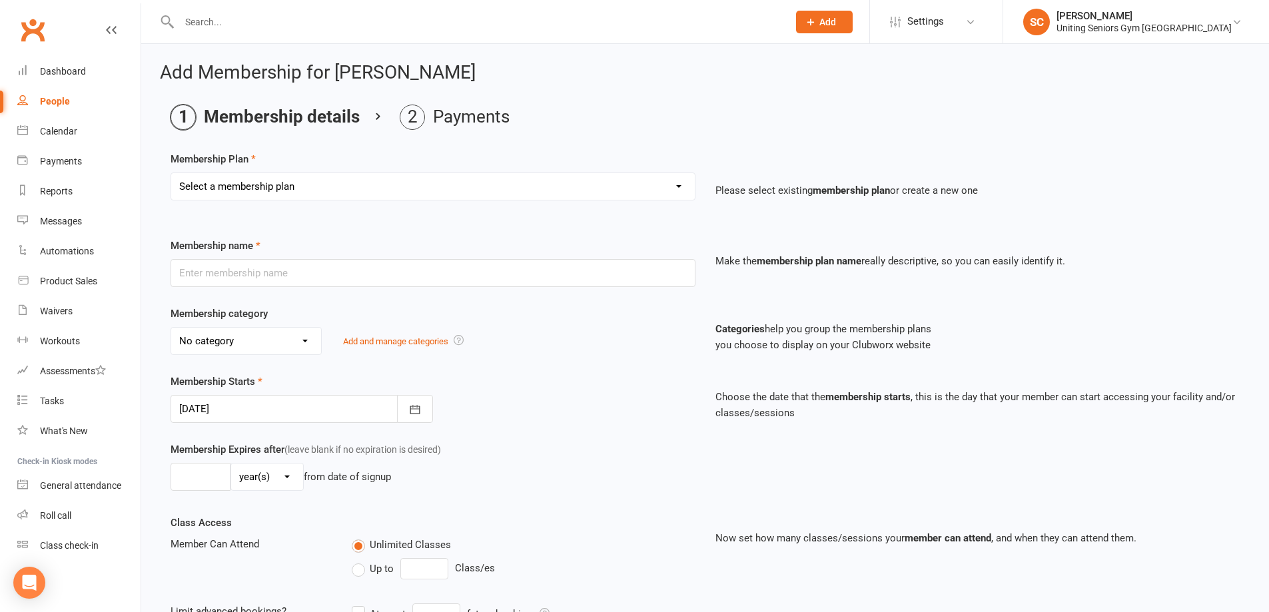
drag, startPoint x: 267, startPoint y: 182, endPoint x: 267, endPoint y: 197, distance: 14.7
click at [267, 182] on select "Select a membership plan Create new Membership Plan Initial Assessment + Set Up…" at bounding box center [433, 186] width 524 height 27
select select "13"
click at [171, 173] on select "Select a membership plan Create new Membership Plan Initial Assessment + Set Up…" at bounding box center [433, 186] width 524 height 27
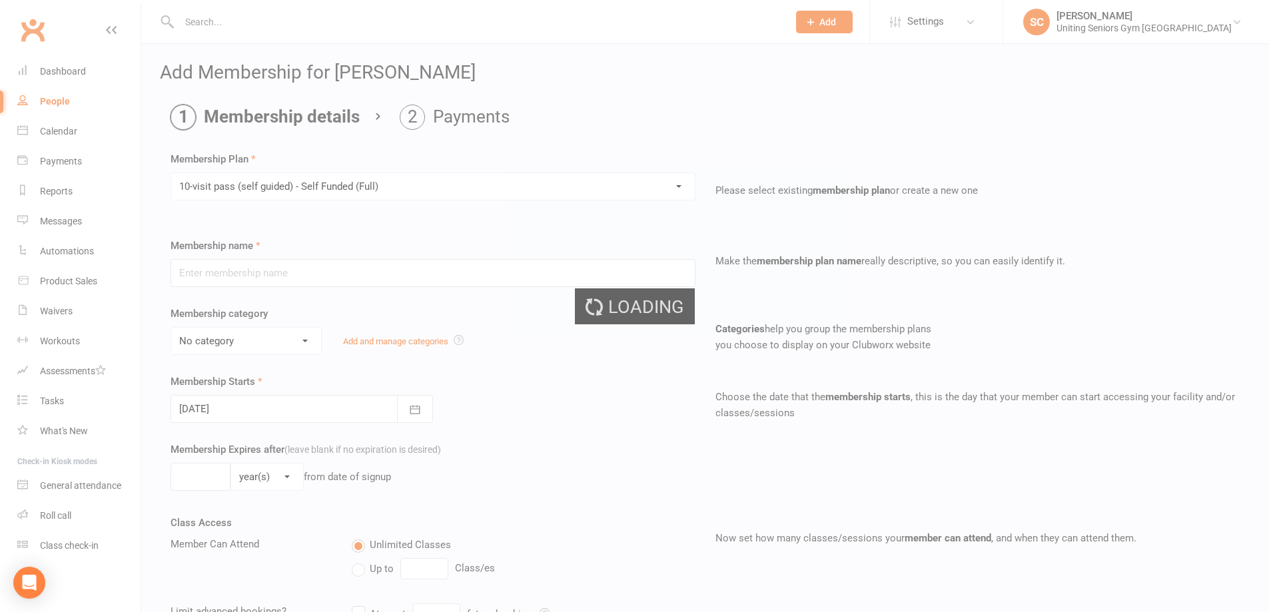
type input "10-visit pass (self guided) - Self Funded (Full)"
select select "0"
type input "16"
select select "1"
type input "1"
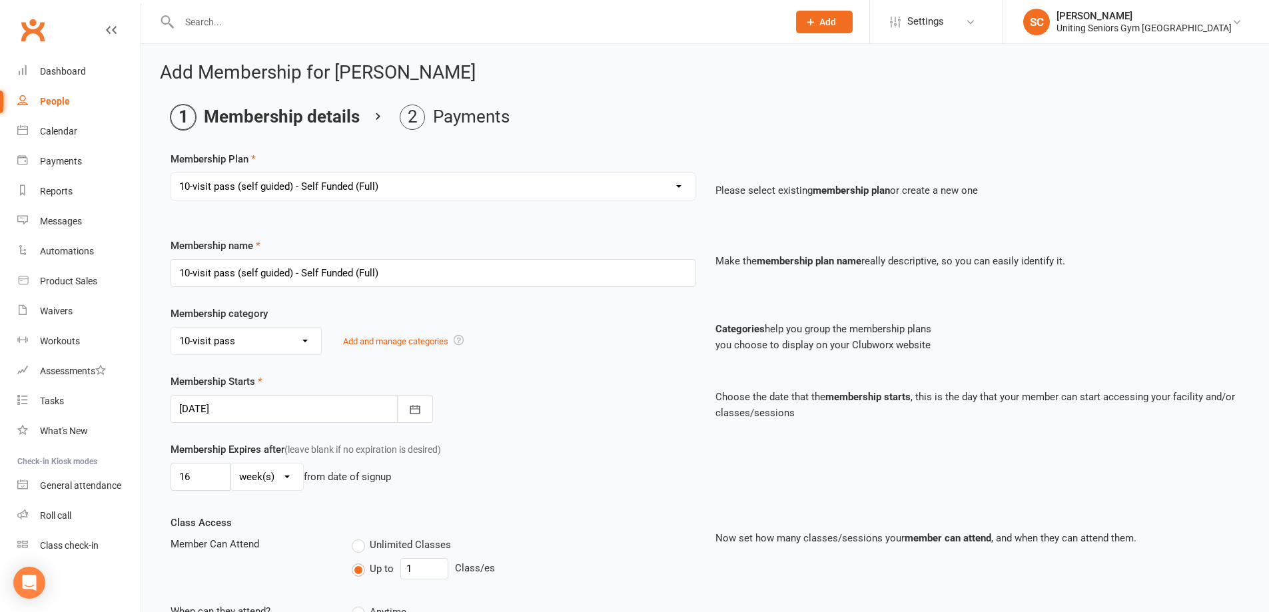
click at [272, 400] on div at bounding box center [302, 409] width 263 height 28
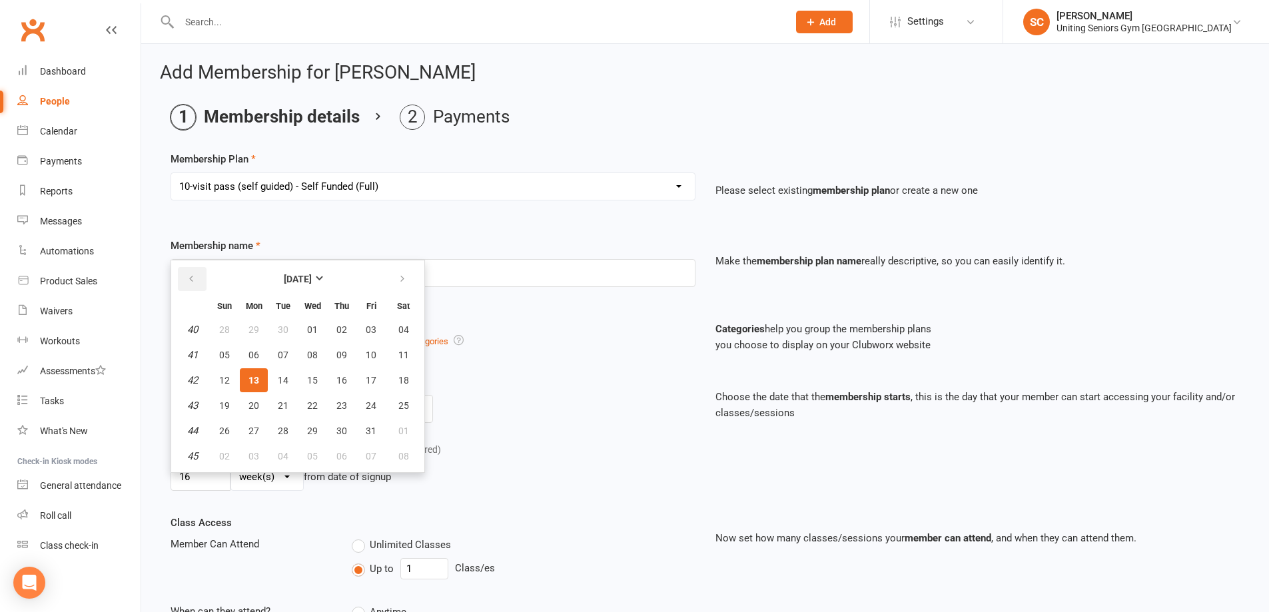
click at [189, 276] on icon "button" at bounding box center [191, 279] width 9 height 11
click at [282, 404] on span "19" at bounding box center [283, 405] width 11 height 11
type input "[DATE]"
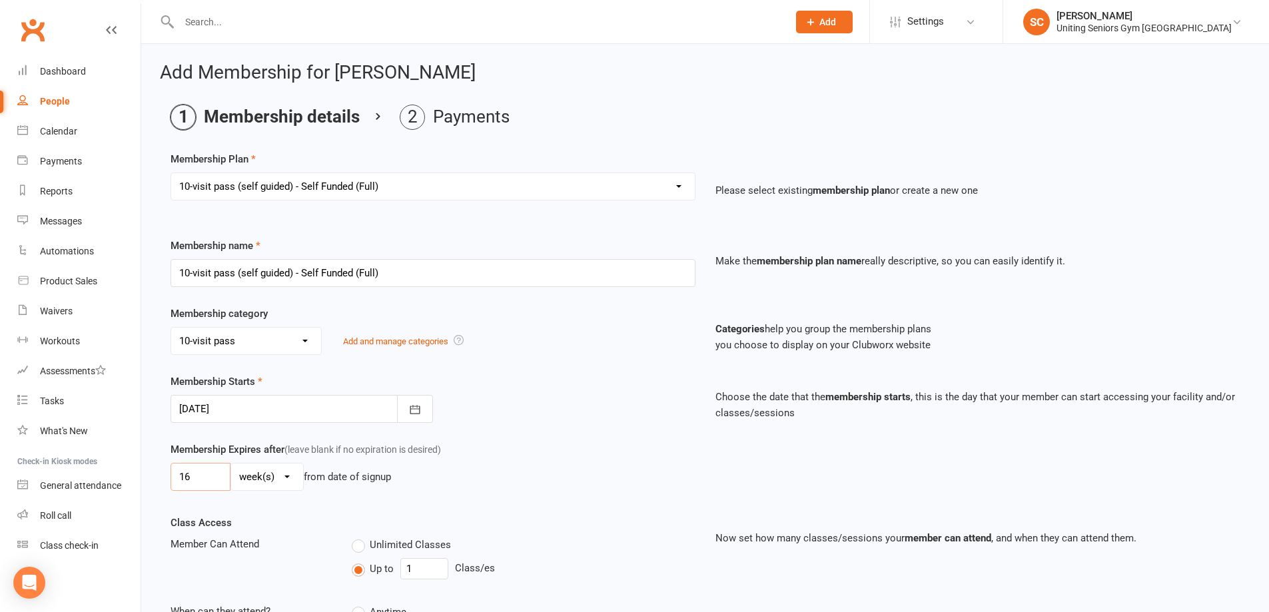
drag, startPoint x: 199, startPoint y: 473, endPoint x: 114, endPoint y: 461, distance: 85.5
click at [114, 461] on ui-view "Prospect Member Non-attending contact Class / event Appointment Task Membership…" at bounding box center [634, 424] width 1269 height 842
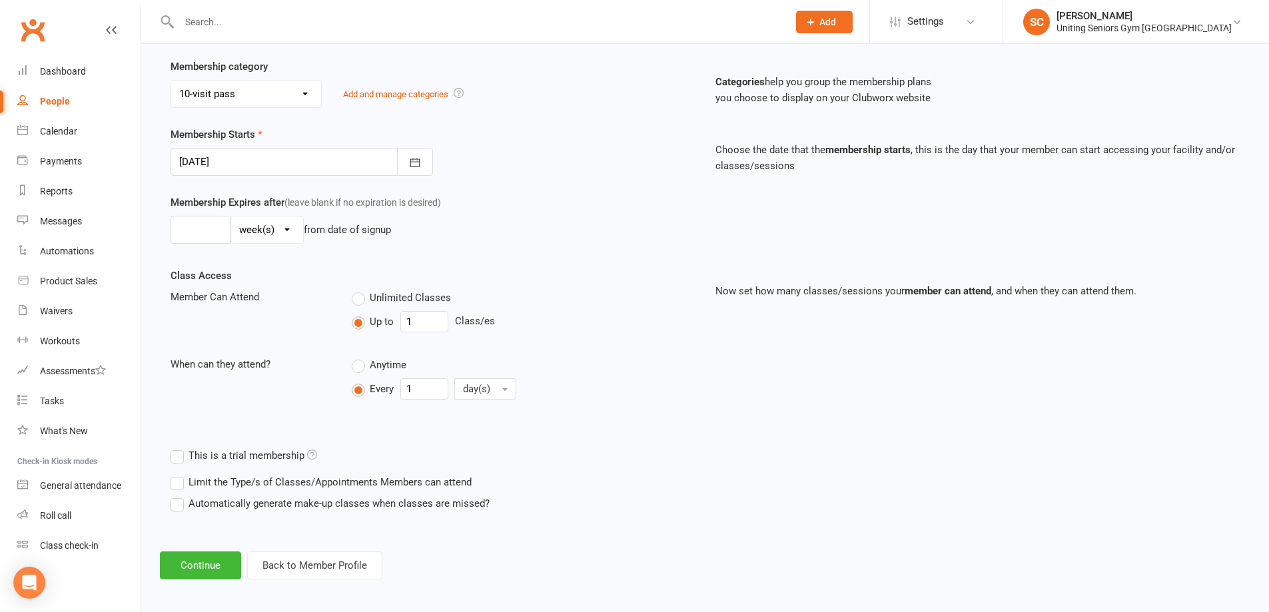
scroll to position [253, 0]
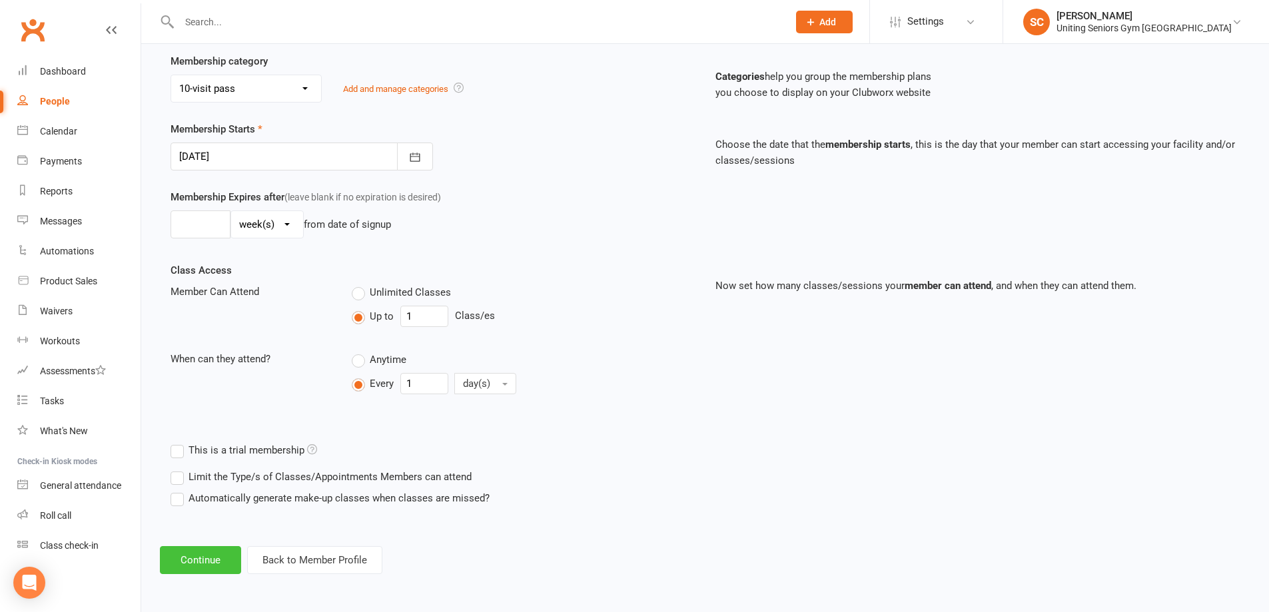
click at [224, 557] on button "Continue" at bounding box center [200, 560] width 81 height 28
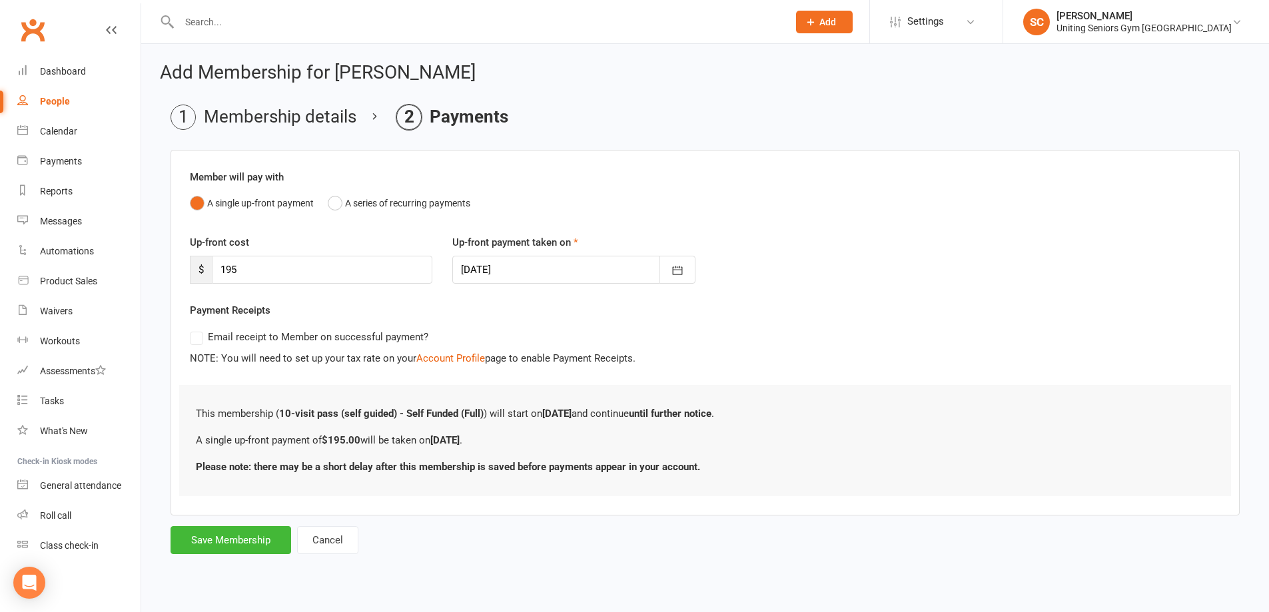
scroll to position [0, 0]
click at [241, 533] on button "Save Membership" at bounding box center [231, 540] width 121 height 28
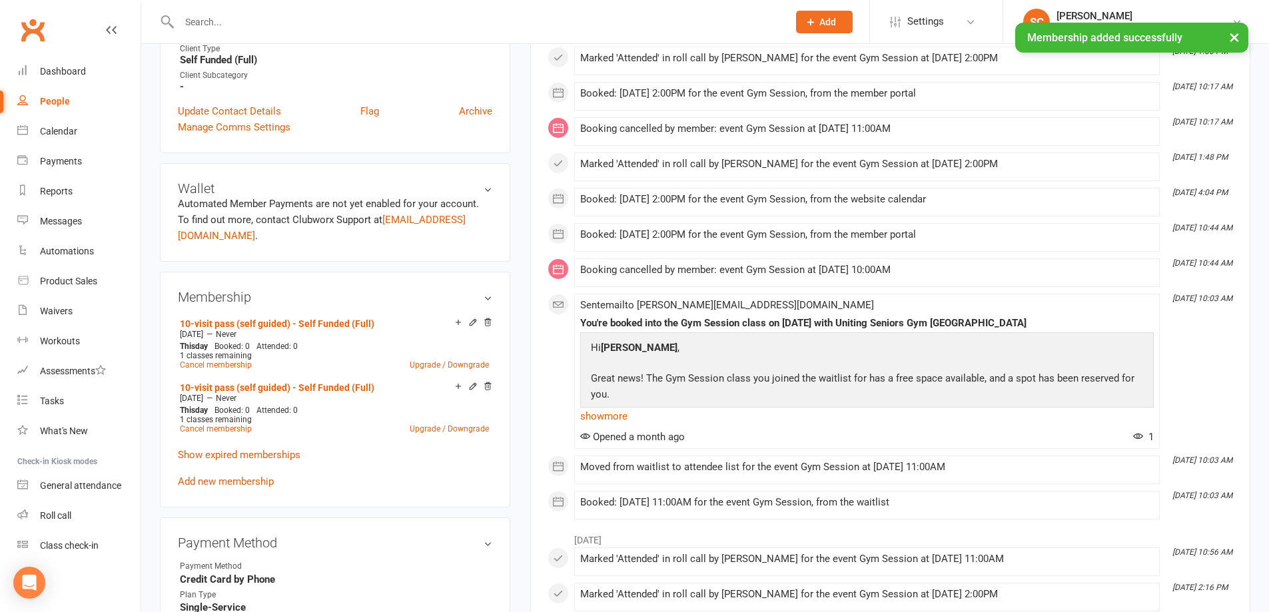
scroll to position [466, 0]
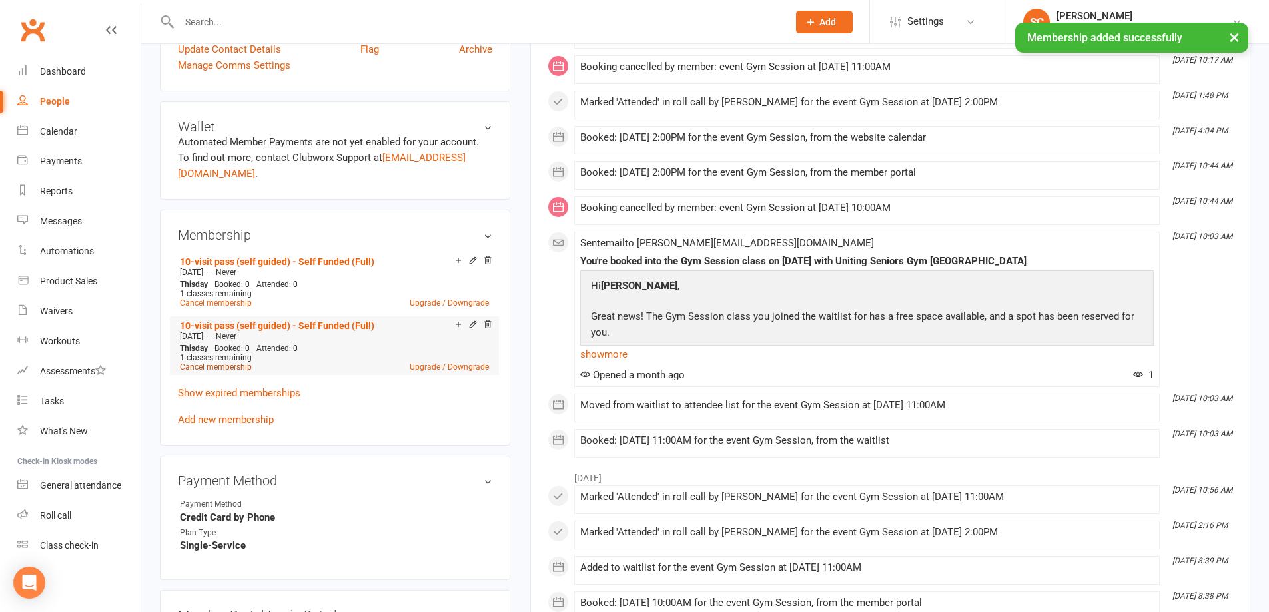
click at [232, 362] on link "Cancel membership" at bounding box center [216, 366] width 72 height 9
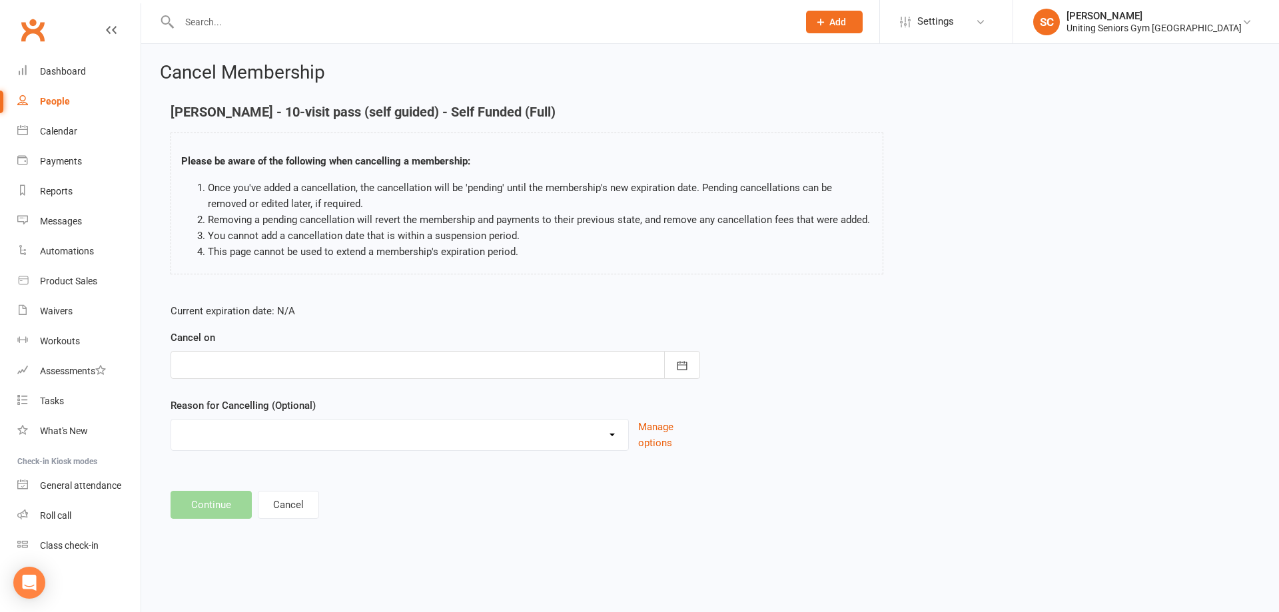
click at [241, 378] on div at bounding box center [436, 365] width 530 height 28
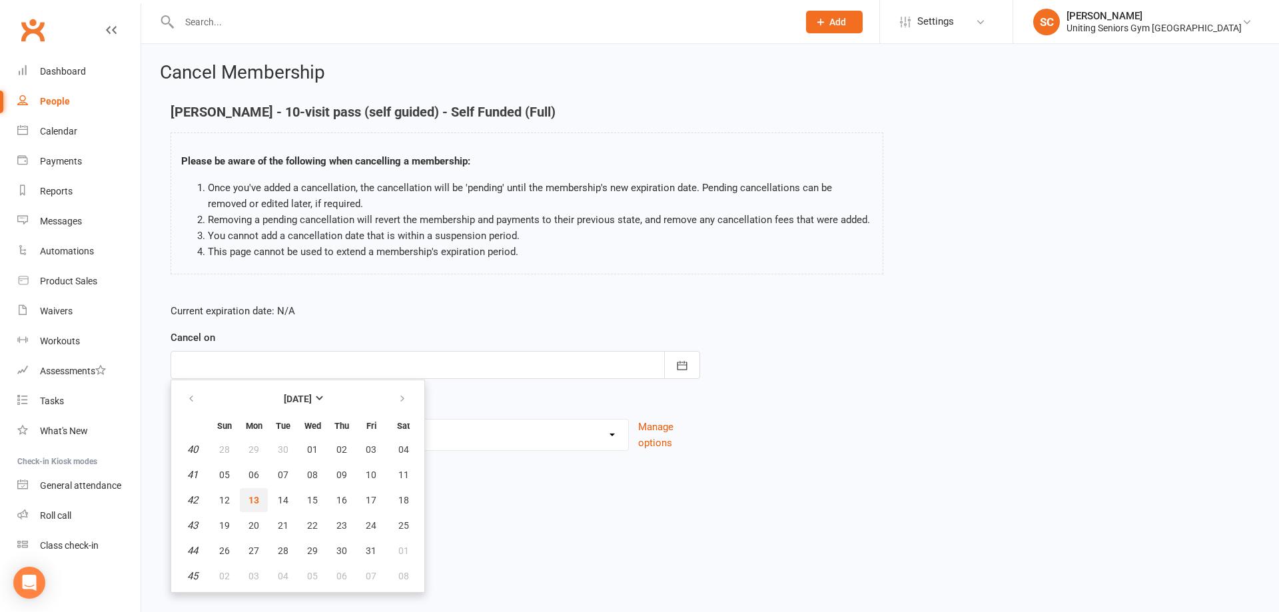
click at [256, 496] on span "13" at bounding box center [254, 500] width 11 height 11
type input "[DATE]"
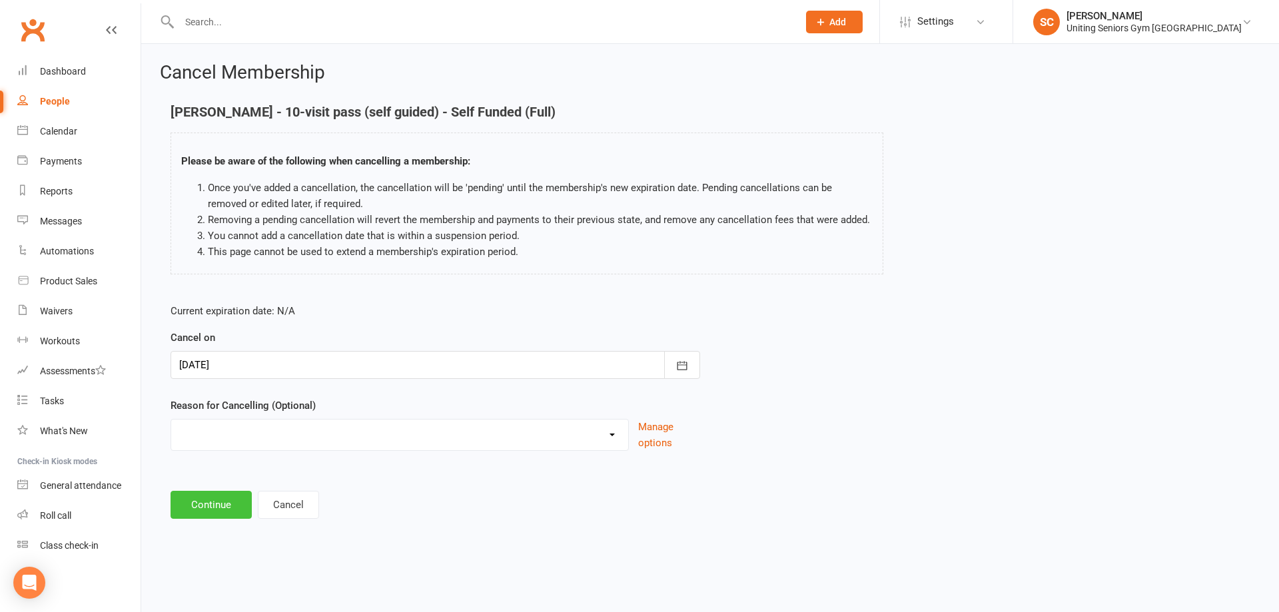
click at [211, 502] on button "Continue" at bounding box center [211, 505] width 81 height 28
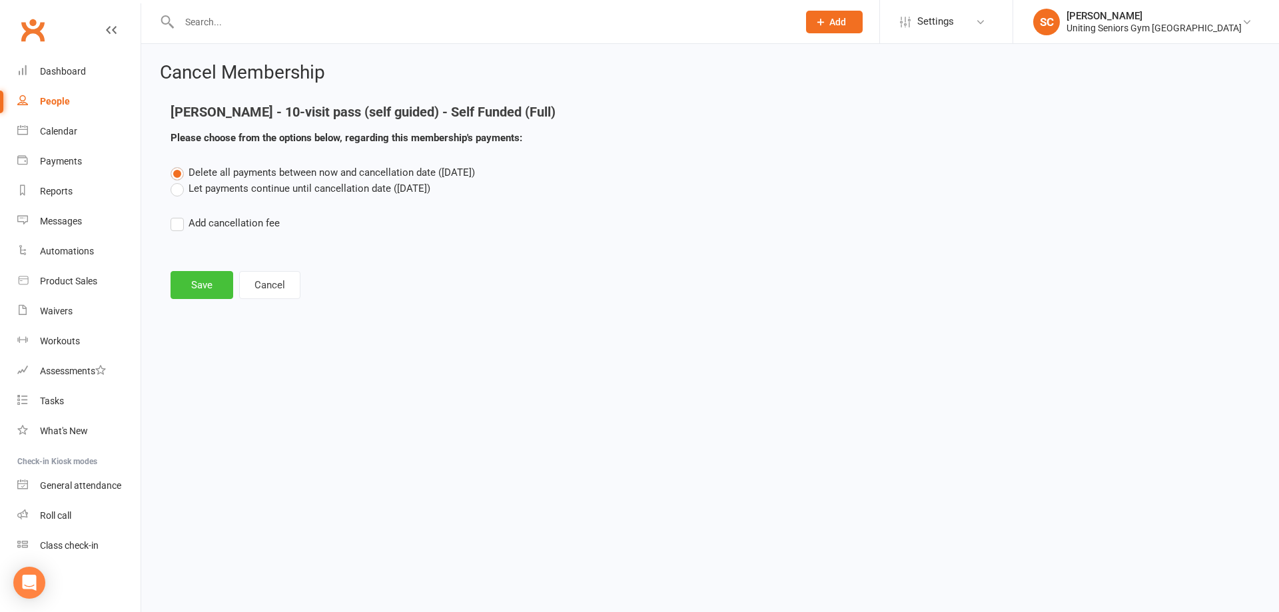
click at [208, 283] on button "Save" at bounding box center [202, 285] width 63 height 28
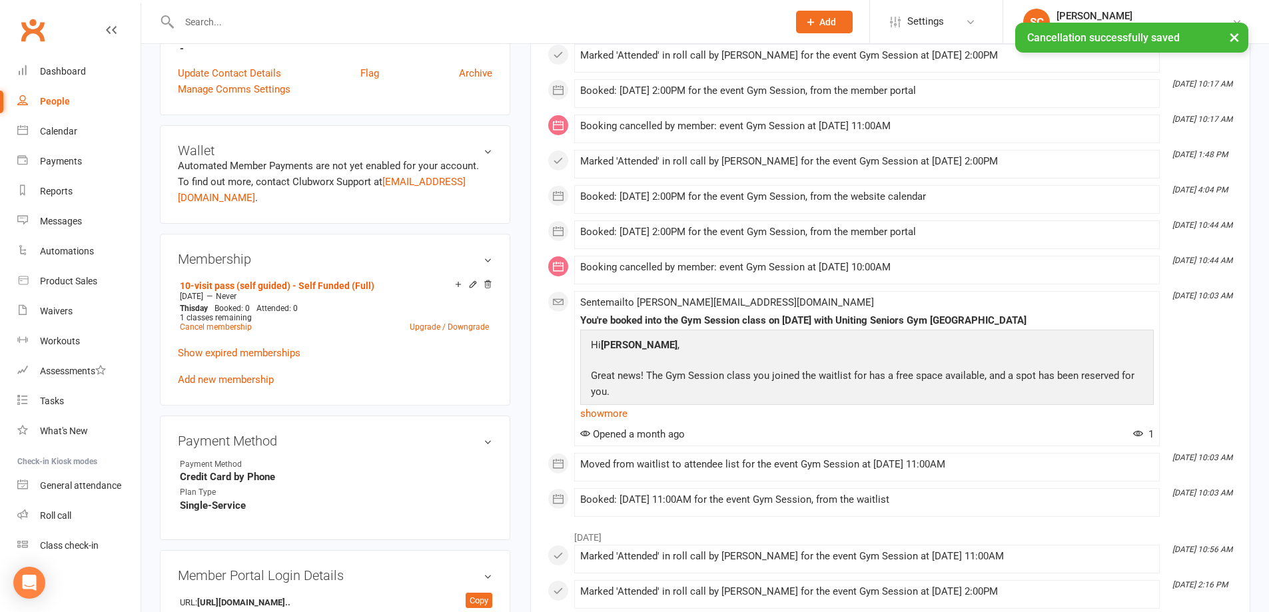
scroll to position [466, 0]
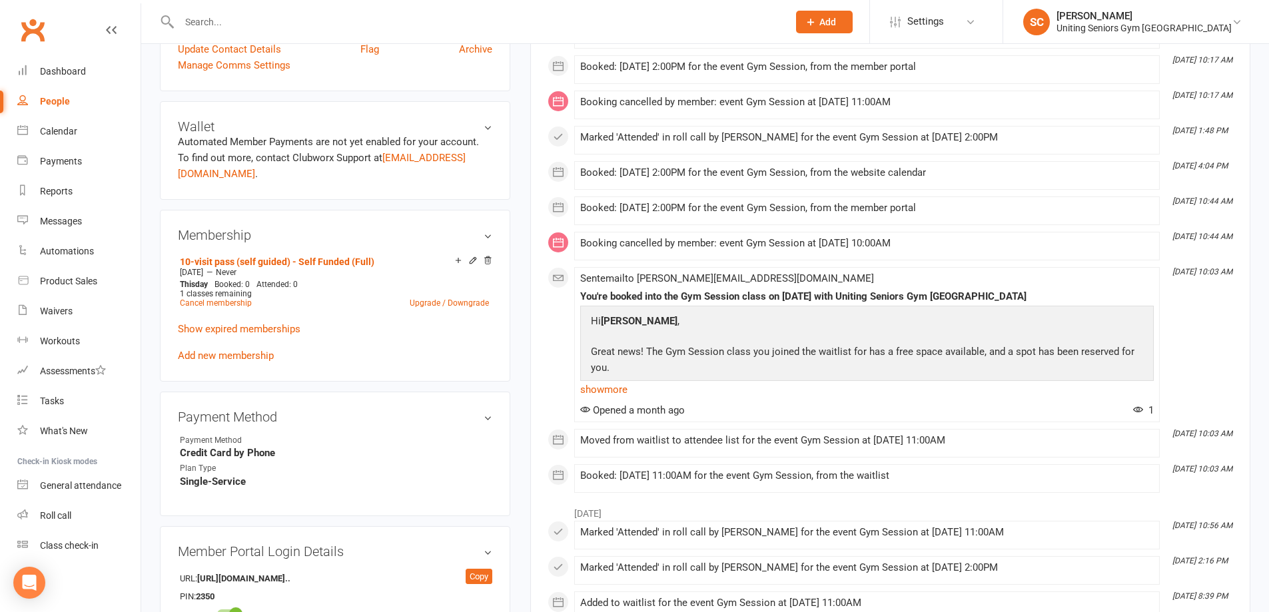
click at [451, 14] on input "text" at bounding box center [477, 22] width 604 height 19
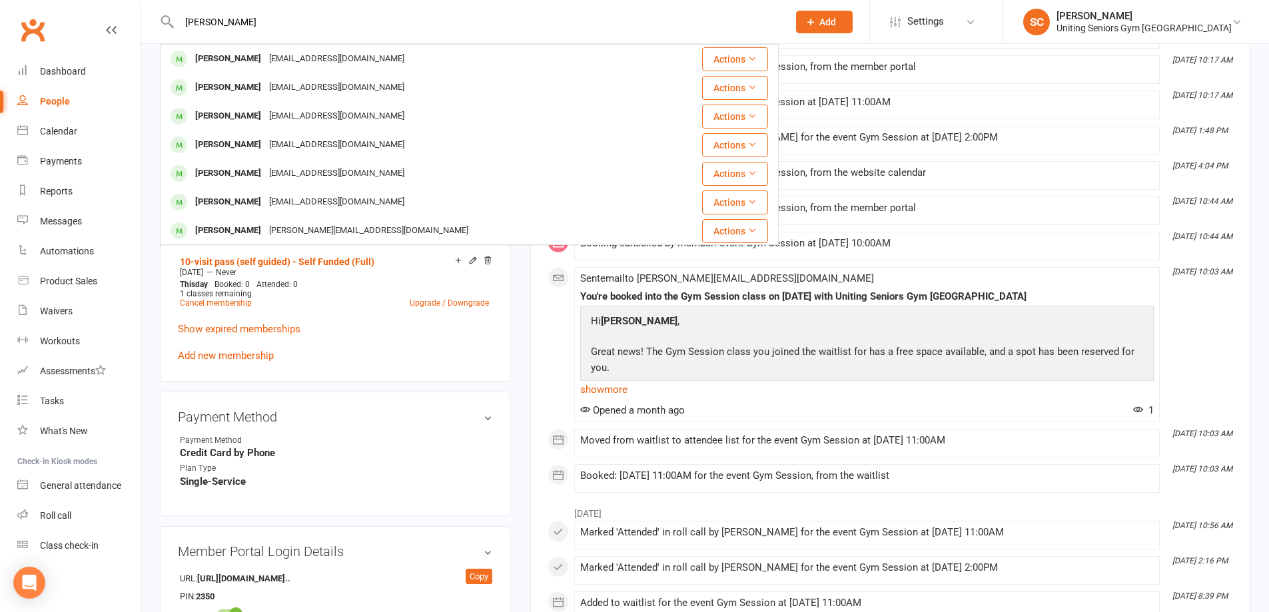
type input "[PERSON_NAME]"
click at [428, 57] on div "[PERSON_NAME] [EMAIL_ADDRESS][DOMAIN_NAME]" at bounding box center [417, 58] width 513 height 27
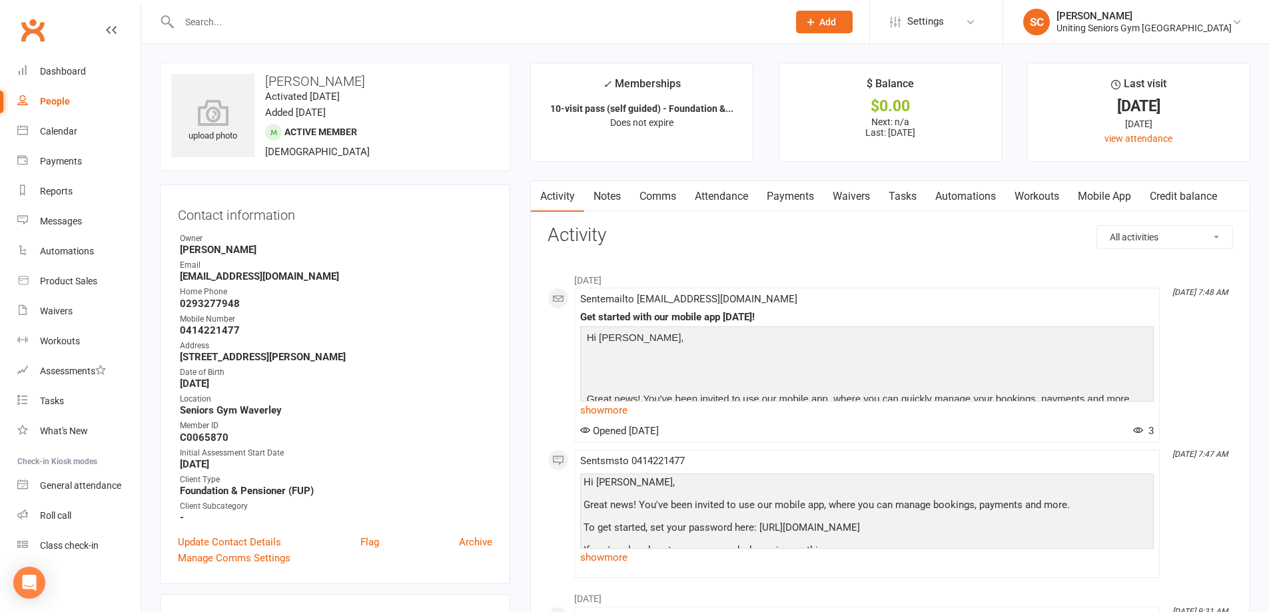
click at [720, 187] on link "Attendance" at bounding box center [722, 196] width 72 height 31
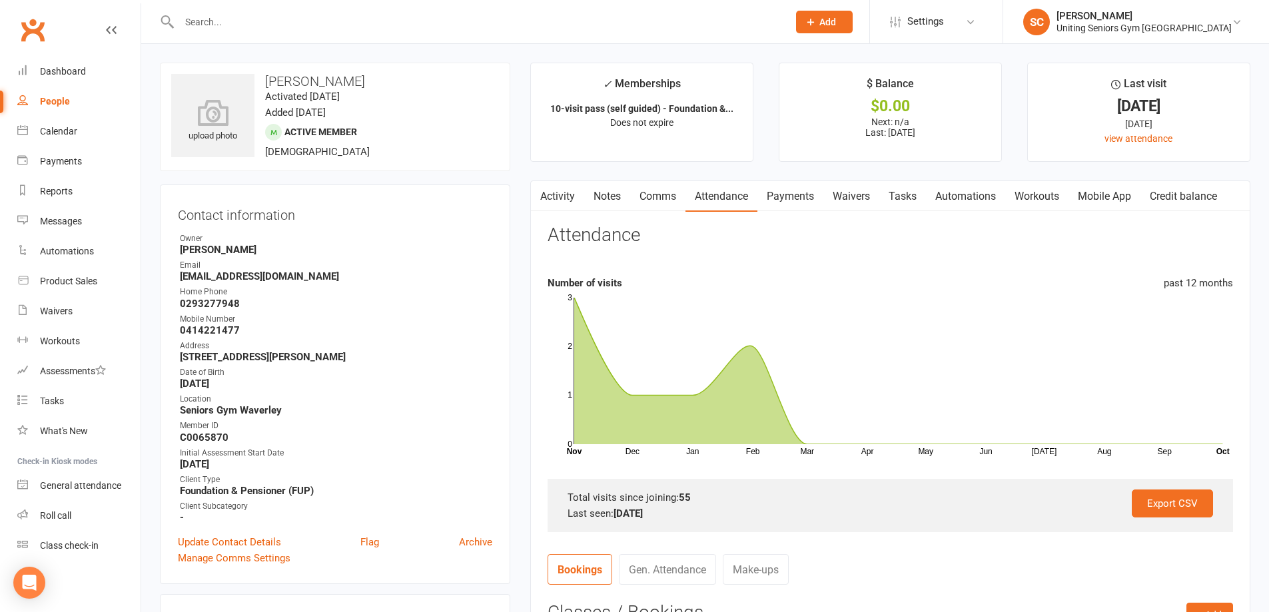
click at [343, 26] on input "text" at bounding box center [477, 22] width 604 height 19
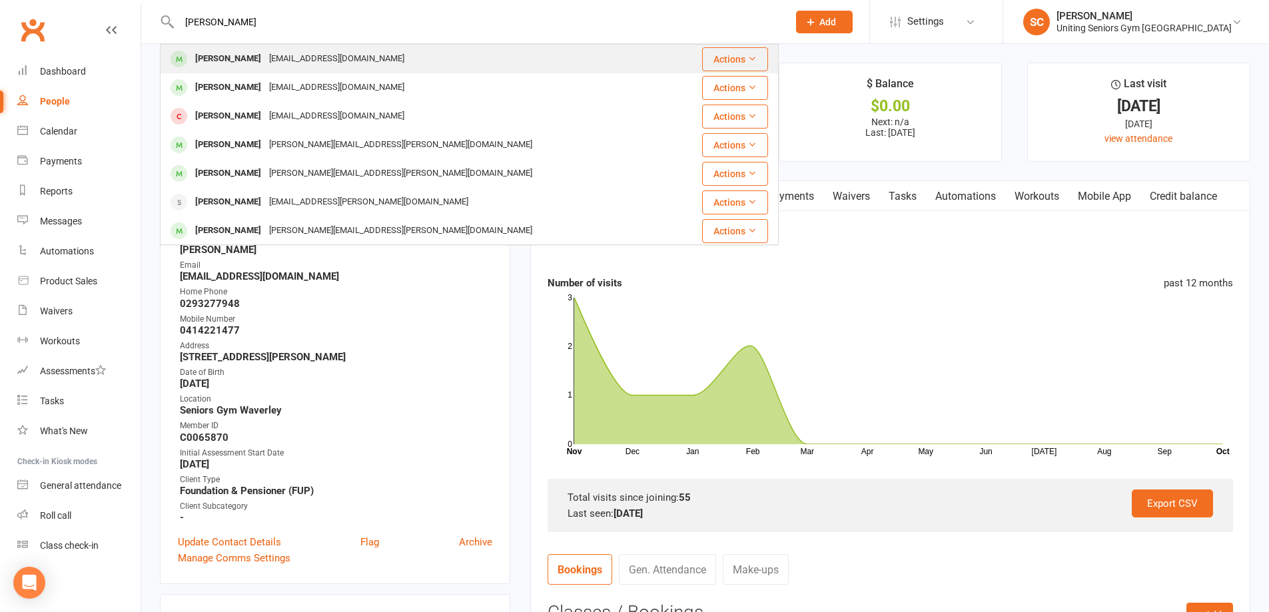
type input "[PERSON_NAME]"
click at [344, 63] on div "[EMAIL_ADDRESS][DOMAIN_NAME]" at bounding box center [336, 58] width 143 height 19
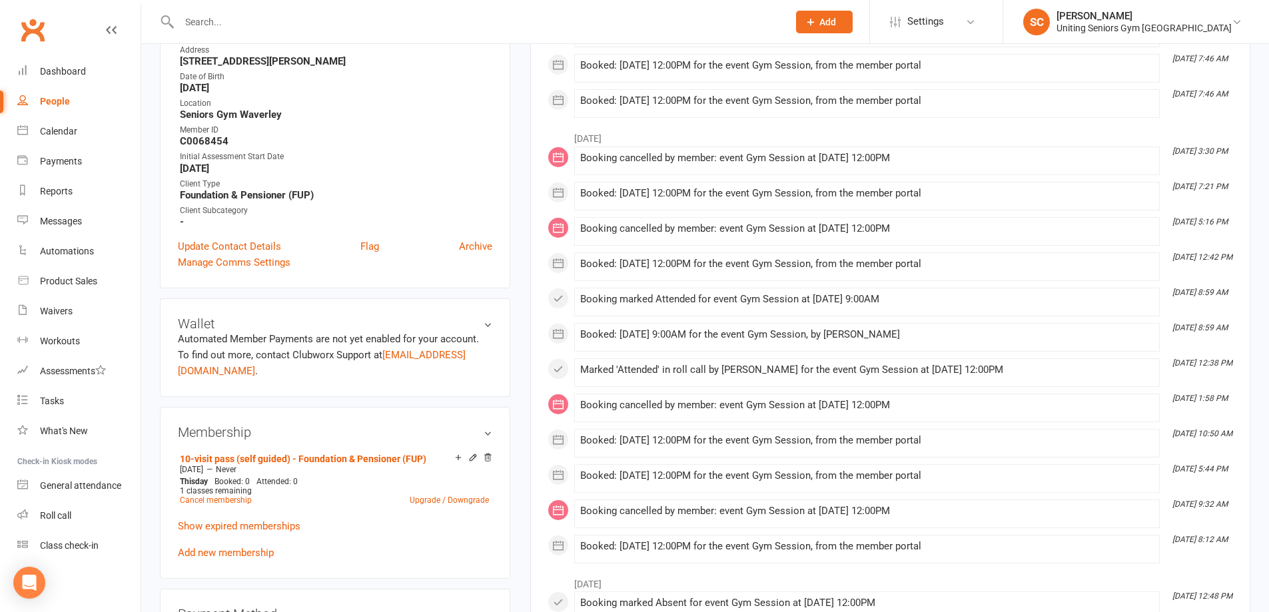
scroll to position [67, 0]
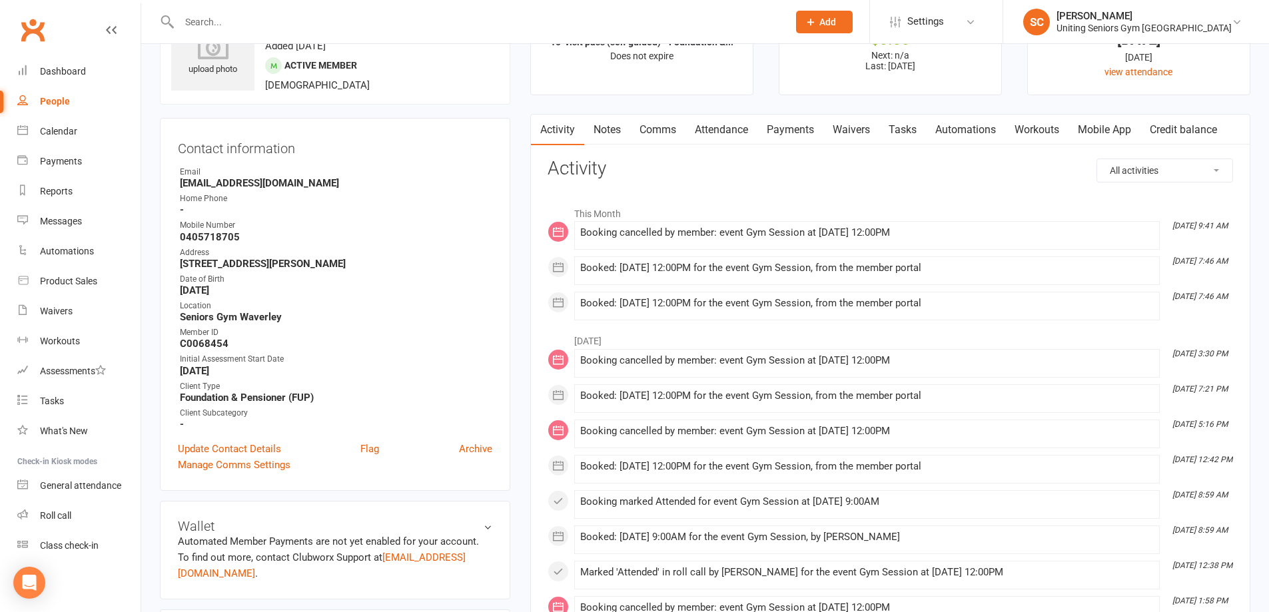
click at [730, 131] on link "Attendance" at bounding box center [722, 130] width 72 height 31
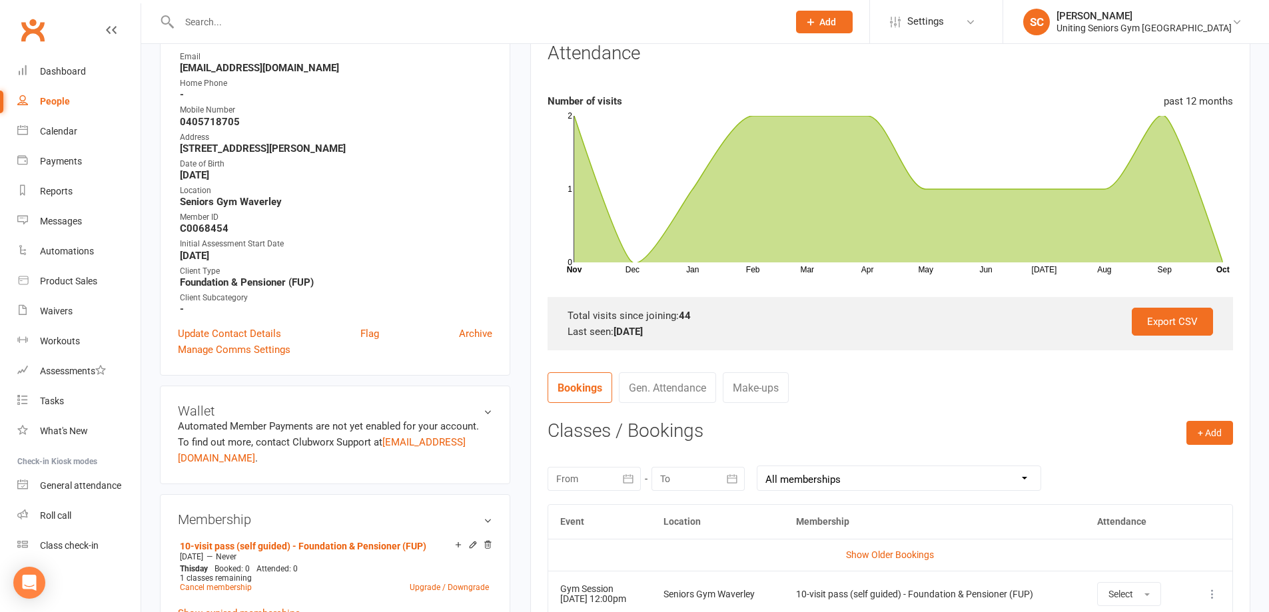
scroll to position [400, 0]
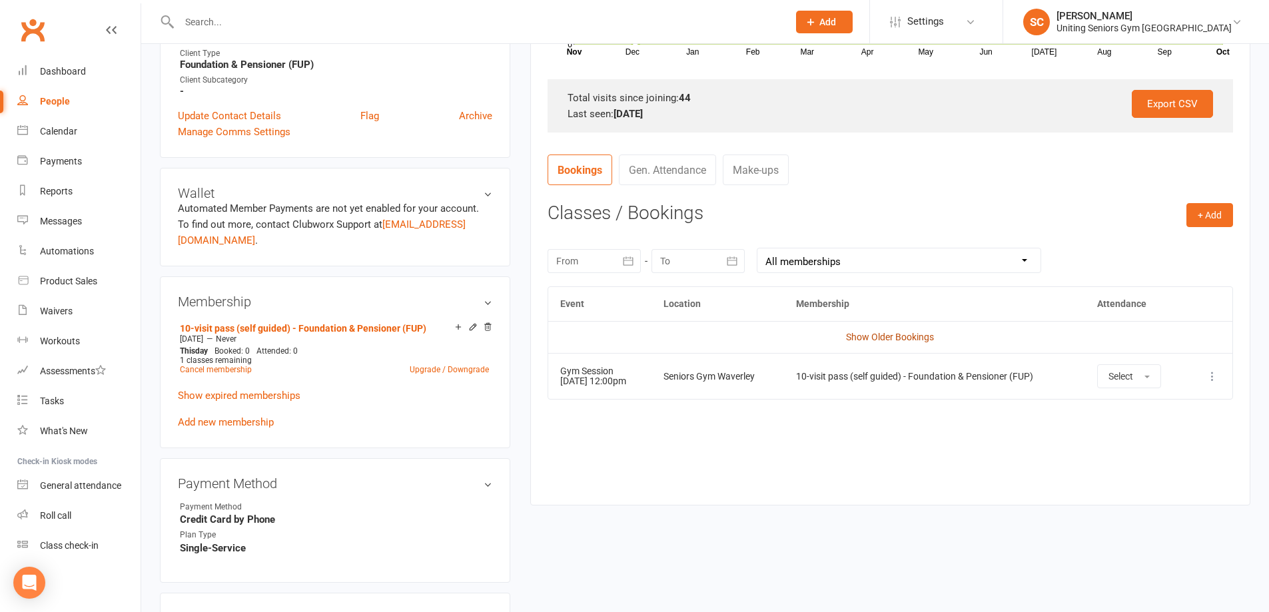
click at [929, 333] on link "Show Older Bookings" at bounding box center [890, 337] width 88 height 11
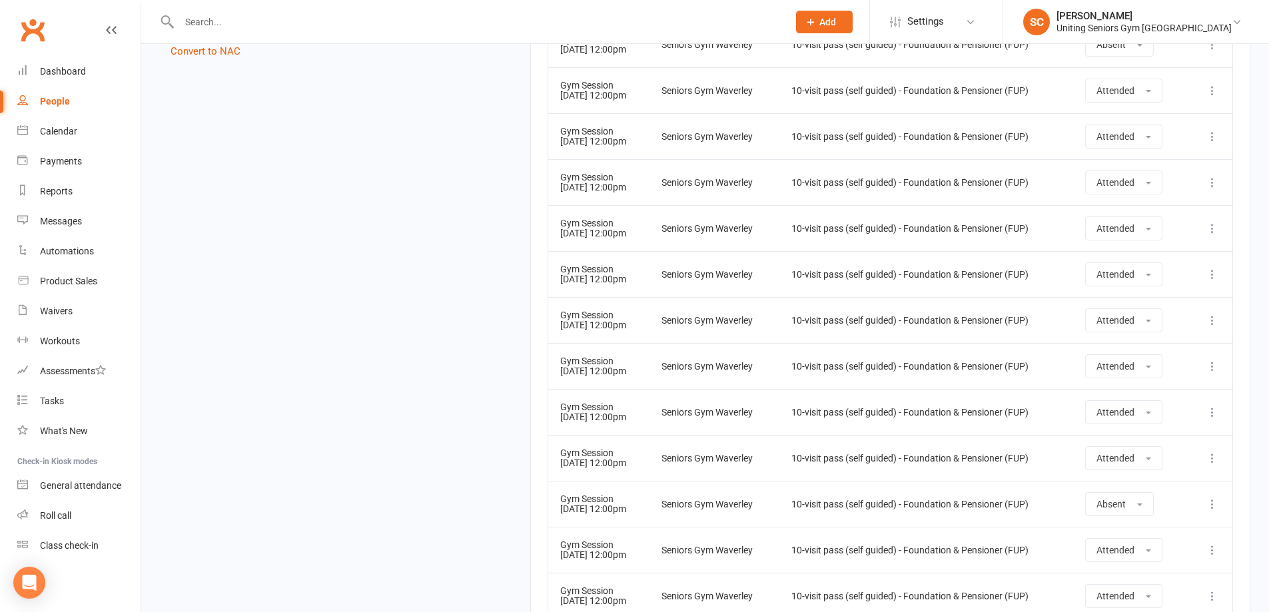
scroll to position [1134, 0]
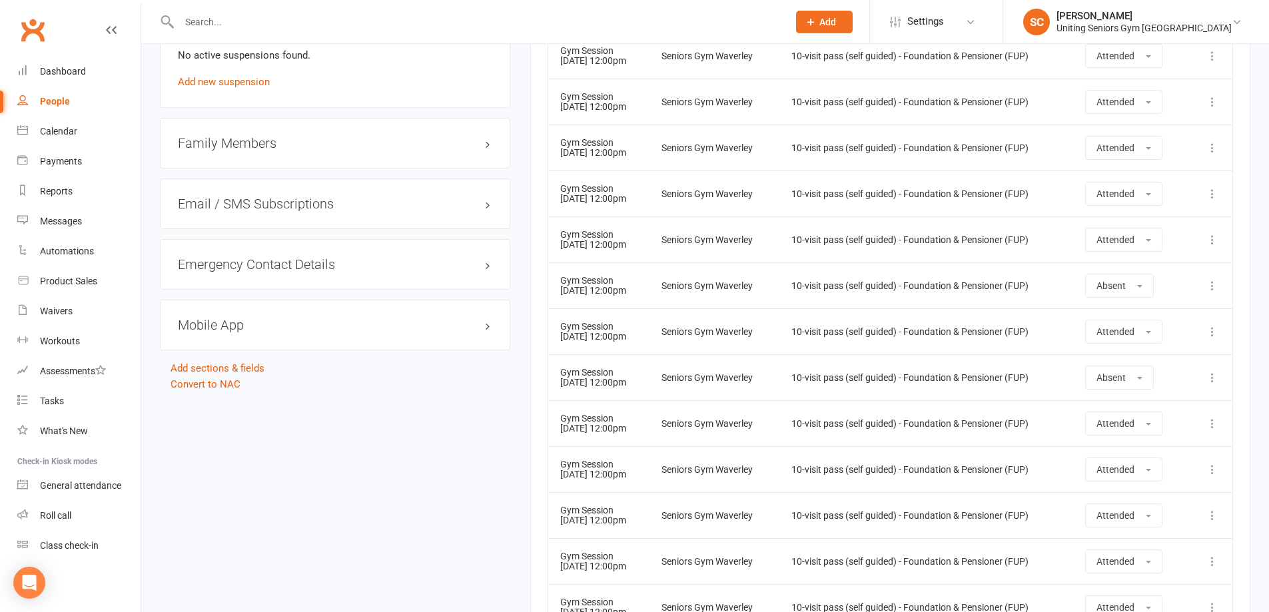
click at [324, 23] on input "text" at bounding box center [477, 22] width 604 height 19
